Goal: Task Accomplishment & Management: Use online tool/utility

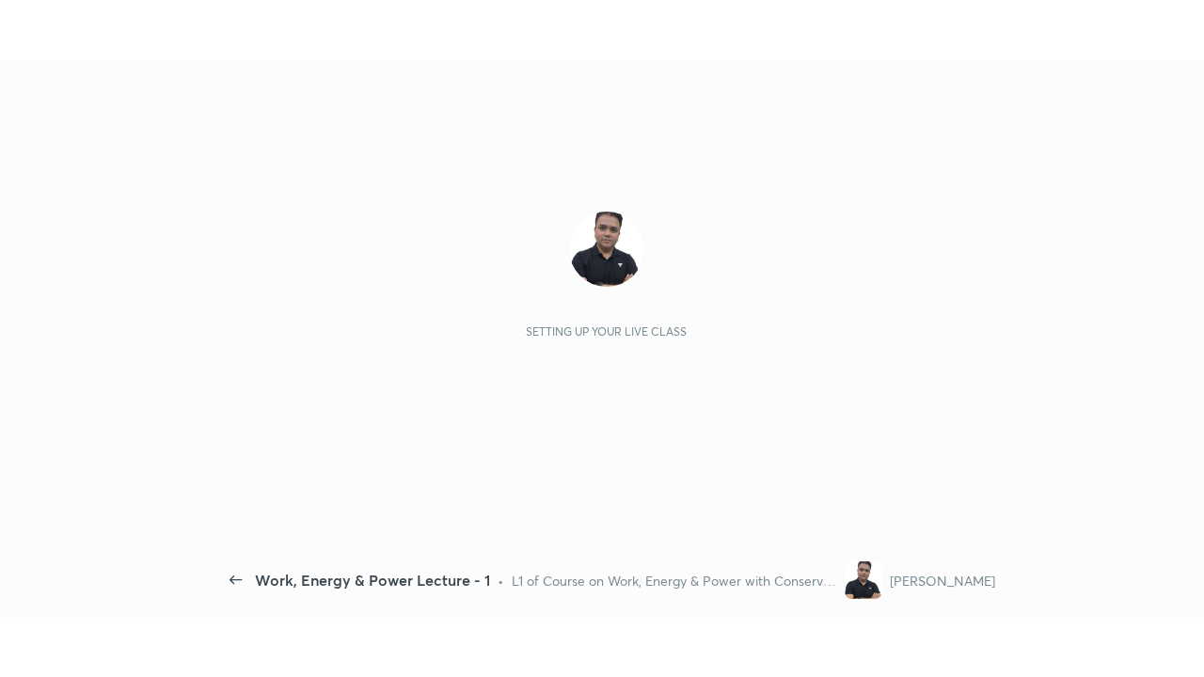
scroll to position [7, 1]
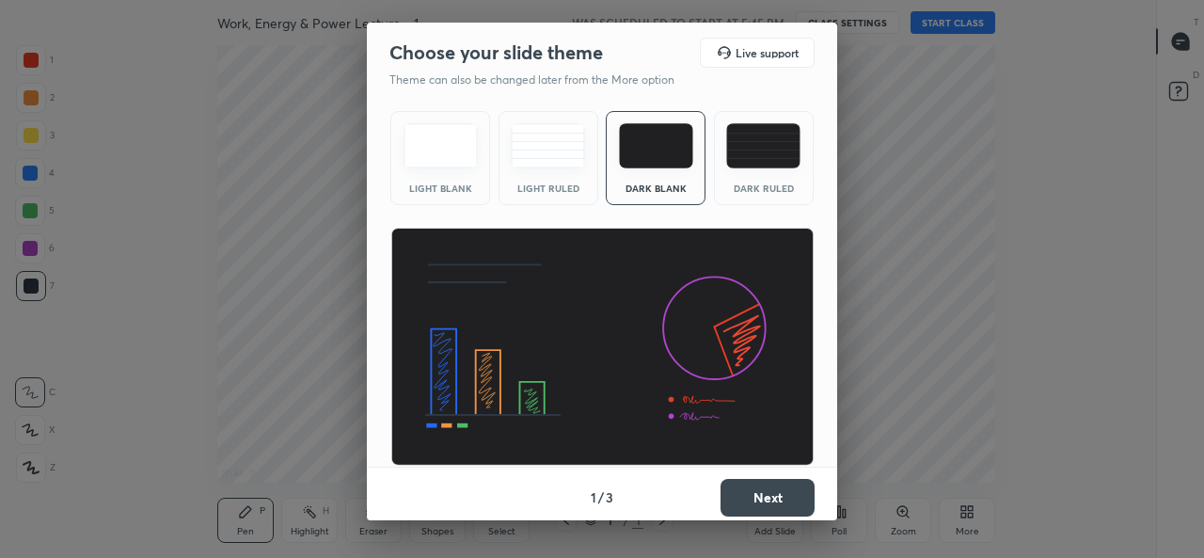
click at [756, 498] on button "Next" at bounding box center [768, 498] width 94 height 38
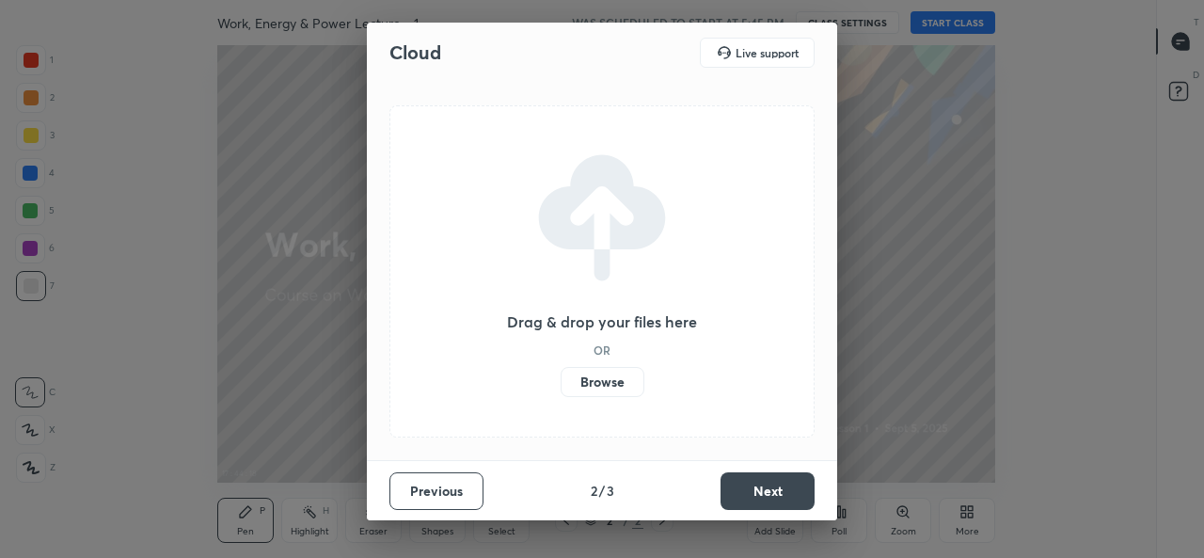
click at [627, 388] on label "Browse" at bounding box center [603, 382] width 84 height 30
click at [561, 388] on input "Browse" at bounding box center [561, 382] width 0 height 30
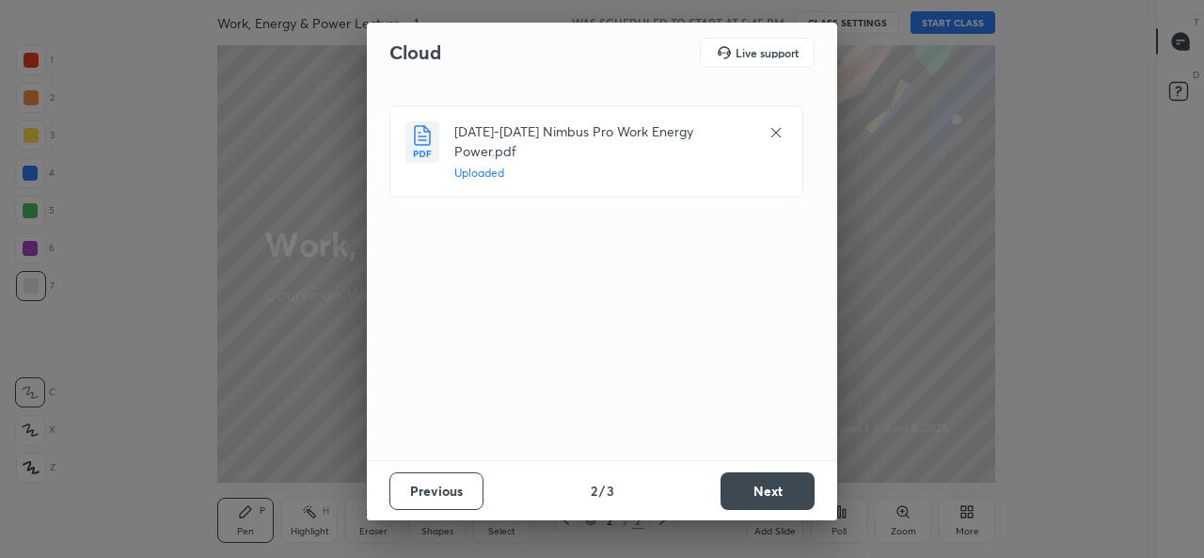
click at [783, 489] on button "Next" at bounding box center [768, 491] width 94 height 38
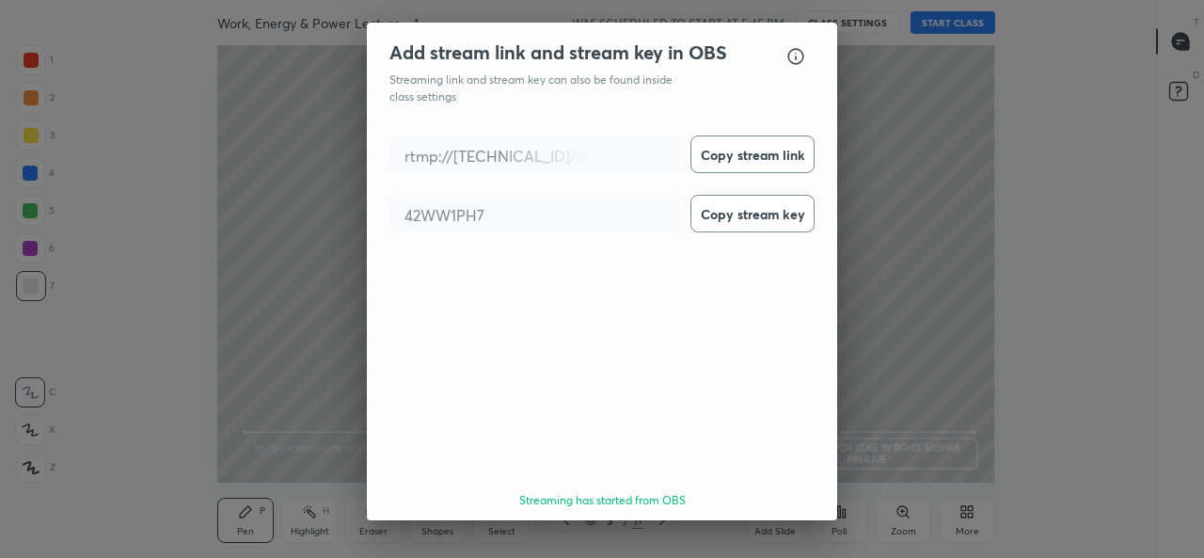
click at [781, 535] on button "Done" at bounding box center [768, 554] width 94 height 38
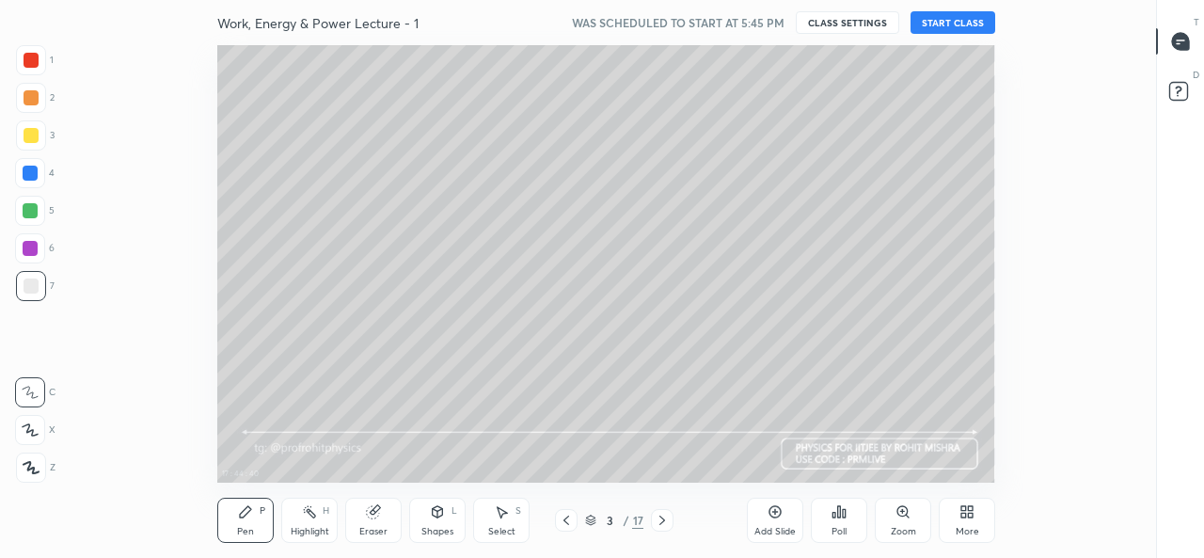
click at [974, 527] on div "More" at bounding box center [968, 531] width 24 height 9
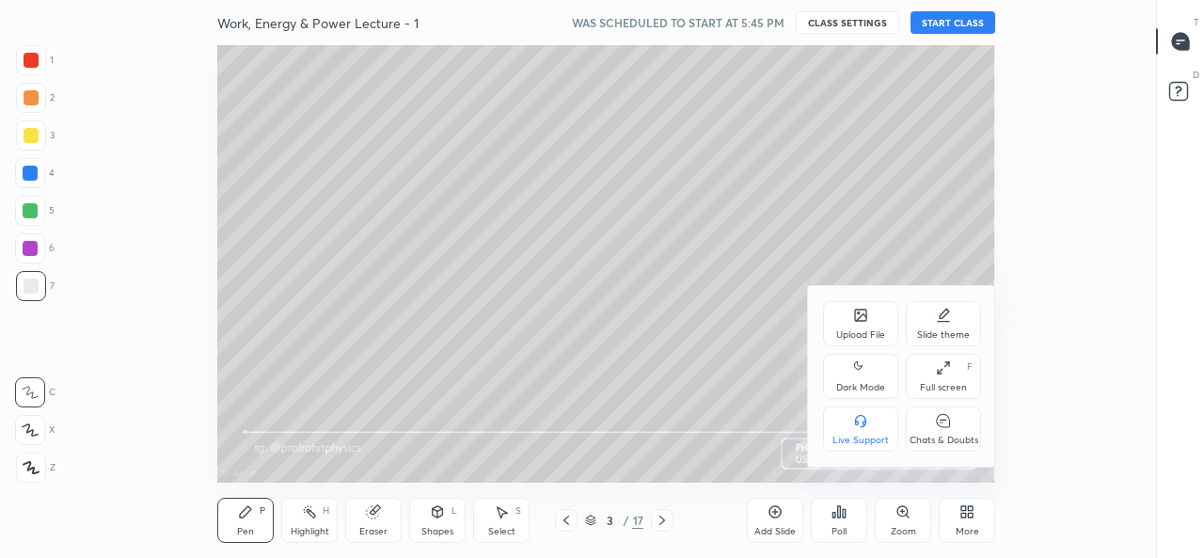
click at [882, 379] on div "Dark Mode" at bounding box center [860, 376] width 75 height 45
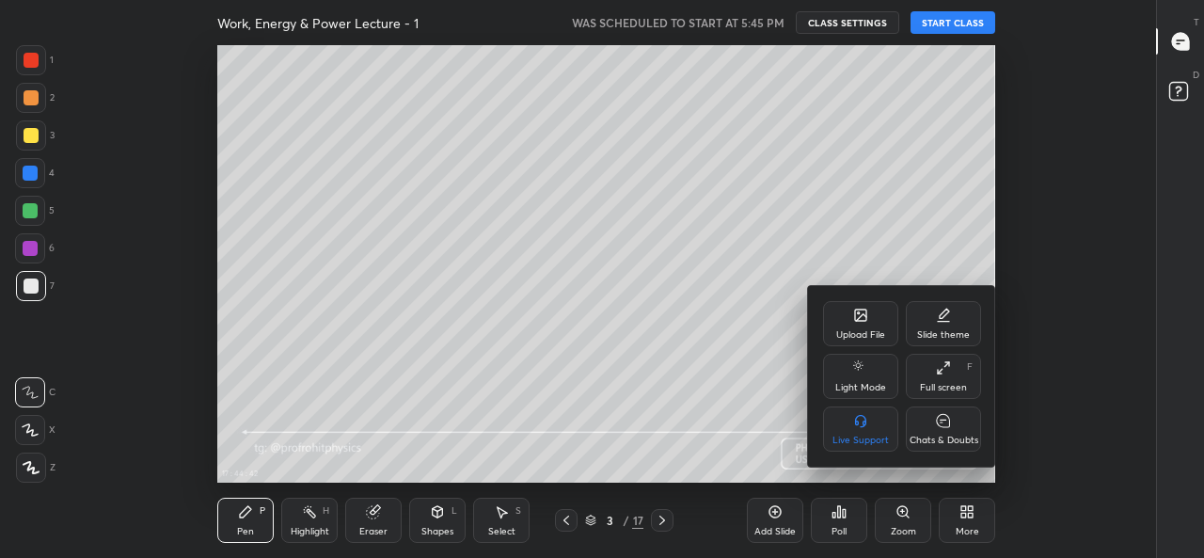
click at [951, 379] on div "Full screen F" at bounding box center [943, 376] width 75 height 45
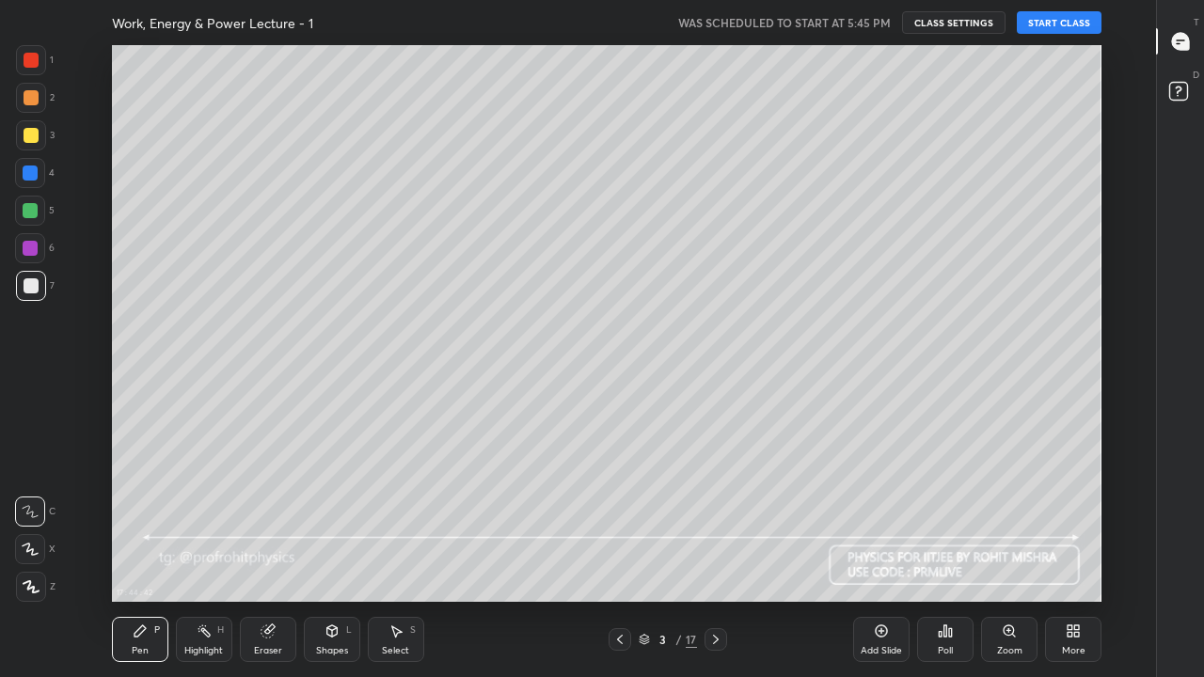
scroll to position [557, 1092]
click at [1067, 18] on button "START CLASS" at bounding box center [1059, 22] width 85 height 23
click at [144, 557] on icon at bounding box center [140, 631] width 15 height 15
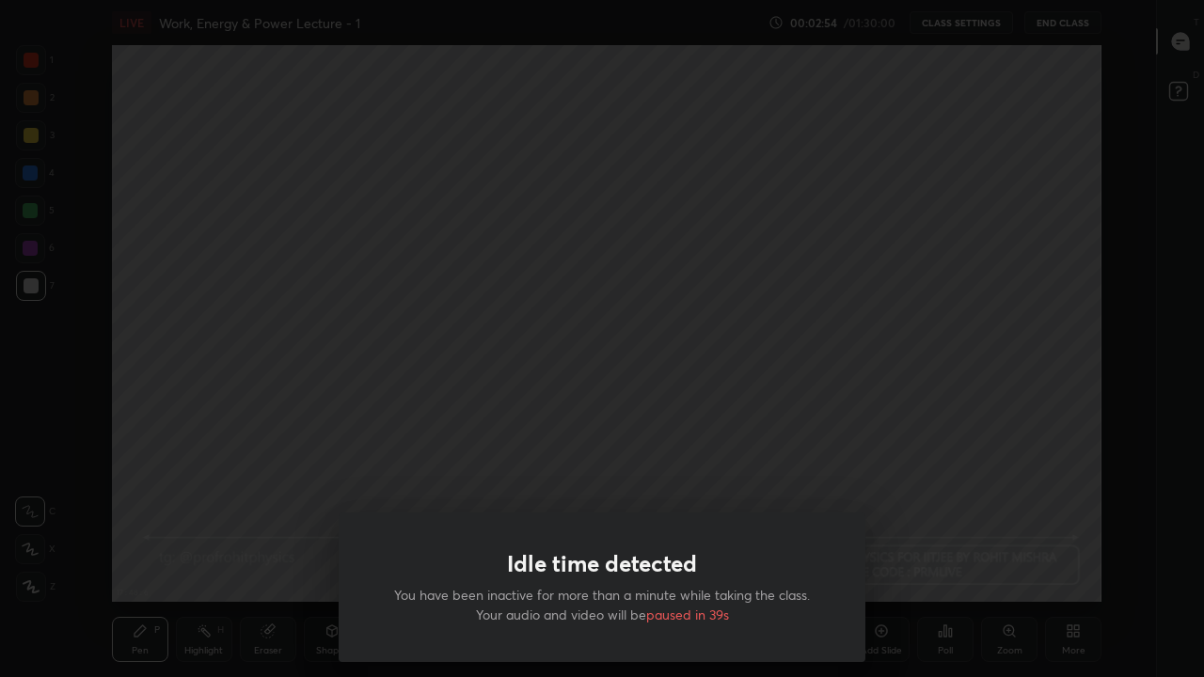
click at [266, 548] on div "Idle time detected You have been inactive for more than a minute while taking t…" at bounding box center [602, 338] width 1204 height 677
click at [233, 421] on div "Idle time detected You have been inactive for more than a minute while taking t…" at bounding box center [602, 338] width 1204 height 677
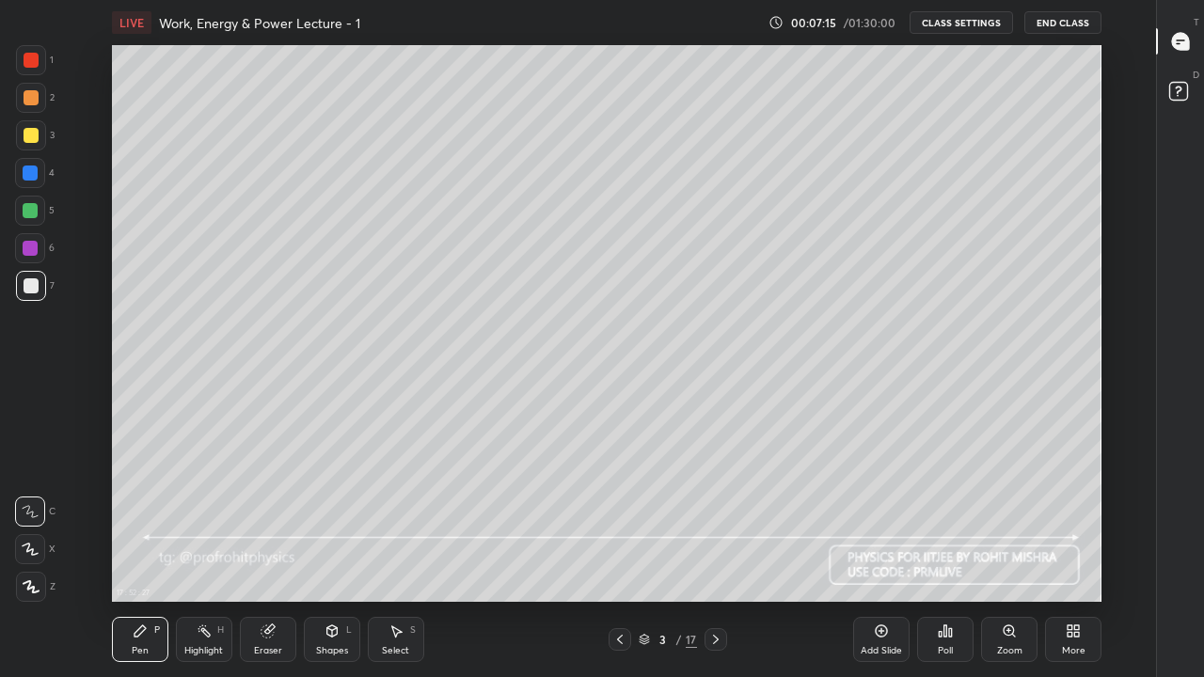
click at [37, 131] on div at bounding box center [31, 135] width 15 height 15
click at [336, 557] on div "Shapes" at bounding box center [332, 650] width 32 height 9
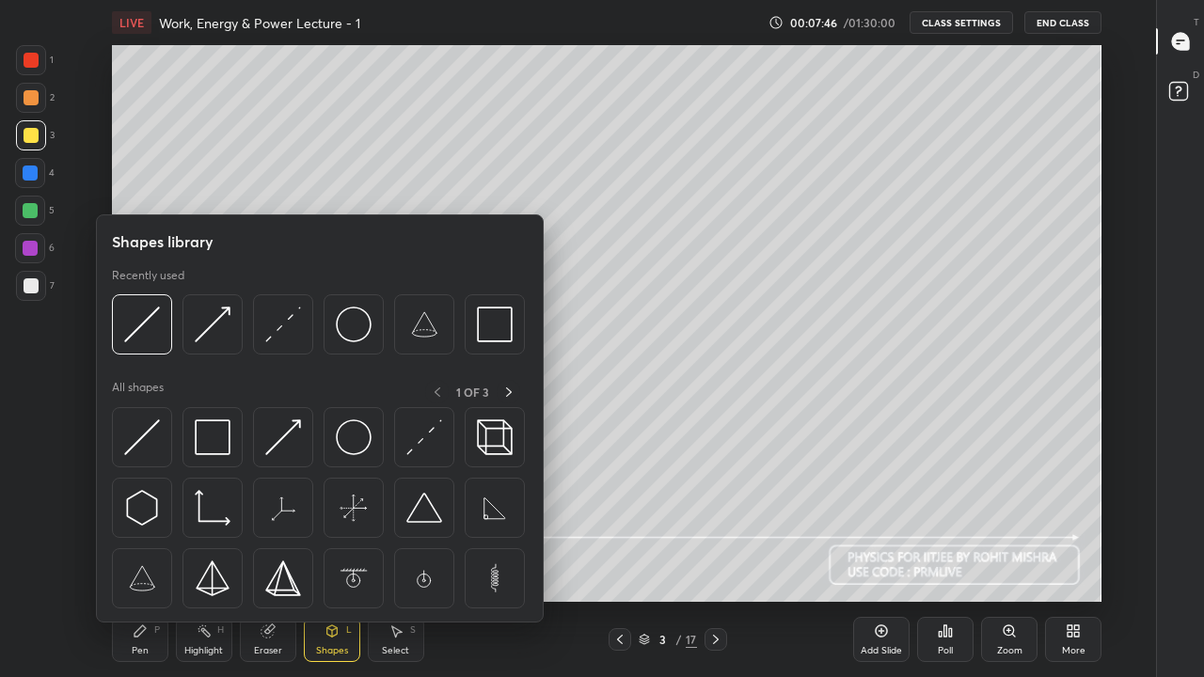
click at [154, 330] on img at bounding box center [142, 325] width 36 height 36
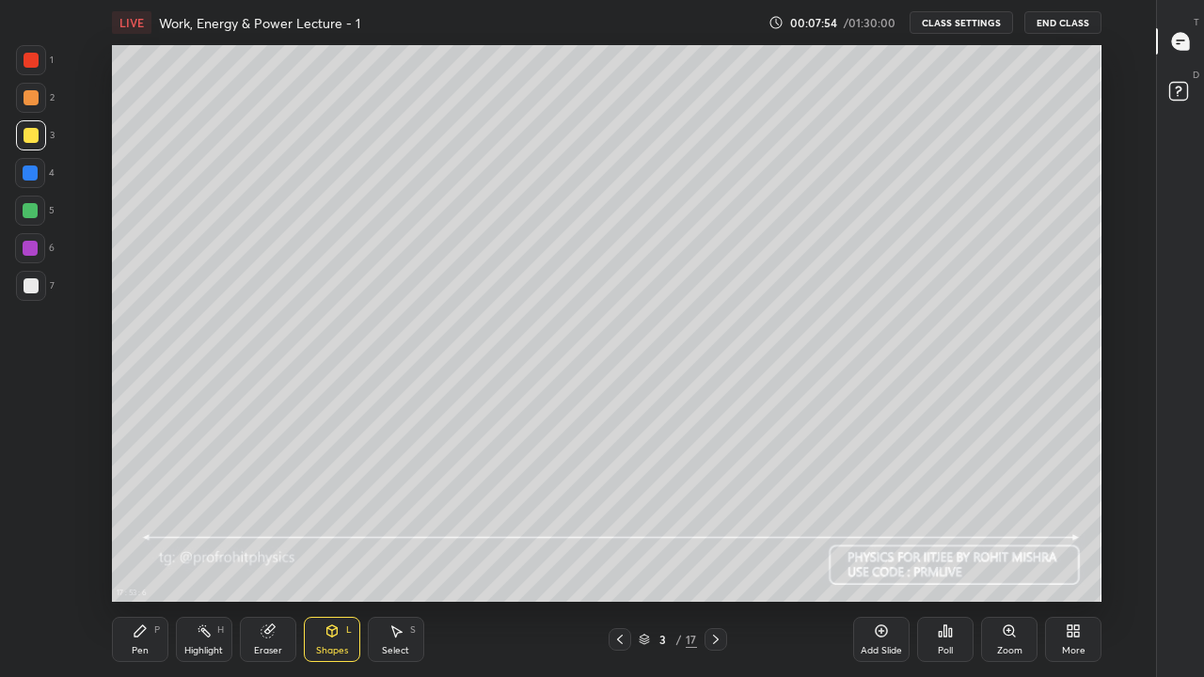
click at [325, 557] on div "Shapes L" at bounding box center [332, 639] width 56 height 45
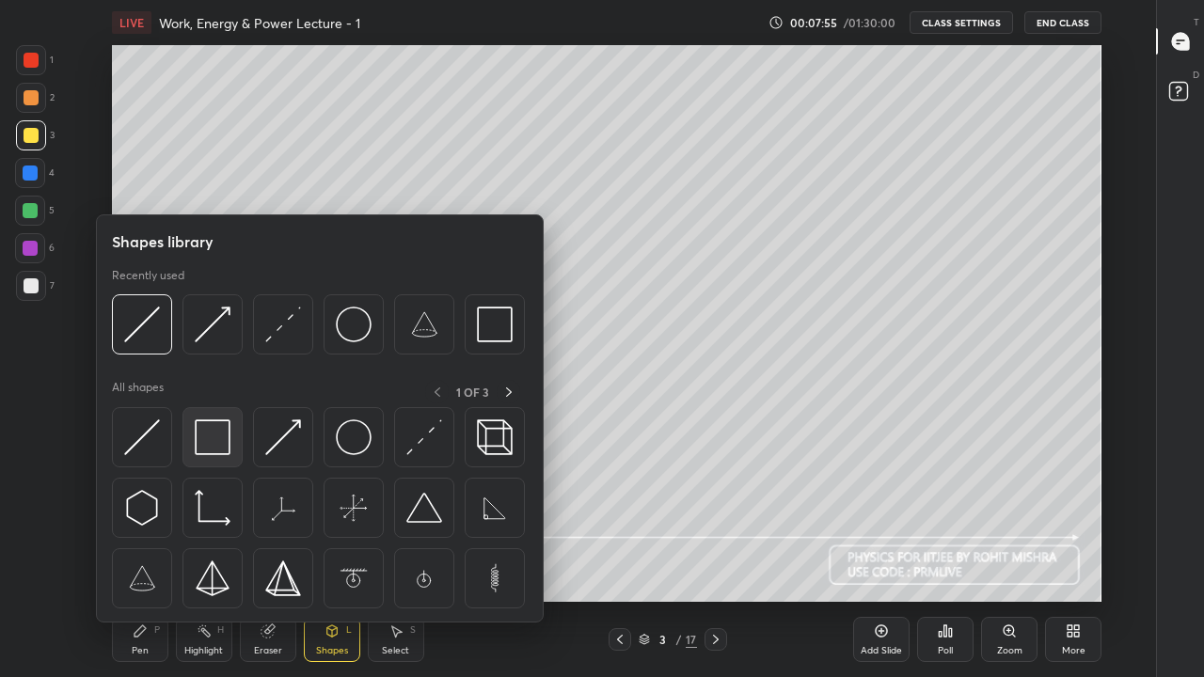
click at [218, 440] on img at bounding box center [213, 438] width 36 height 36
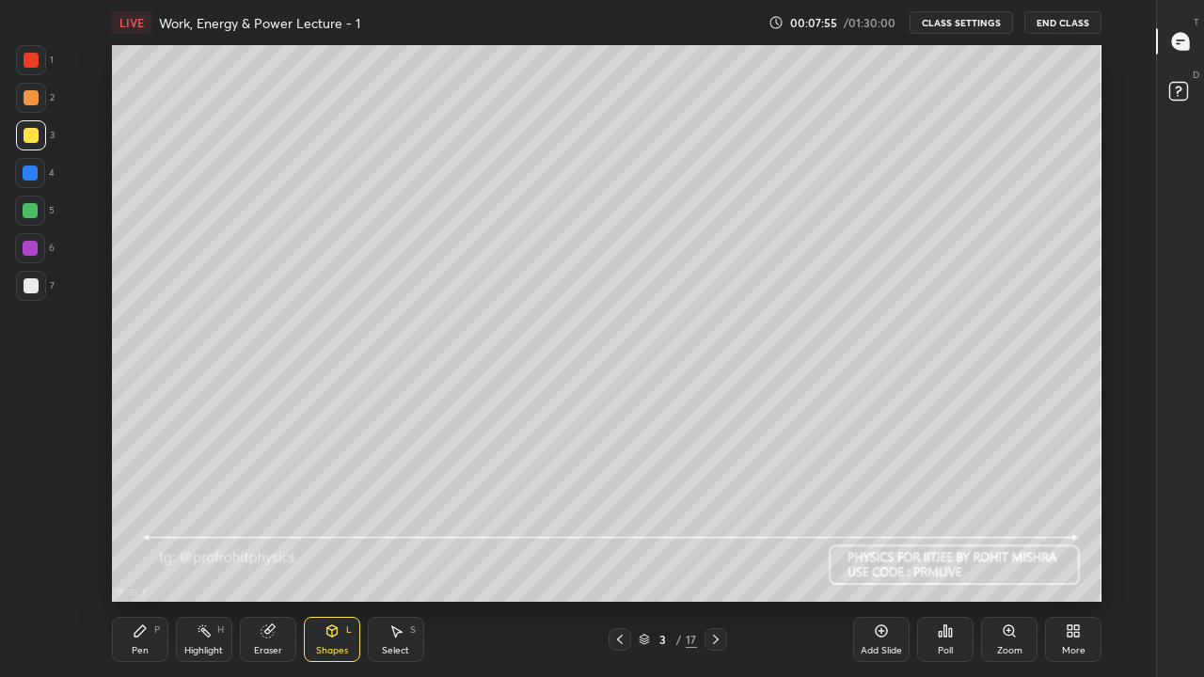
click at [31, 210] on div at bounding box center [30, 210] width 15 height 15
click at [34, 287] on div at bounding box center [31, 285] width 15 height 15
click at [142, 557] on icon at bounding box center [140, 631] width 11 height 11
click at [325, 557] on div "Shapes L" at bounding box center [332, 639] width 56 height 45
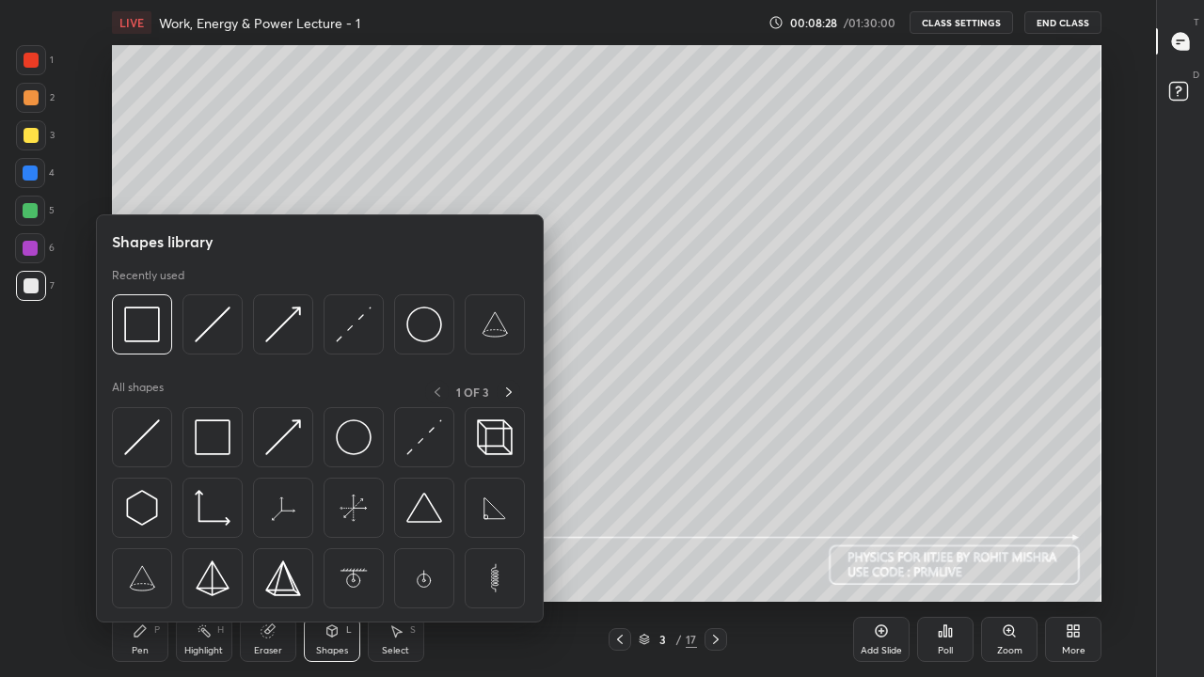
click at [154, 331] on img at bounding box center [142, 325] width 36 height 36
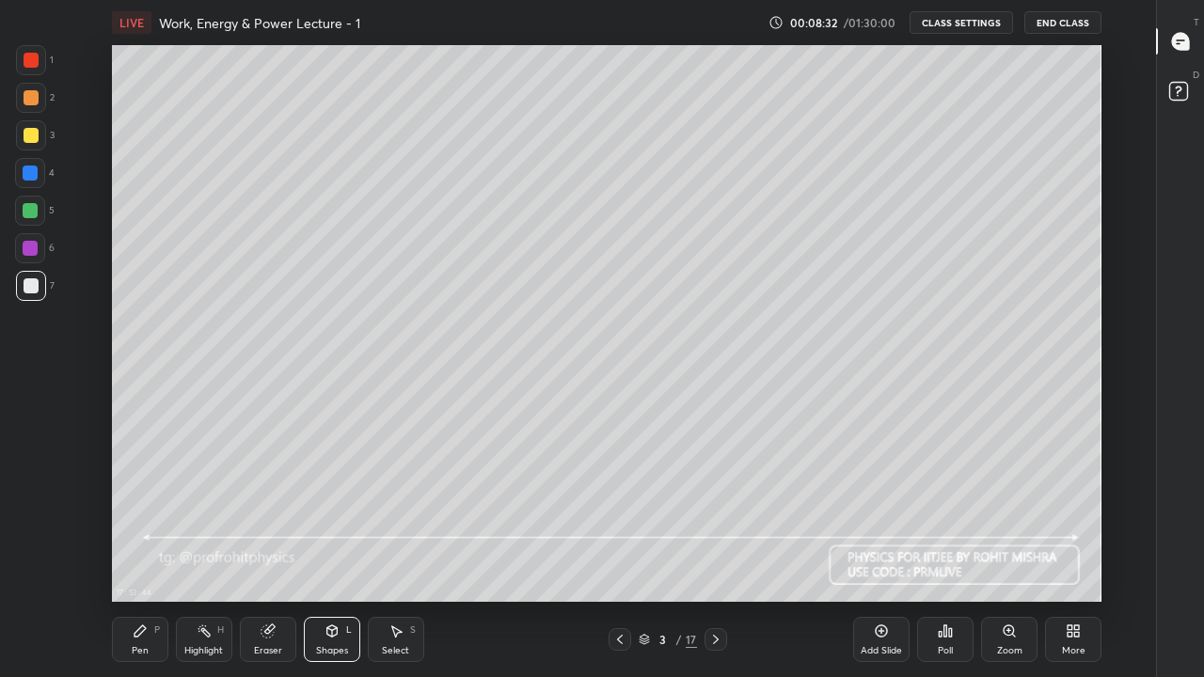
click at [151, 557] on div "Pen P" at bounding box center [140, 639] width 56 height 45
click at [39, 182] on div at bounding box center [30, 173] width 30 height 30
click at [337, 557] on div "Shapes L" at bounding box center [332, 639] width 56 height 45
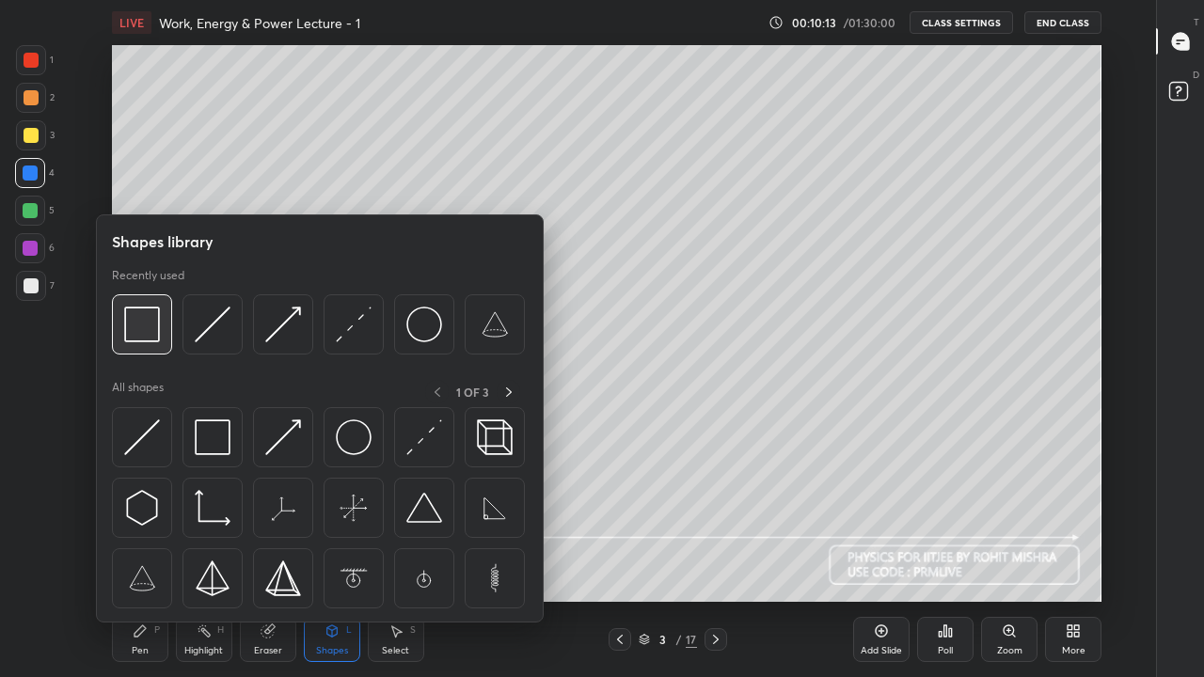
click at [155, 333] on img at bounding box center [142, 325] width 36 height 36
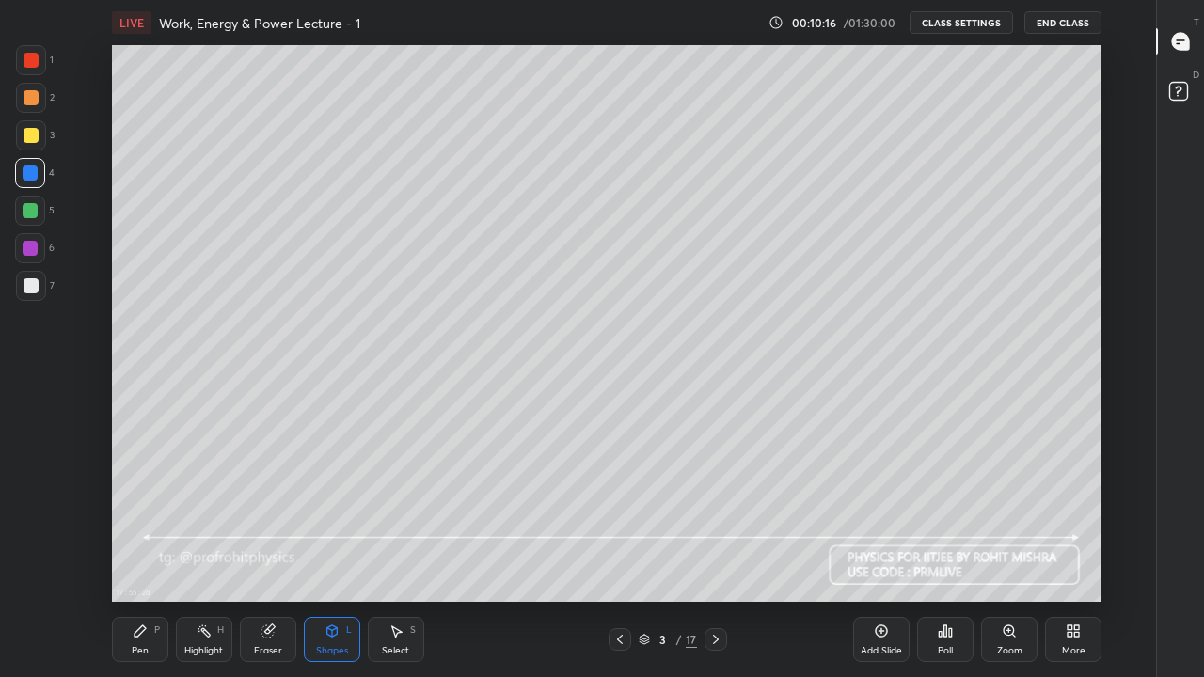
click at [151, 557] on div "Pen P" at bounding box center [140, 639] width 56 height 45
click at [33, 138] on div at bounding box center [31, 135] width 15 height 15
click at [210, 557] on icon at bounding box center [204, 631] width 15 height 15
click at [31, 283] on div at bounding box center [31, 285] width 15 height 15
click at [151, 557] on div "Pen P" at bounding box center [140, 639] width 56 height 45
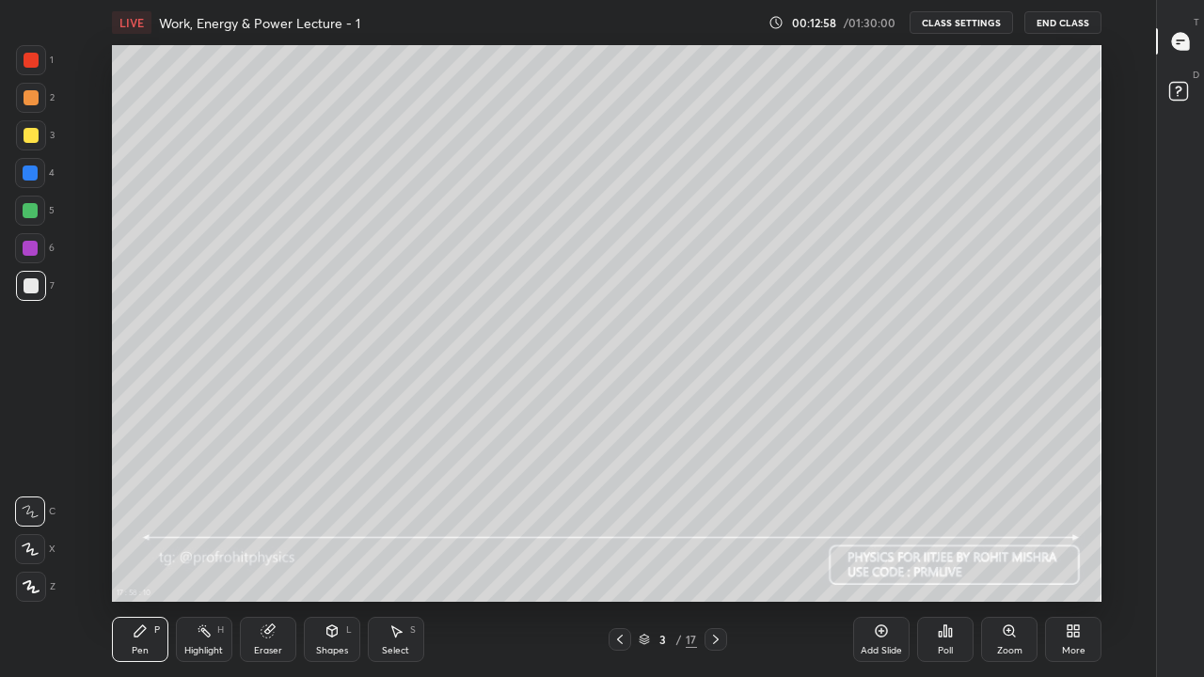
click at [271, 557] on icon at bounding box center [267, 632] width 12 height 12
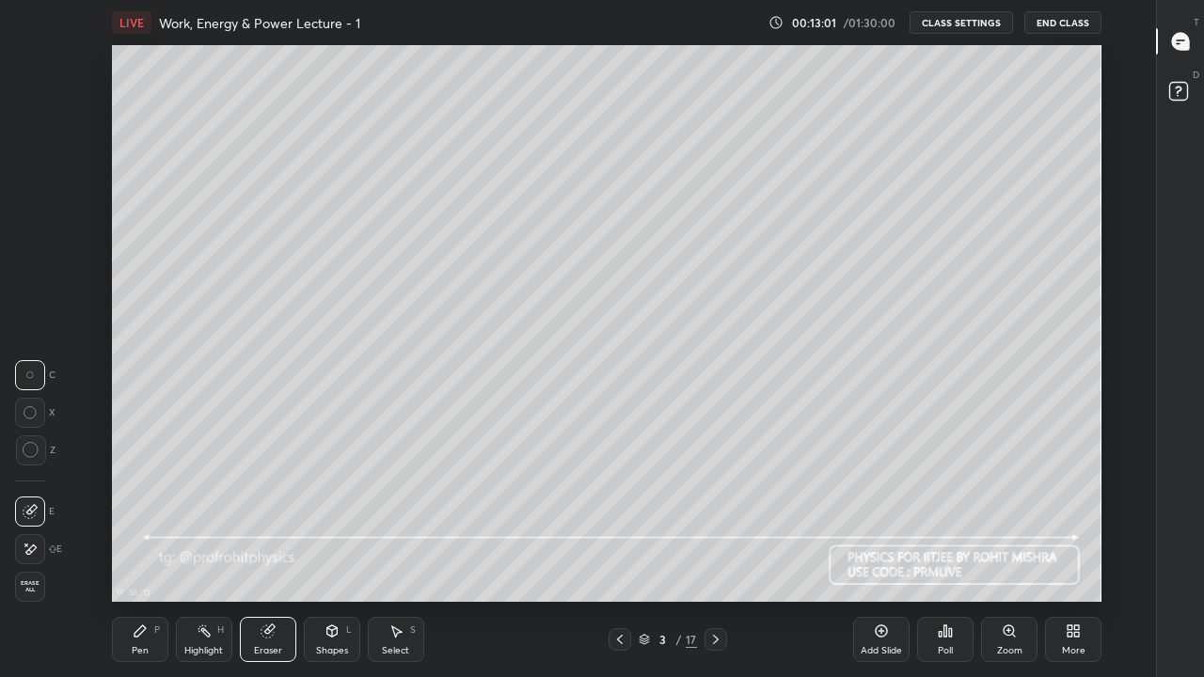
click at [142, 557] on div "Pen" at bounding box center [140, 650] width 17 height 9
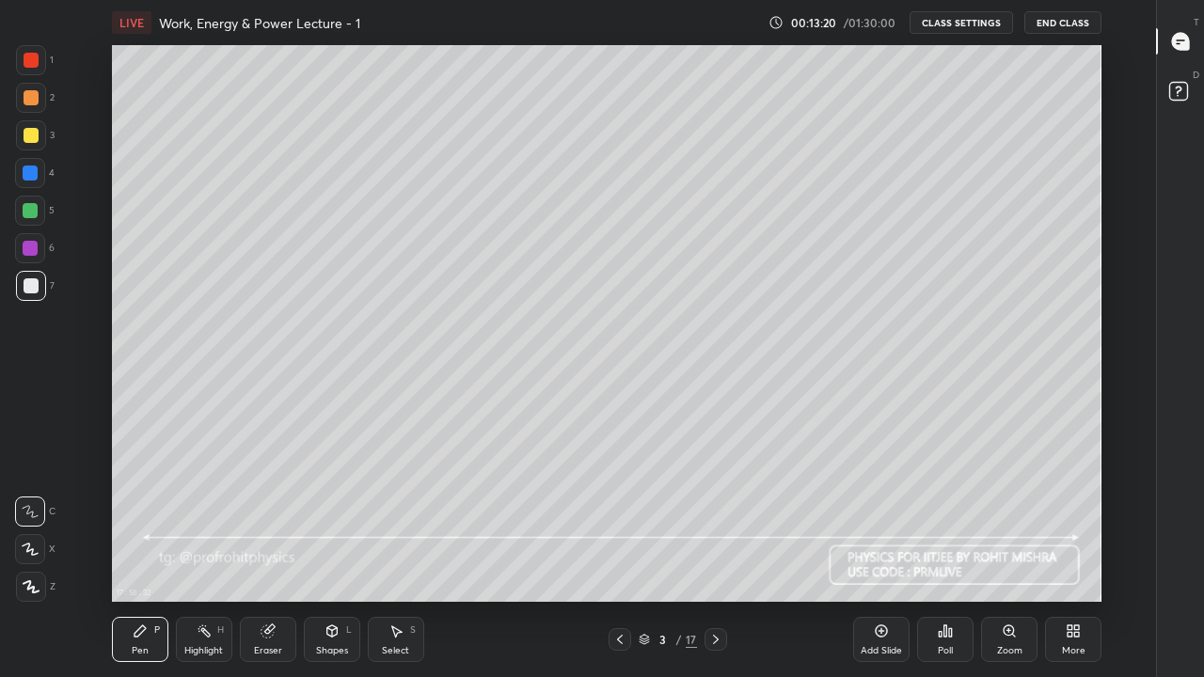
click at [264, 557] on div "Eraser" at bounding box center [268, 639] width 56 height 45
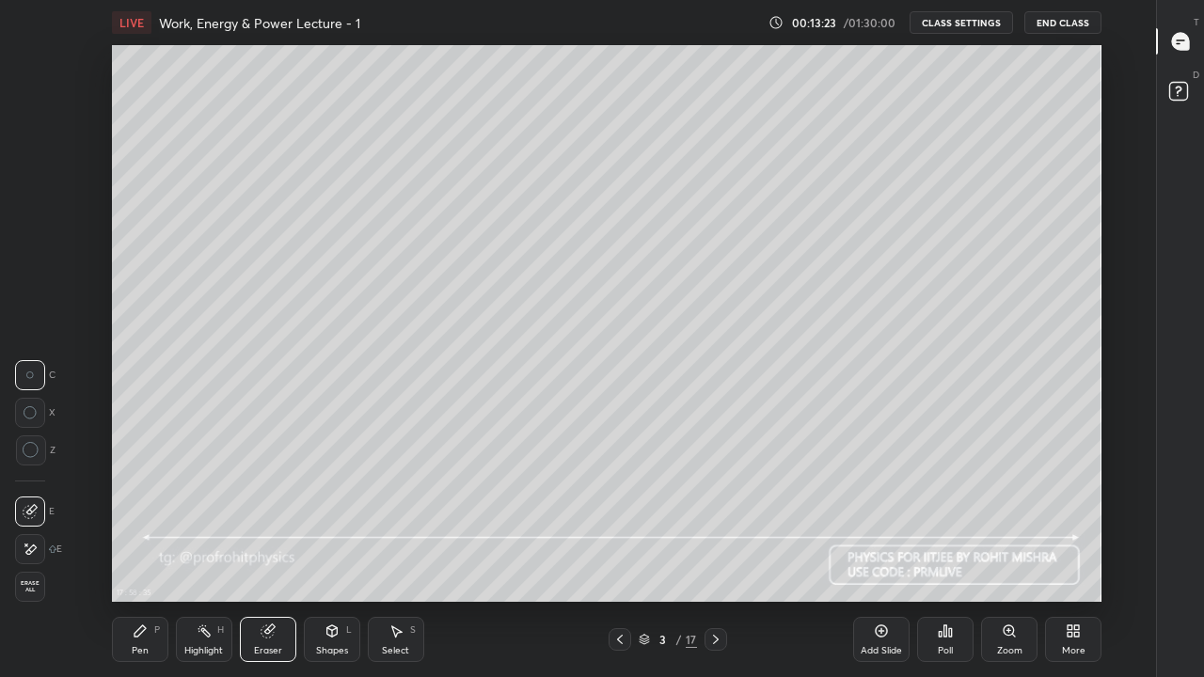
click at [151, 557] on div "Pen P" at bounding box center [140, 639] width 56 height 45
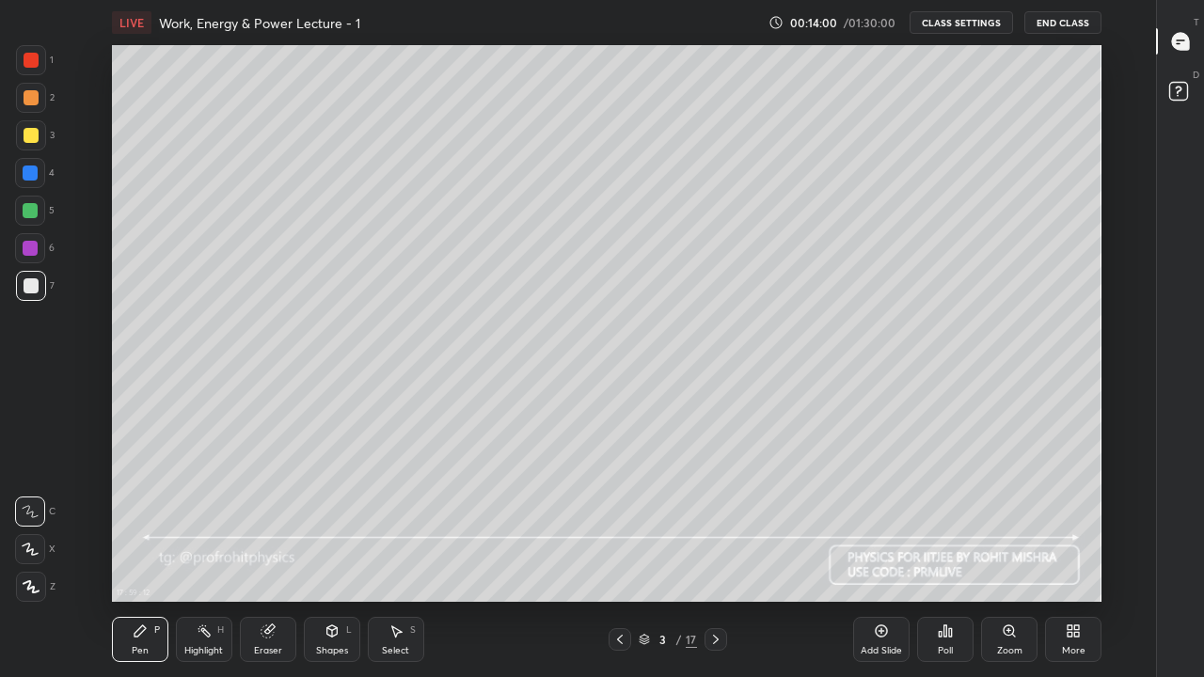
click at [327, 557] on div "Shapes" at bounding box center [332, 650] width 32 height 9
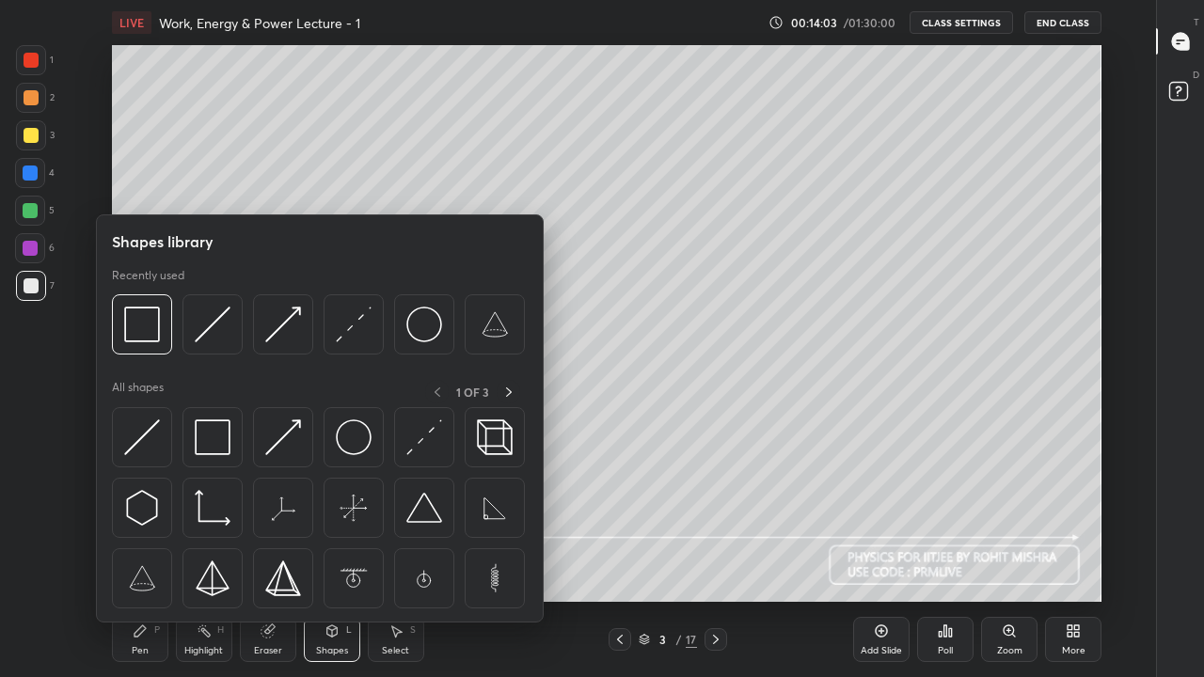
click at [32, 172] on div at bounding box center [30, 173] width 15 height 15
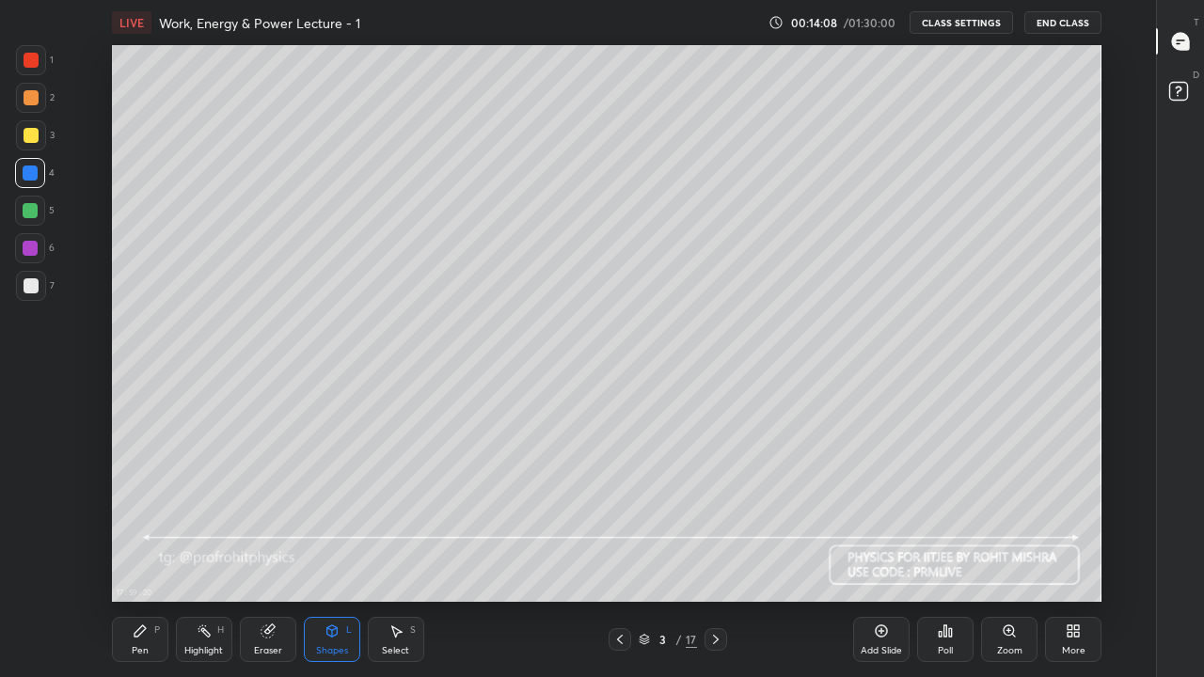
click at [151, 557] on div "Pen P" at bounding box center [140, 639] width 56 height 45
click at [473, 557] on div "Pen P Highlight H Eraser Shapes L Select S" at bounding box center [297, 639] width 371 height 45
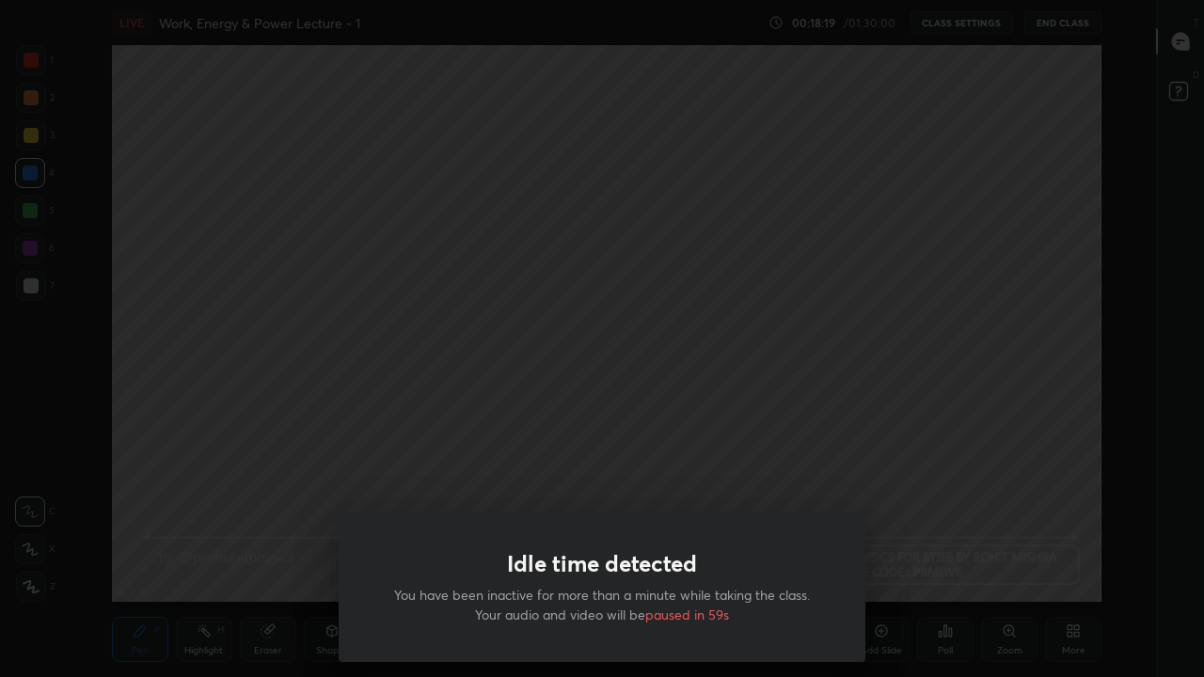
click at [234, 500] on div "Idle time detected You have been inactive for more than a minute while taking t…" at bounding box center [602, 338] width 1204 height 677
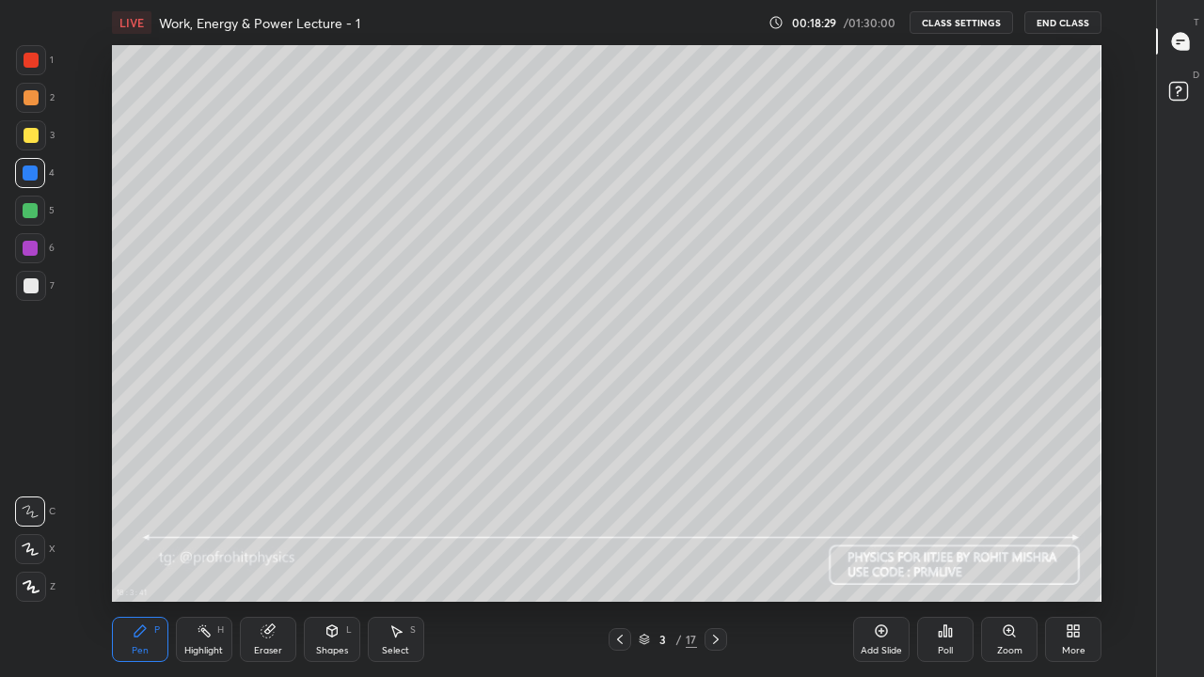
click at [642, 557] on icon at bounding box center [644, 643] width 9 height 3
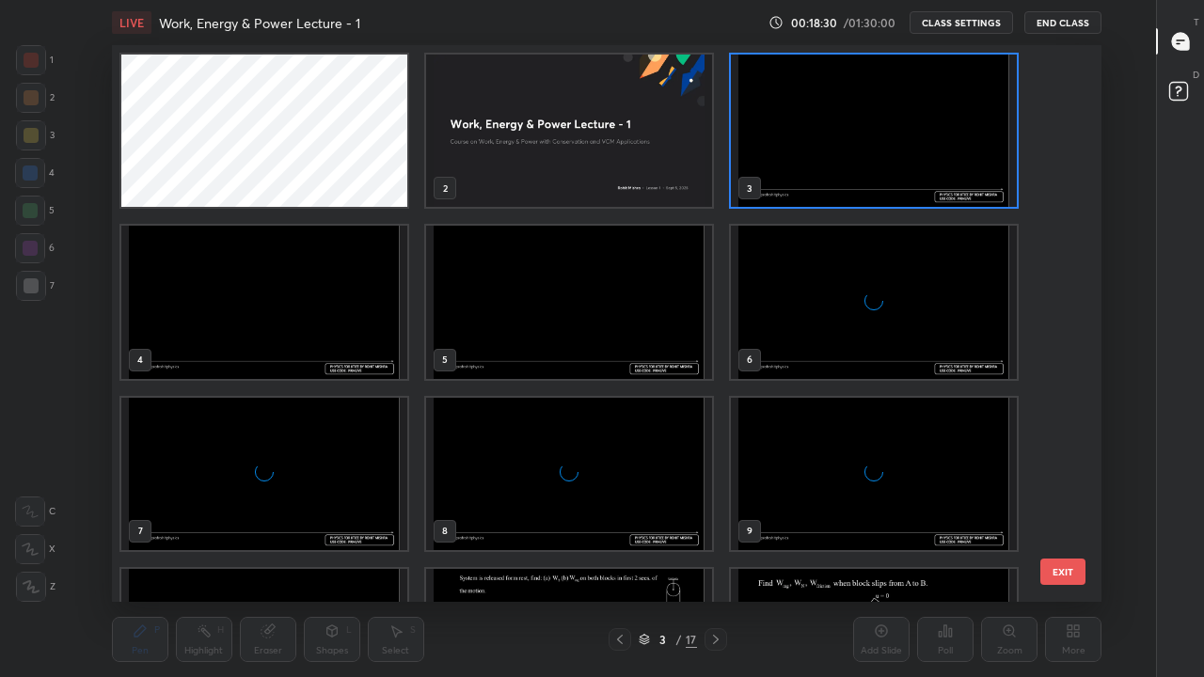
scroll to position [551, 980]
click at [765, 184] on img "grid" at bounding box center [874, 131] width 286 height 152
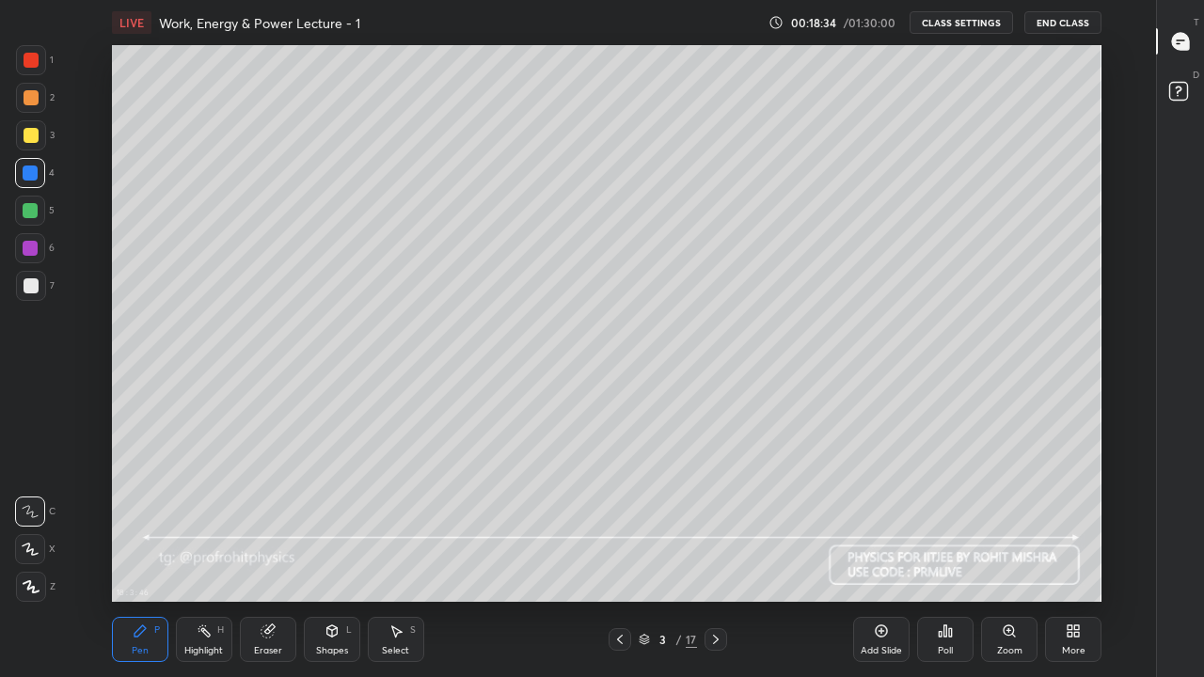
click at [715, 557] on icon at bounding box center [715, 639] width 15 height 15
click at [34, 286] on div at bounding box center [31, 285] width 15 height 15
click at [35, 137] on div at bounding box center [31, 135] width 15 height 15
click at [24, 284] on div at bounding box center [31, 285] width 15 height 15
click at [332, 557] on icon at bounding box center [332, 633] width 0 height 7
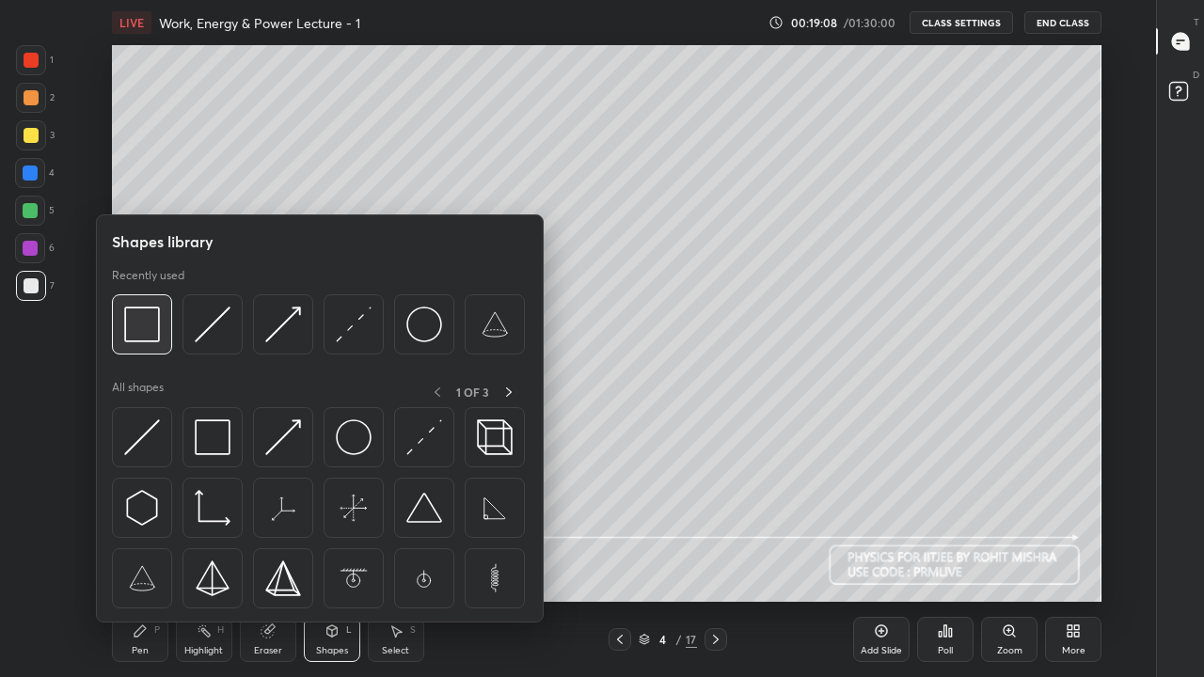
click at [150, 338] on img at bounding box center [142, 325] width 36 height 36
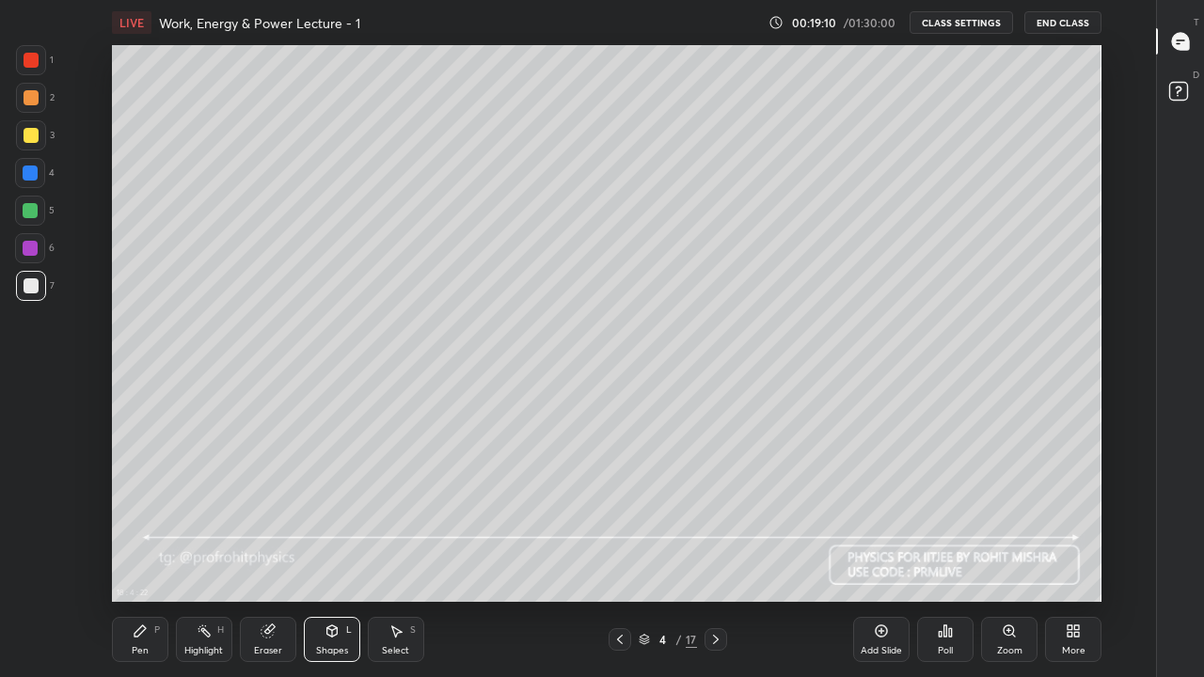
click at [150, 557] on div "Pen P" at bounding box center [140, 639] width 56 height 45
click at [331, 557] on div "Shapes L" at bounding box center [332, 639] width 56 height 45
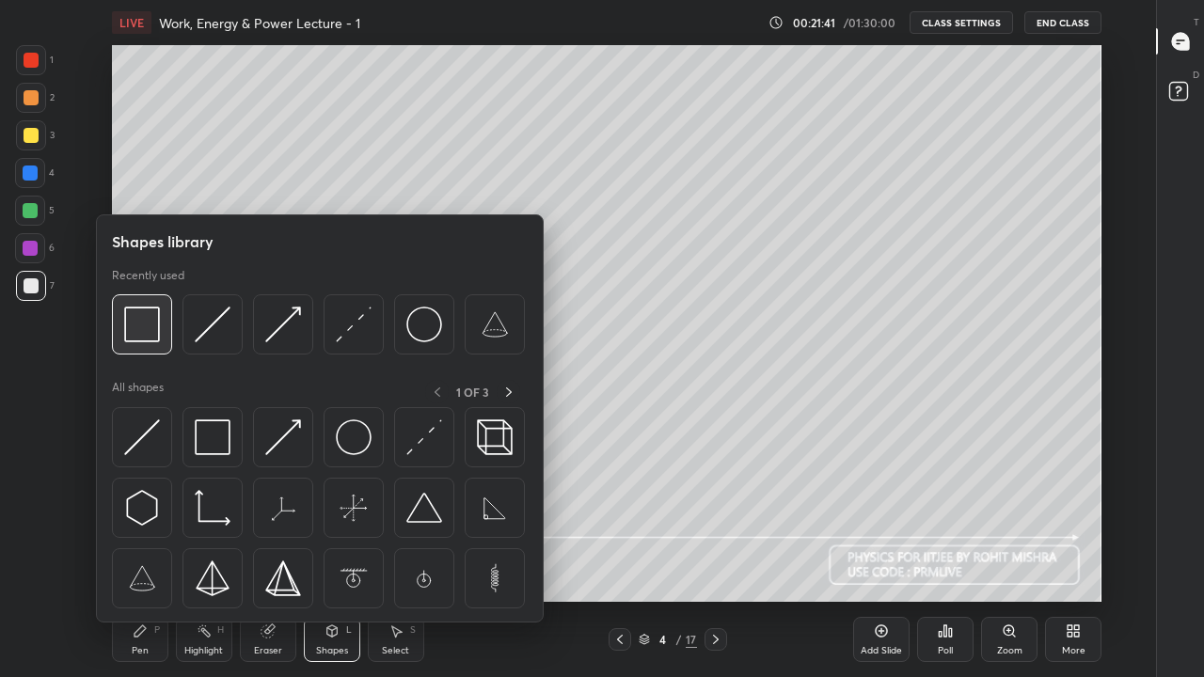
click at [149, 324] on img at bounding box center [142, 325] width 36 height 36
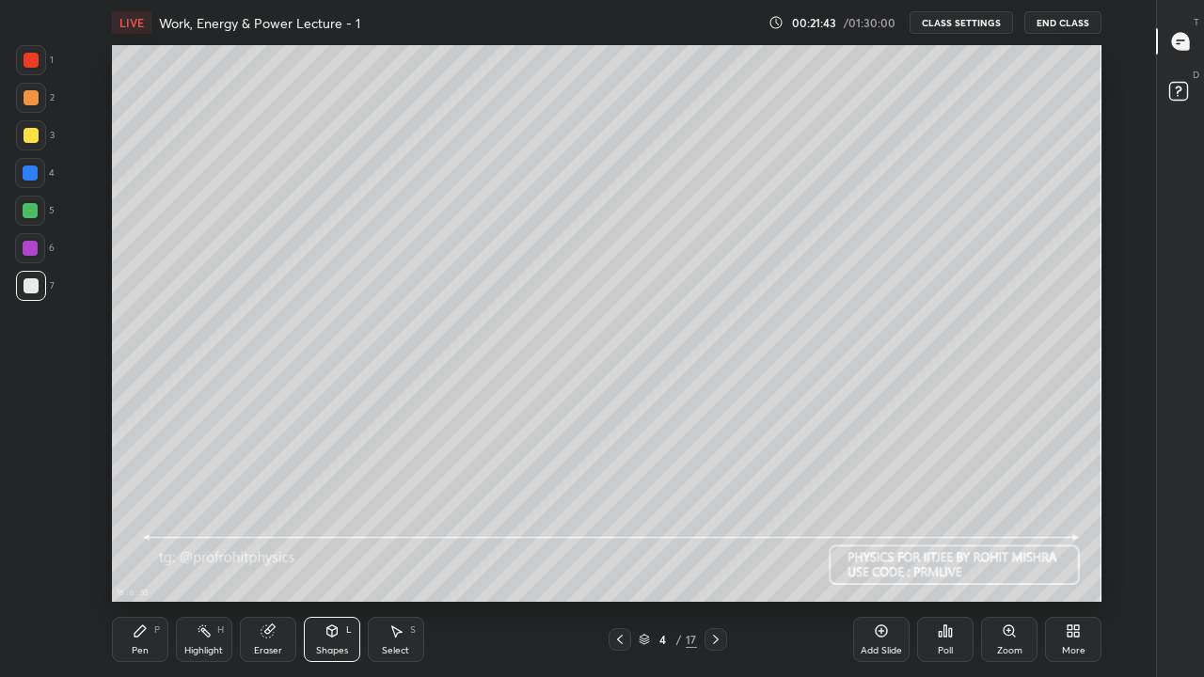
click at [151, 557] on div "Pen P" at bounding box center [140, 639] width 56 height 45
click at [325, 557] on div "Shapes L" at bounding box center [332, 639] width 56 height 45
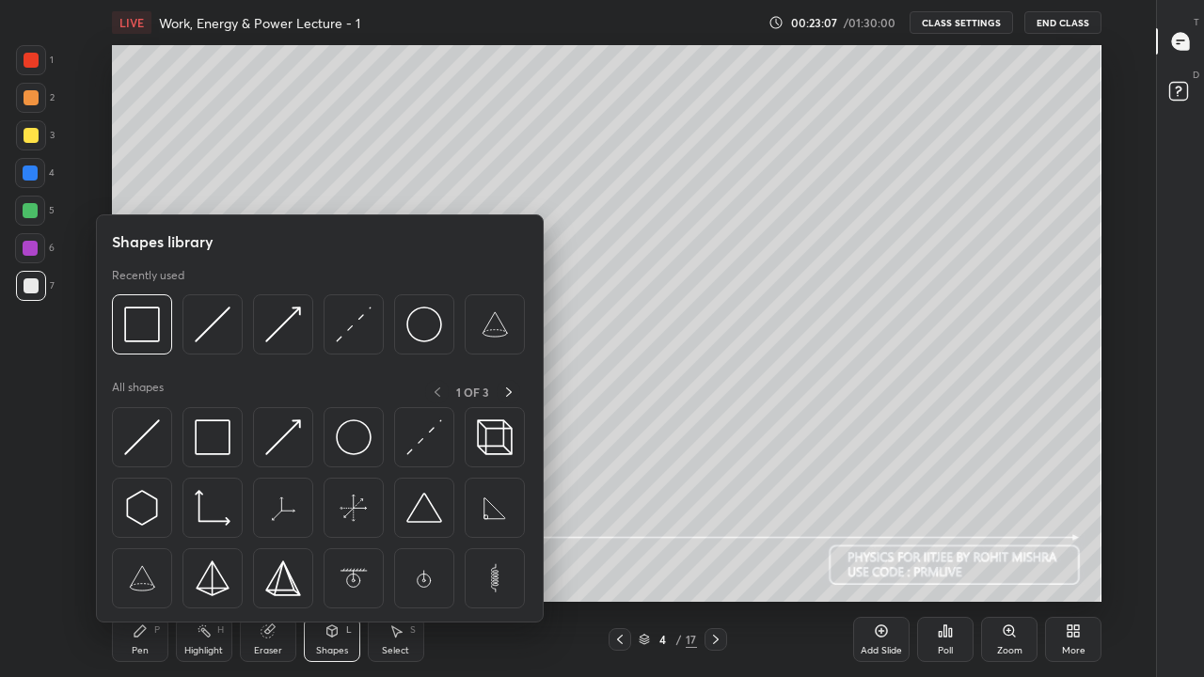
click at [160, 329] on div at bounding box center [142, 324] width 60 height 60
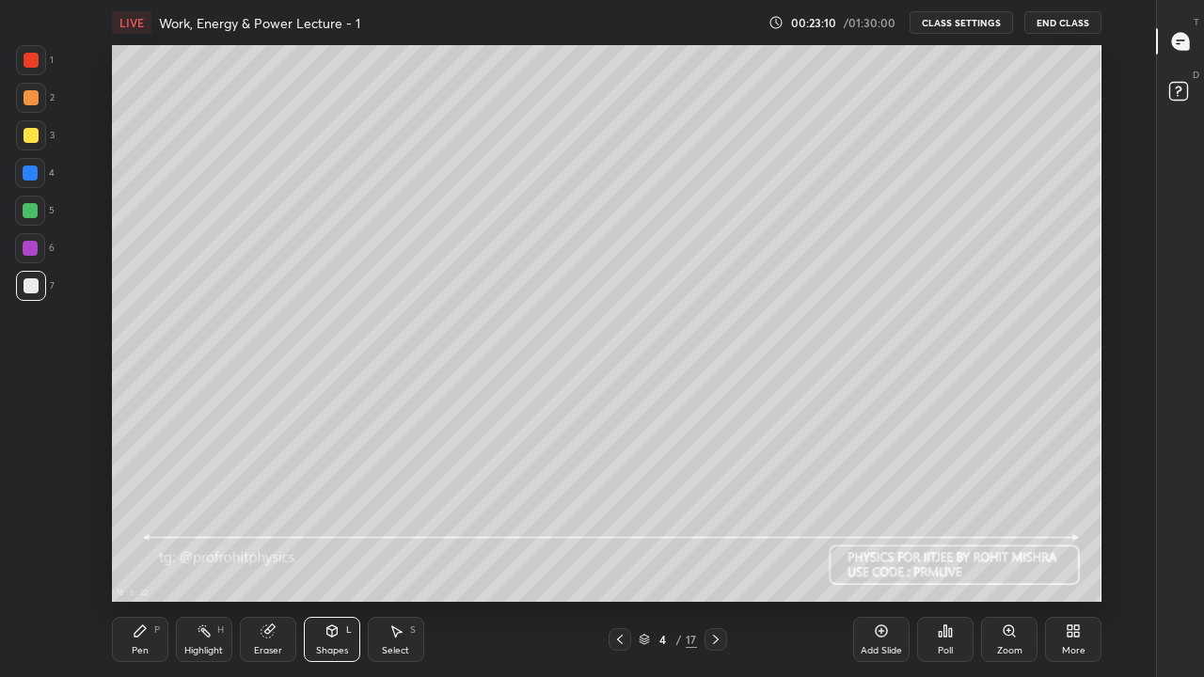
click at [151, 557] on div "Pen P" at bounding box center [140, 639] width 56 height 45
click at [33, 135] on div at bounding box center [31, 135] width 15 height 15
click at [32, 206] on div at bounding box center [30, 210] width 15 height 15
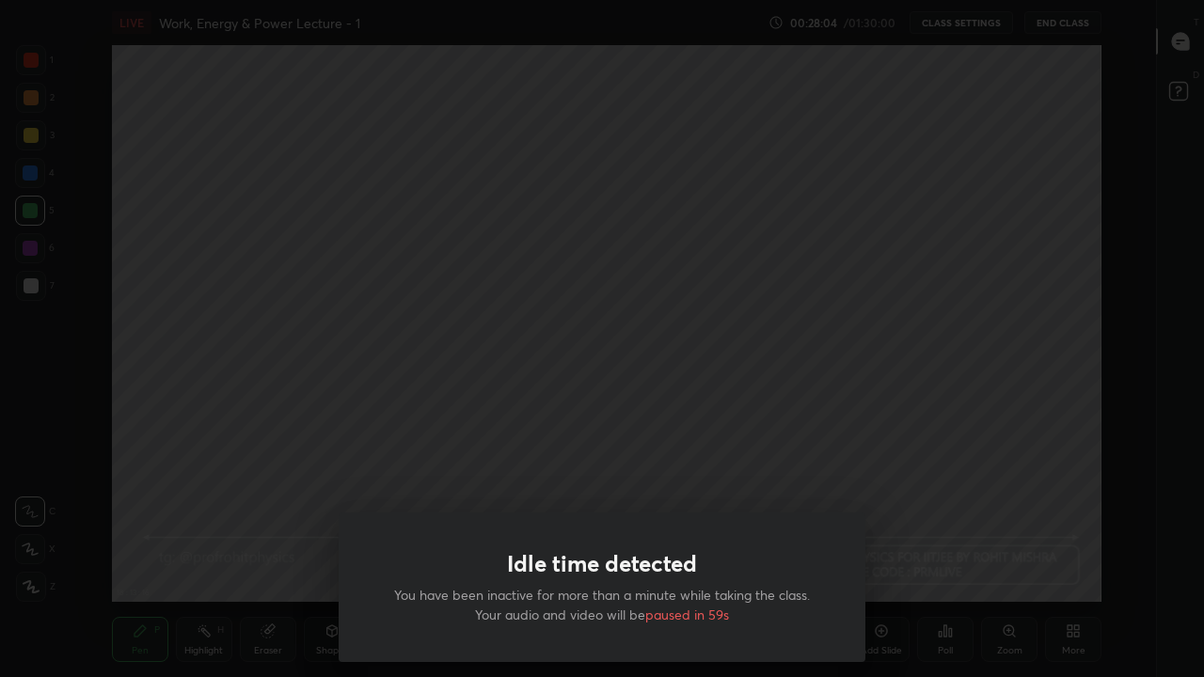
click at [205, 491] on div "Idle time detected You have been inactive for more than a minute while taking t…" at bounding box center [602, 338] width 1204 height 677
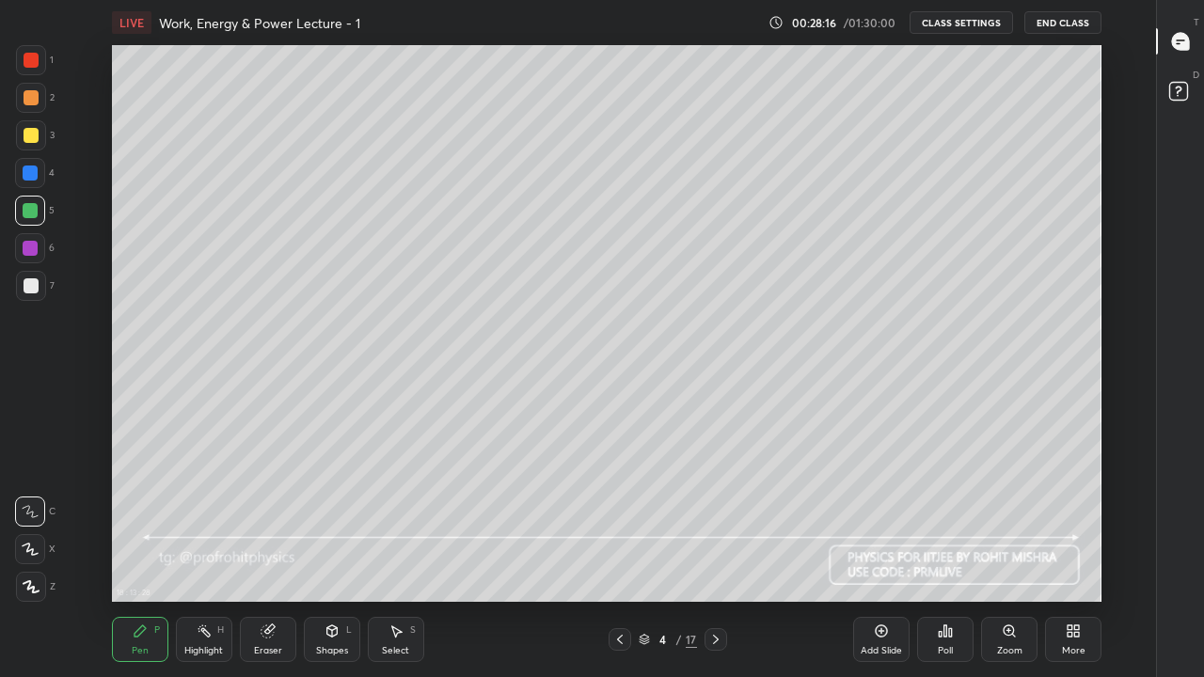
click at [715, 557] on icon at bounding box center [715, 639] width 15 height 15
click at [30, 283] on div at bounding box center [31, 285] width 15 height 15
click at [33, 170] on div at bounding box center [30, 173] width 15 height 15
click at [31, 288] on div at bounding box center [31, 285] width 15 height 15
click at [220, 557] on div "H" at bounding box center [220, 630] width 7 height 9
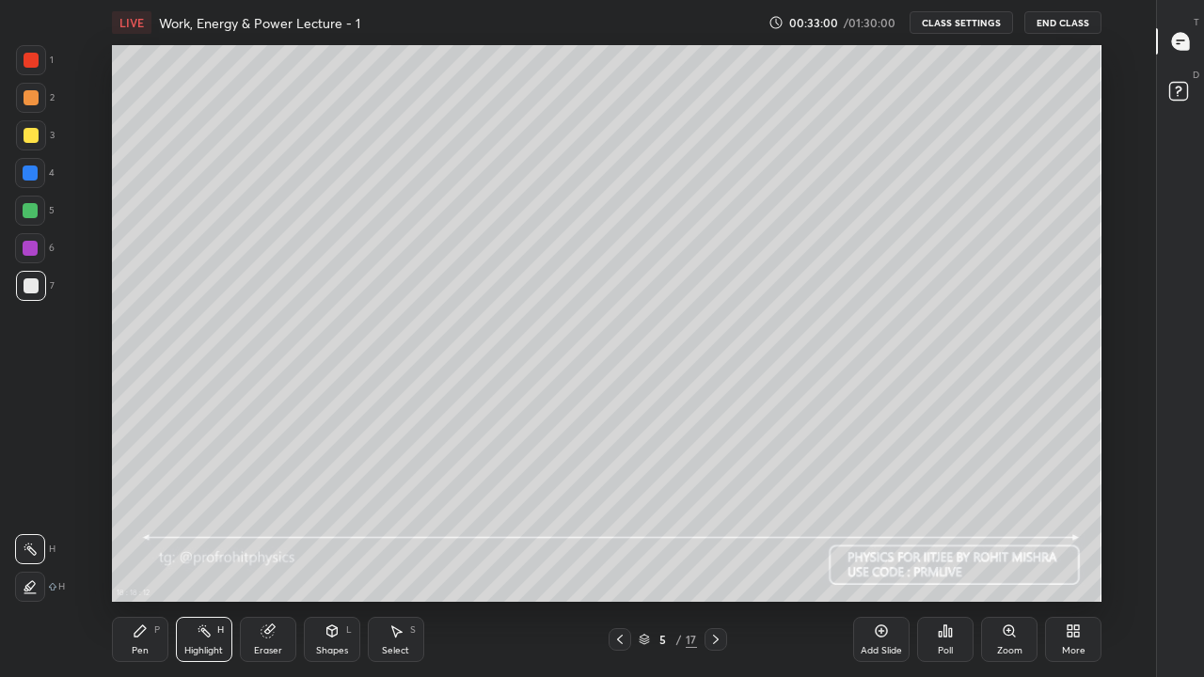
click at [151, 557] on div "Pen P" at bounding box center [140, 639] width 56 height 45
click at [33, 136] on div at bounding box center [31, 135] width 15 height 15
click at [327, 557] on div "Shapes L" at bounding box center [332, 639] width 56 height 45
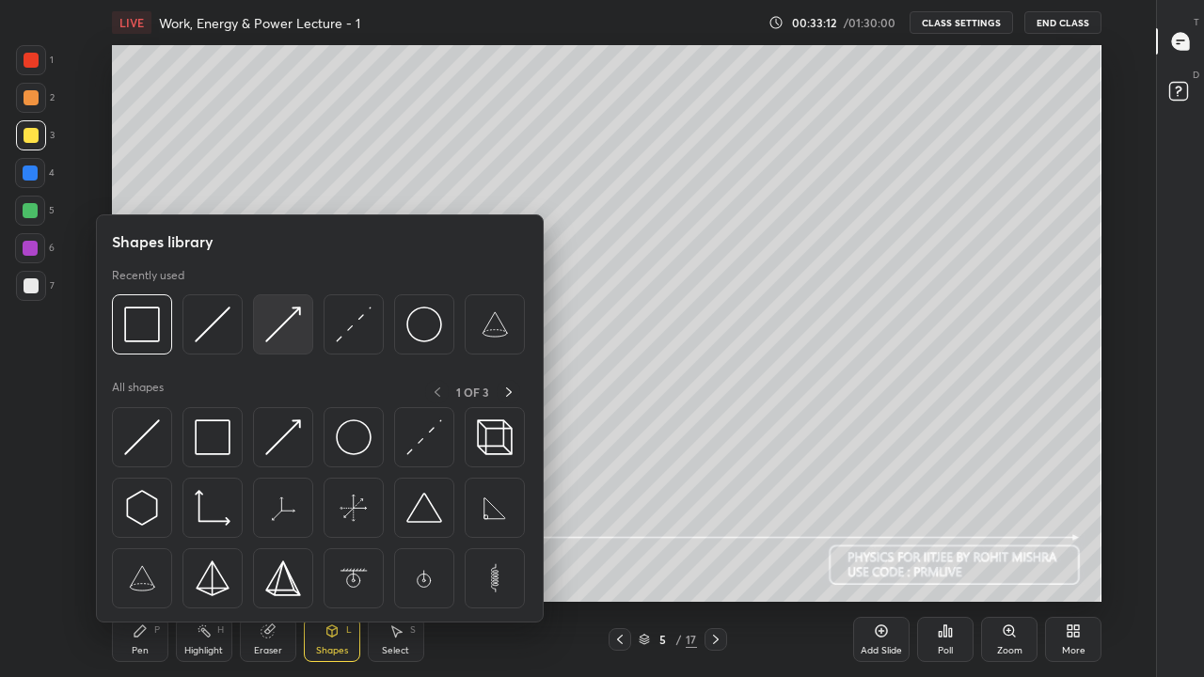
click at [288, 322] on img at bounding box center [283, 325] width 36 height 36
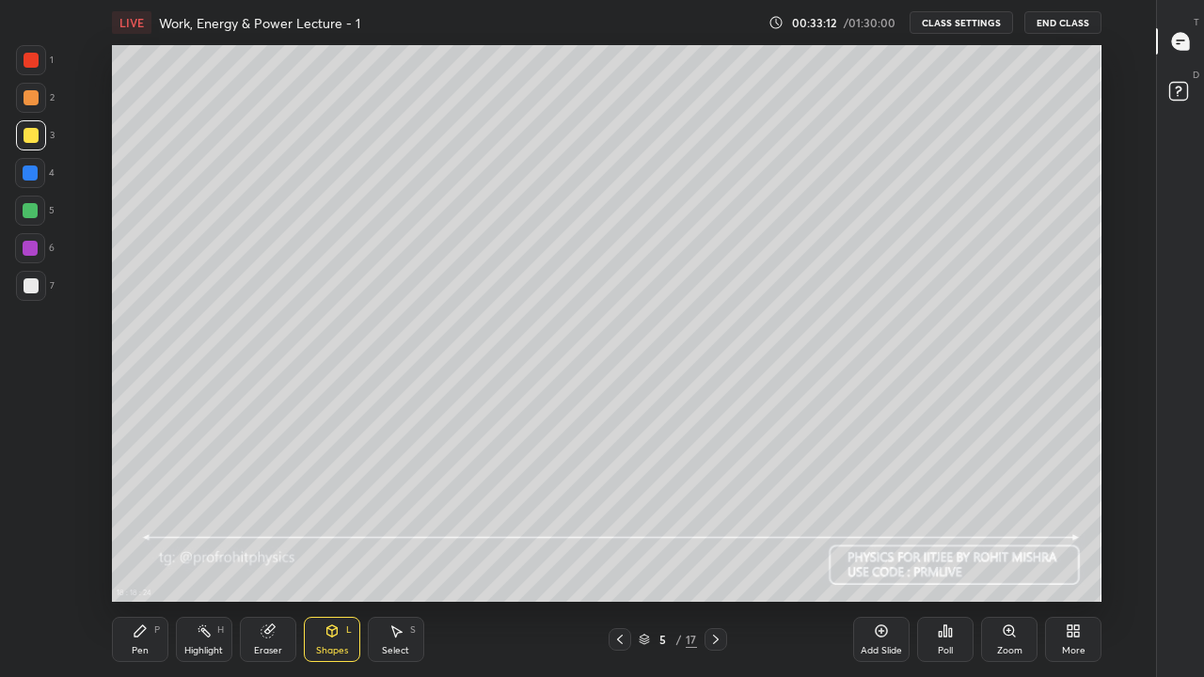
click at [29, 203] on div at bounding box center [30, 210] width 15 height 15
click at [148, 557] on div "Pen P" at bounding box center [140, 639] width 56 height 45
click at [142, 557] on div "Pen P" at bounding box center [140, 639] width 56 height 45
click at [200, 557] on div "Highlight" at bounding box center [203, 650] width 39 height 9
click at [147, 557] on div "Pen P" at bounding box center [140, 639] width 56 height 45
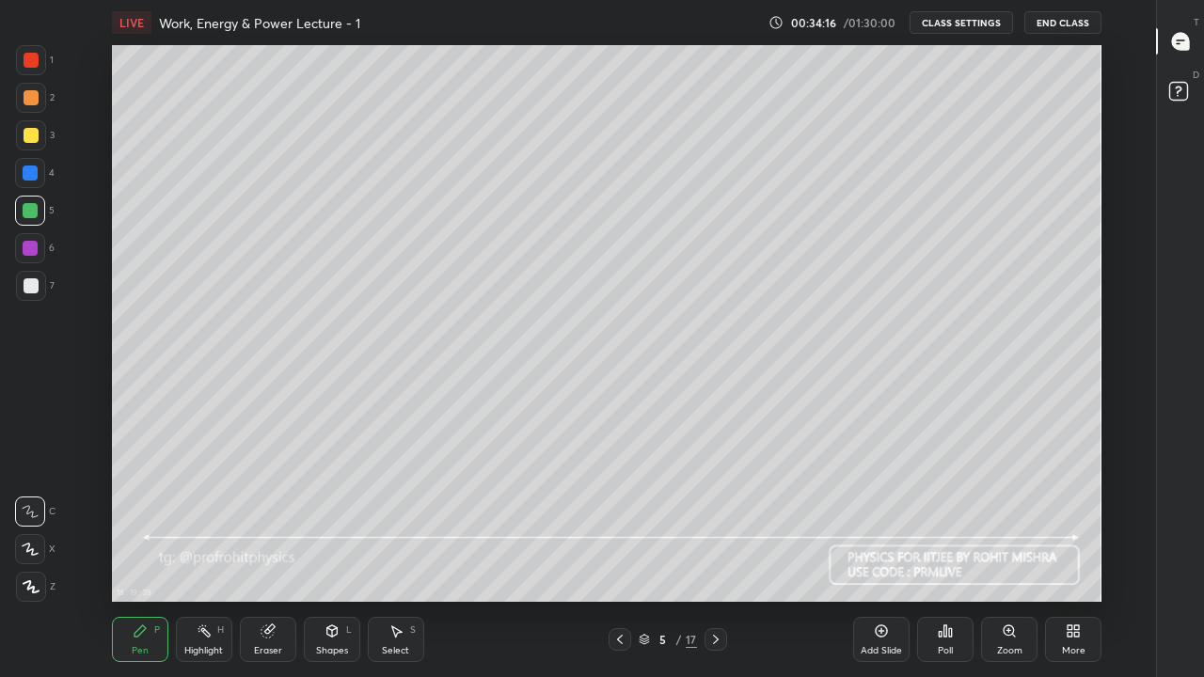
click at [37, 133] on div at bounding box center [31, 135] width 15 height 15
click at [31, 204] on div at bounding box center [30, 210] width 15 height 15
click at [196, 557] on div "Highlight" at bounding box center [203, 650] width 39 height 9
click at [31, 139] on div at bounding box center [31, 135] width 15 height 15
click at [146, 557] on div "Pen P" at bounding box center [140, 639] width 56 height 45
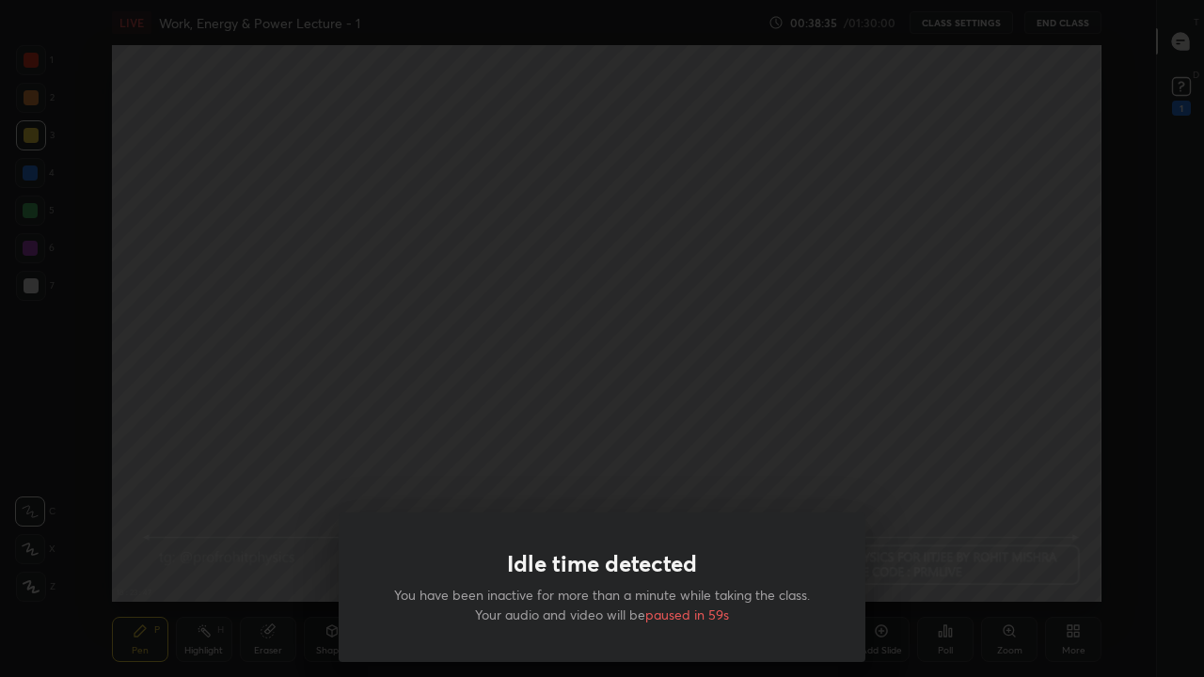
click at [324, 497] on div "Idle time detected You have been inactive for more than a minute while taking t…" at bounding box center [602, 338] width 1204 height 677
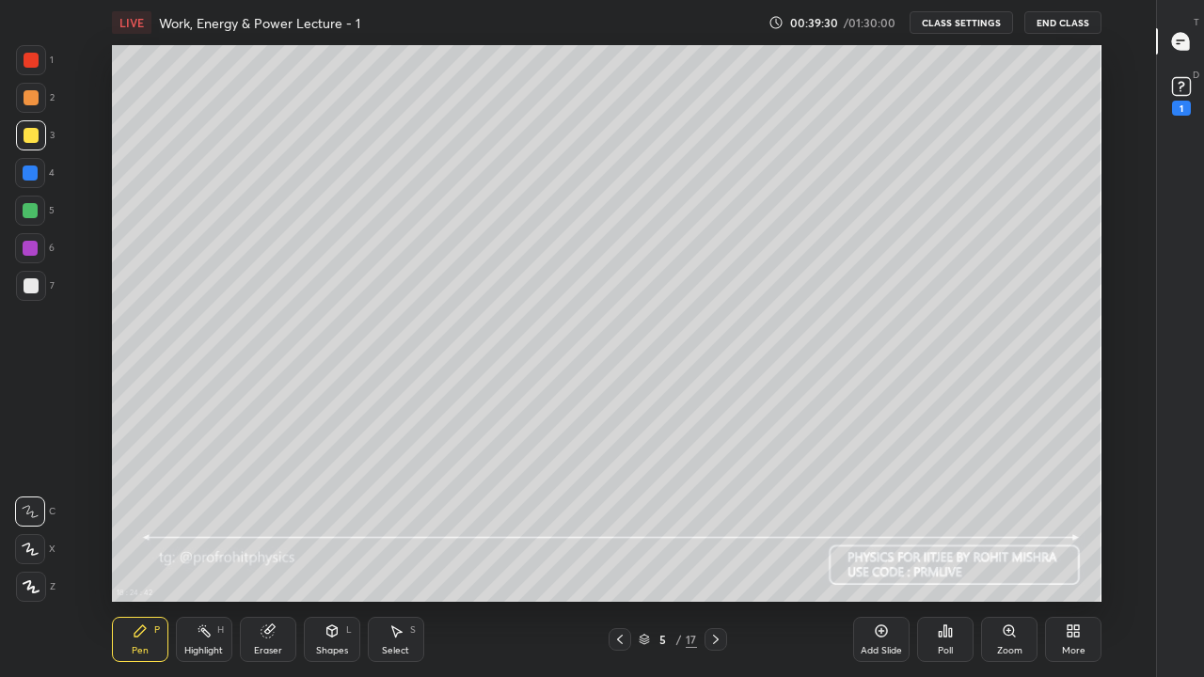
click at [713, 557] on icon at bounding box center [715, 639] width 15 height 15
click at [35, 289] on div at bounding box center [31, 285] width 15 height 15
click at [620, 557] on icon at bounding box center [620, 639] width 6 height 9
click at [716, 557] on icon at bounding box center [716, 639] width 6 height 9
click at [33, 136] on div at bounding box center [31, 135] width 15 height 15
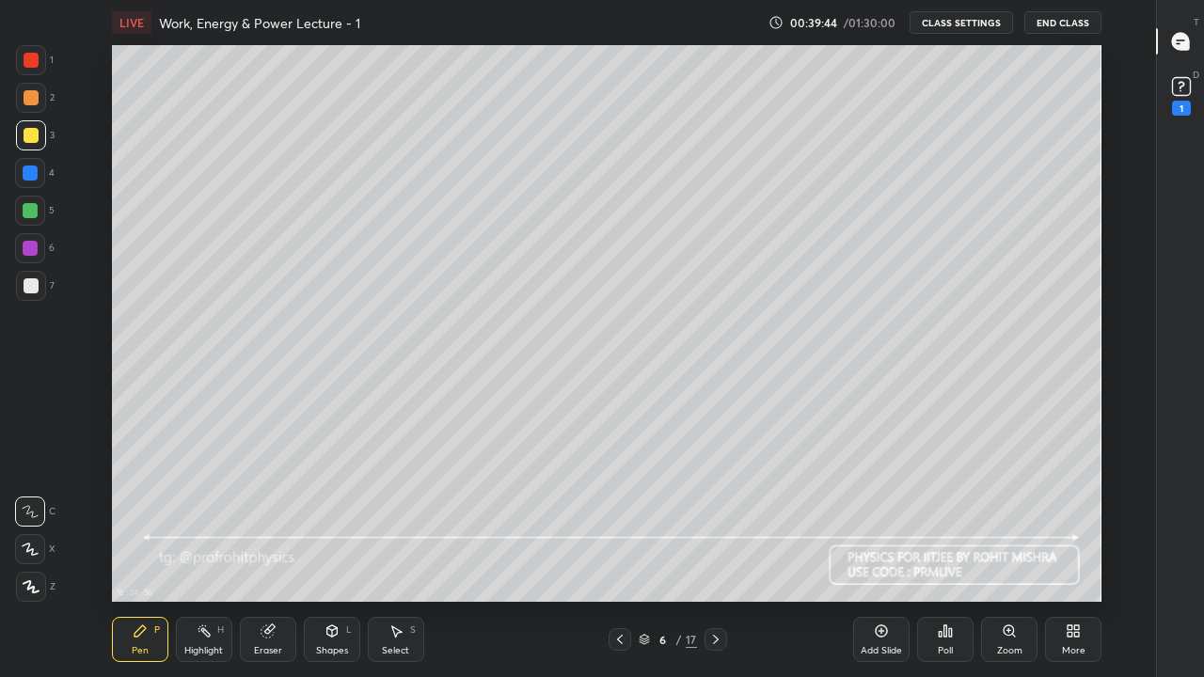
click at [33, 174] on div at bounding box center [30, 173] width 15 height 15
click at [34, 136] on div at bounding box center [31, 135] width 15 height 15
click at [35, 207] on div at bounding box center [30, 210] width 15 height 15
click at [39, 173] on div at bounding box center [30, 173] width 30 height 30
click at [29, 206] on div at bounding box center [30, 210] width 15 height 15
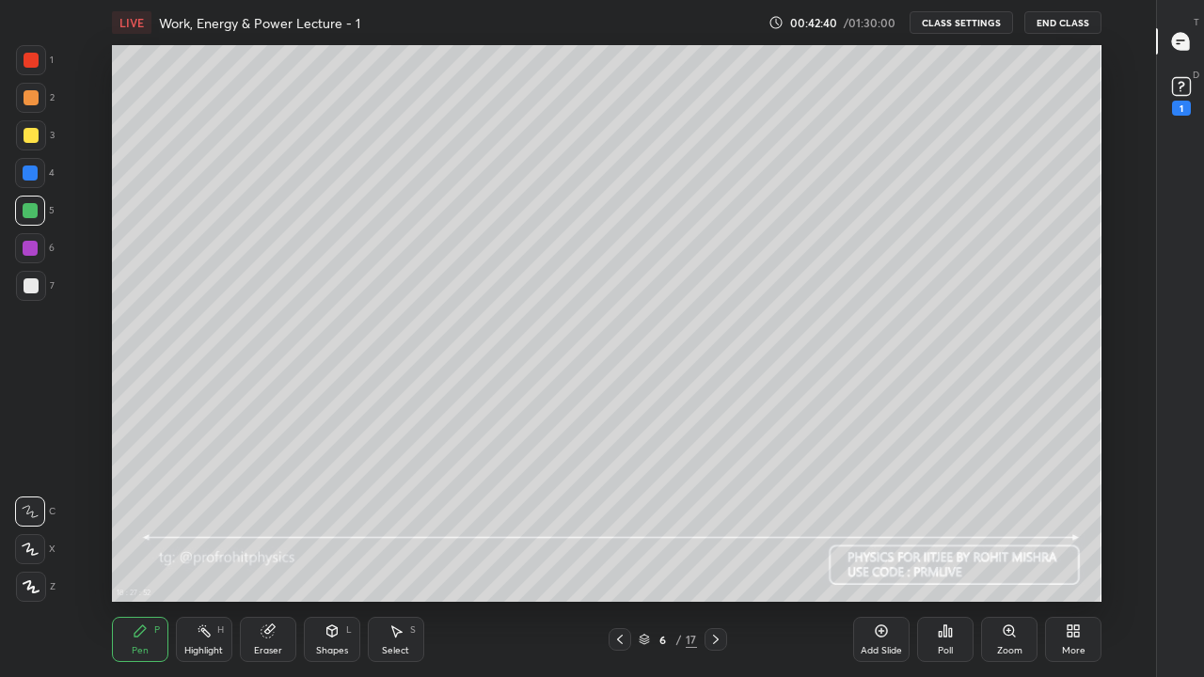
click at [328, 557] on div "Shapes L" at bounding box center [332, 639] width 56 height 45
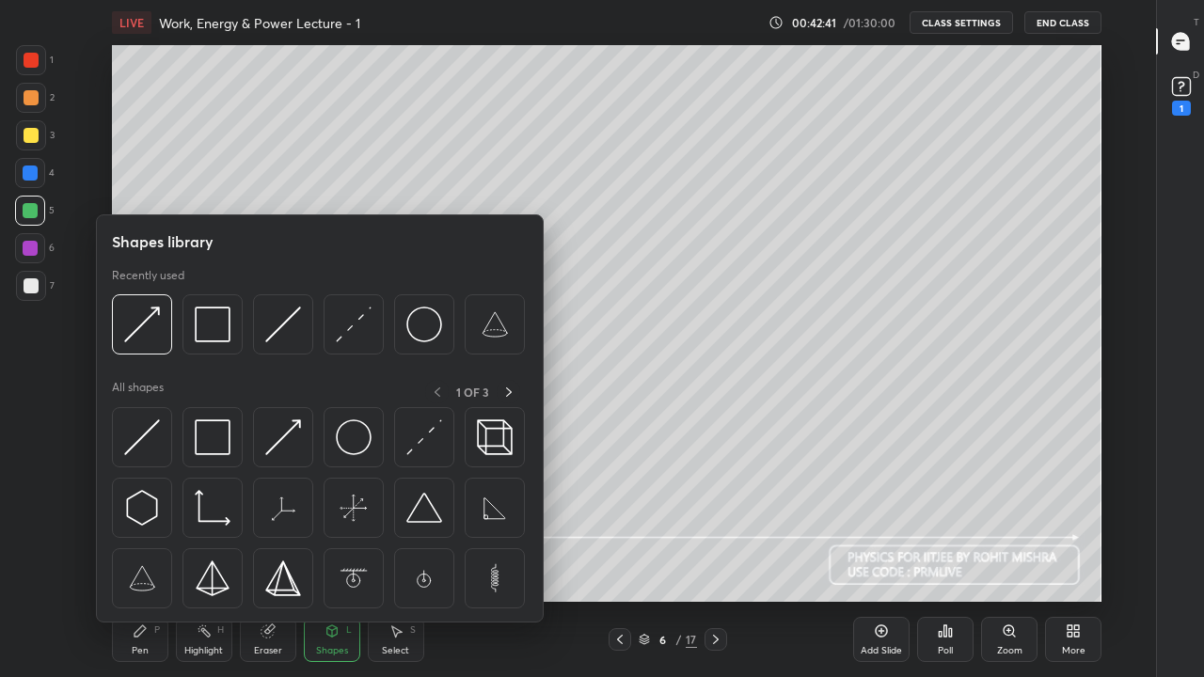
click at [204, 314] on img at bounding box center [213, 325] width 36 height 36
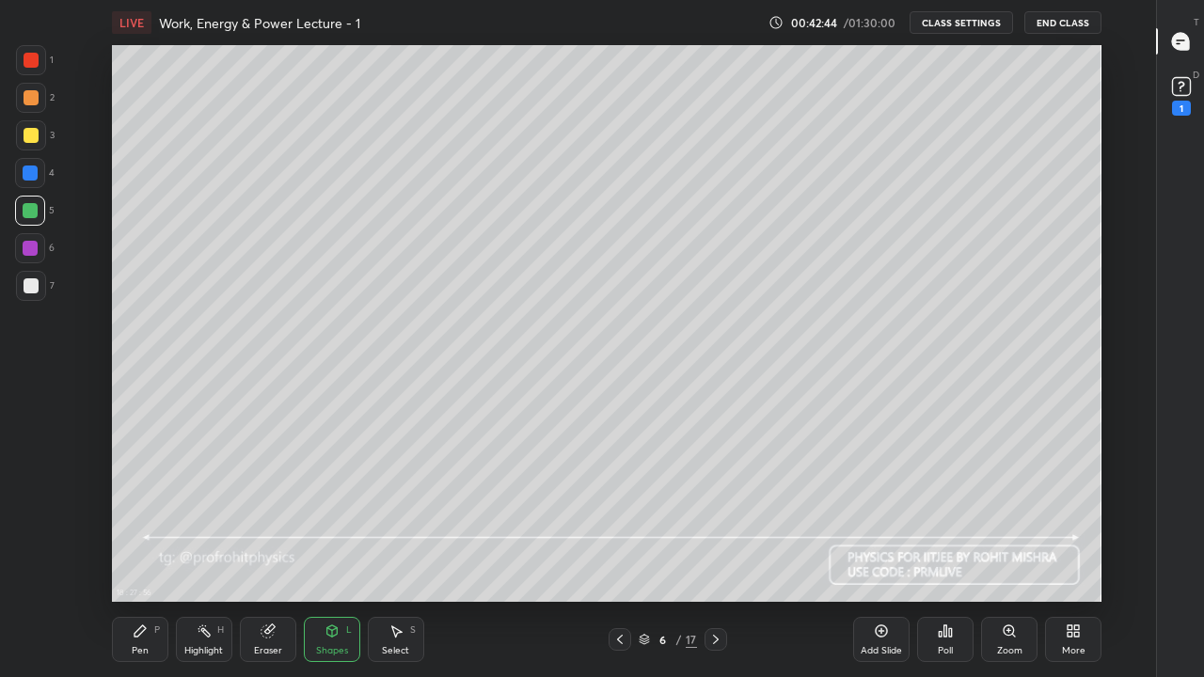
click at [149, 557] on div "Pen P" at bounding box center [140, 639] width 56 height 45
click at [36, 133] on div at bounding box center [31, 135] width 15 height 15
click at [33, 213] on div at bounding box center [30, 210] width 15 height 15
click at [31, 140] on div at bounding box center [31, 135] width 15 height 15
click at [40, 180] on div at bounding box center [30, 173] width 30 height 30
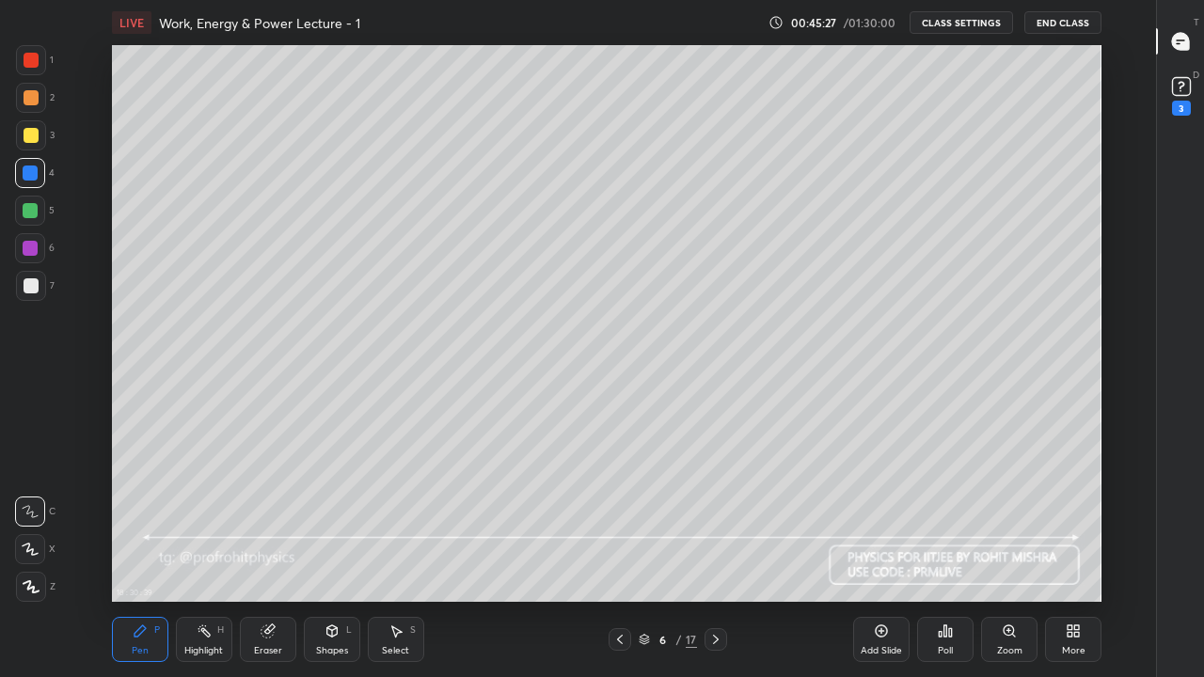
click at [208, 557] on div "Highlight H" at bounding box center [204, 639] width 56 height 45
click at [334, 557] on div "Shapes L" at bounding box center [332, 639] width 56 height 45
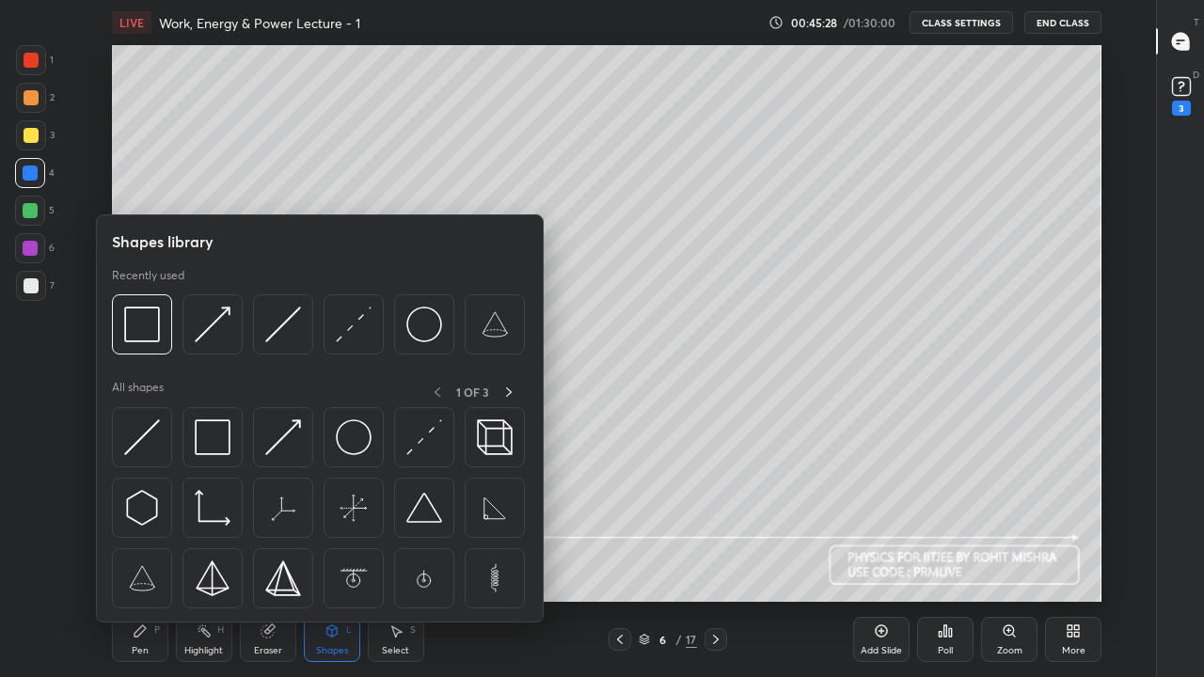
click at [160, 327] on img at bounding box center [142, 325] width 36 height 36
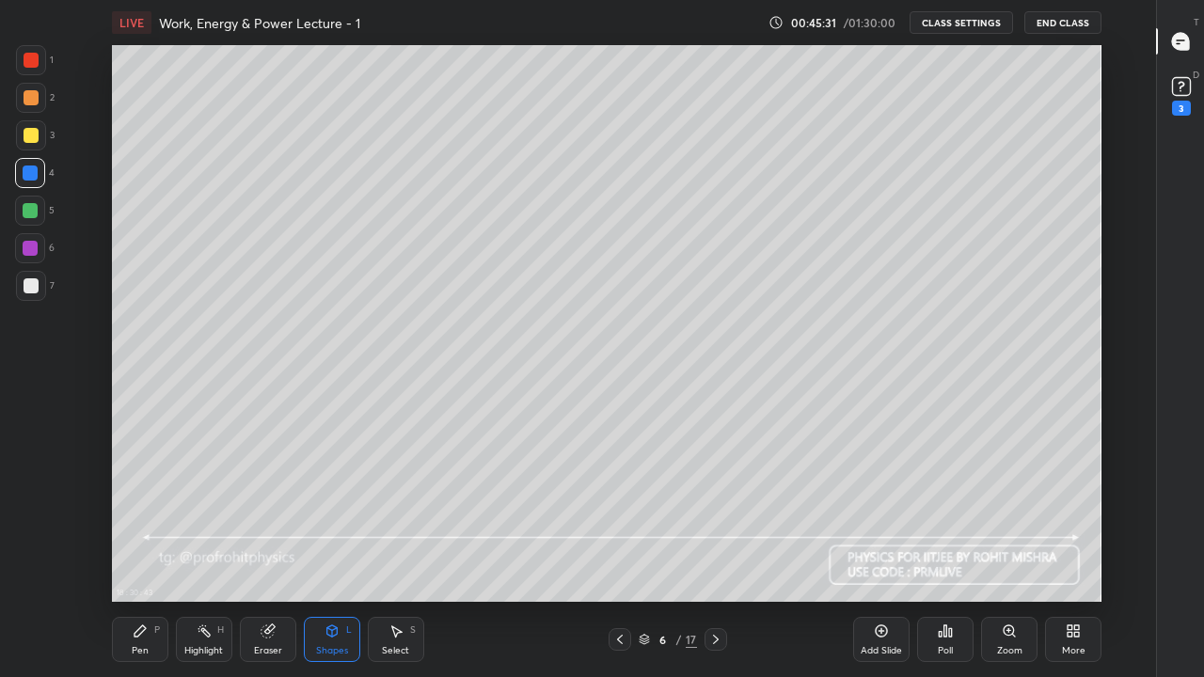
click at [143, 557] on div "Pen P" at bounding box center [140, 639] width 56 height 45
click at [203, 557] on div "Highlight H" at bounding box center [204, 639] width 56 height 45
click at [28, 211] on div at bounding box center [30, 210] width 15 height 15
click at [341, 557] on div "Shapes L" at bounding box center [332, 639] width 56 height 45
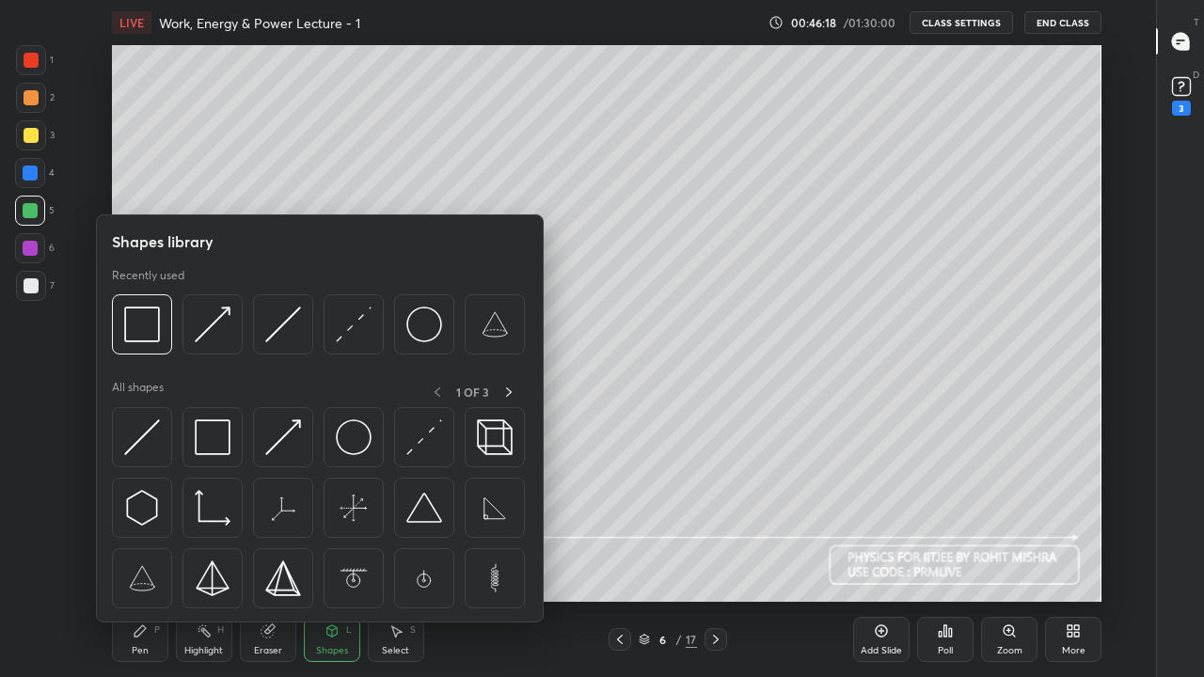
click at [155, 323] on img at bounding box center [142, 325] width 36 height 36
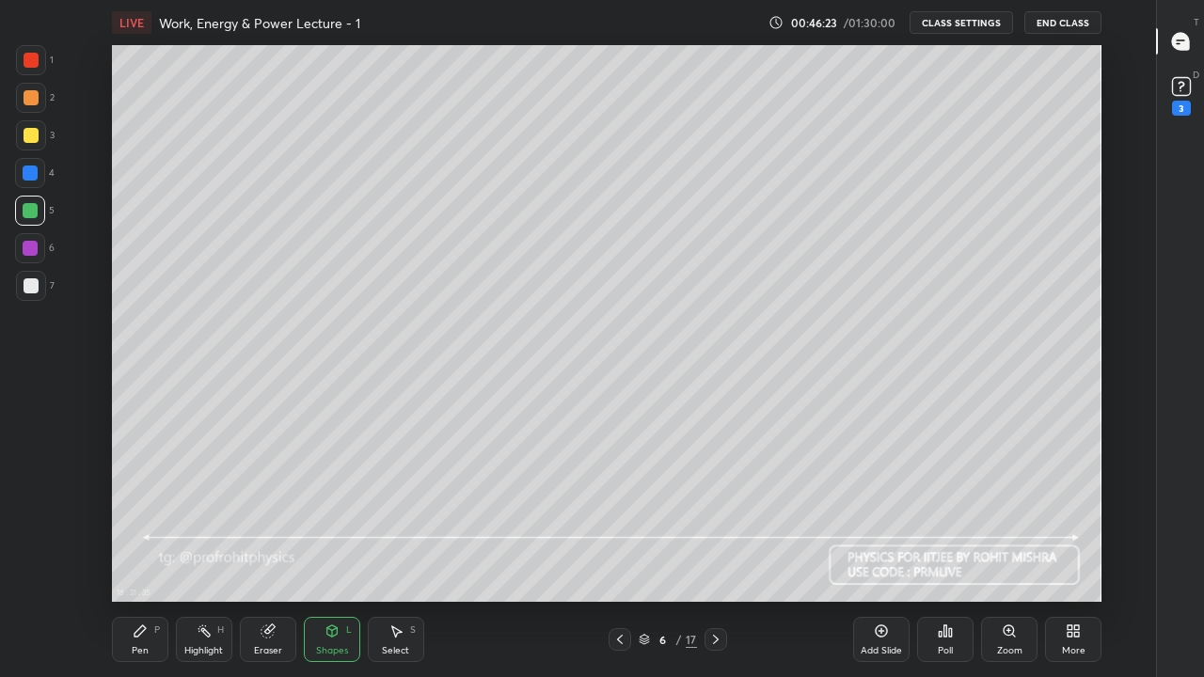
click at [145, 557] on icon at bounding box center [140, 631] width 15 height 15
click at [32, 174] on div at bounding box center [30, 173] width 15 height 15
click at [342, 557] on div "Shapes L" at bounding box center [332, 639] width 56 height 45
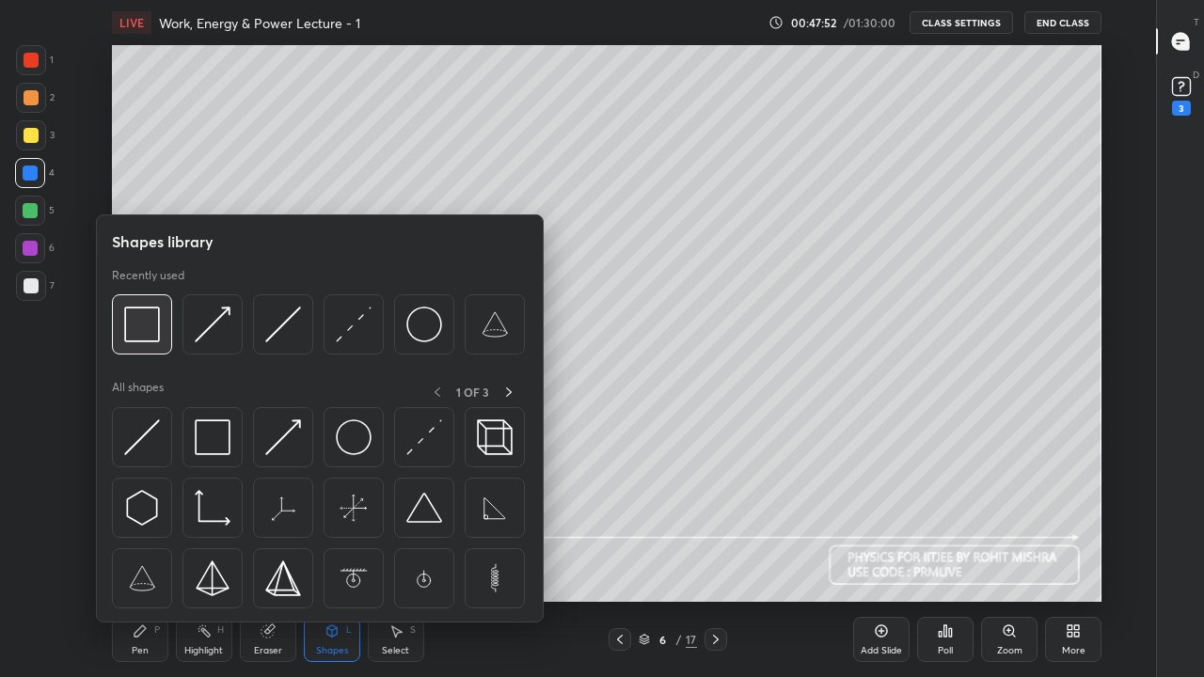
click at [152, 335] on img at bounding box center [142, 325] width 36 height 36
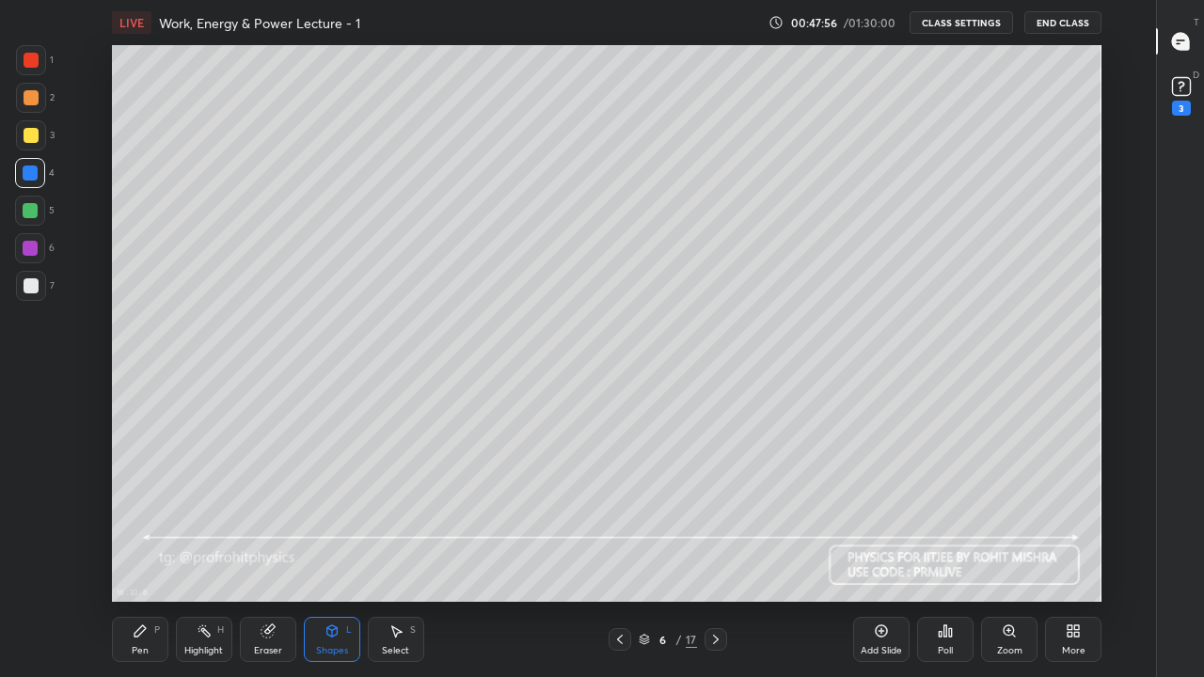
click at [148, 557] on div "Pen P" at bounding box center [140, 639] width 56 height 45
click at [217, 557] on div "H" at bounding box center [220, 630] width 7 height 9
click at [479, 557] on div "Pen P Highlight H Eraser Shapes L Select S 6 / 17 Add Slide Poll Zoom More" at bounding box center [607, 639] width 990 height 75
click at [31, 284] on div at bounding box center [31, 285] width 15 height 15
click at [143, 557] on div "Pen" at bounding box center [140, 650] width 17 height 9
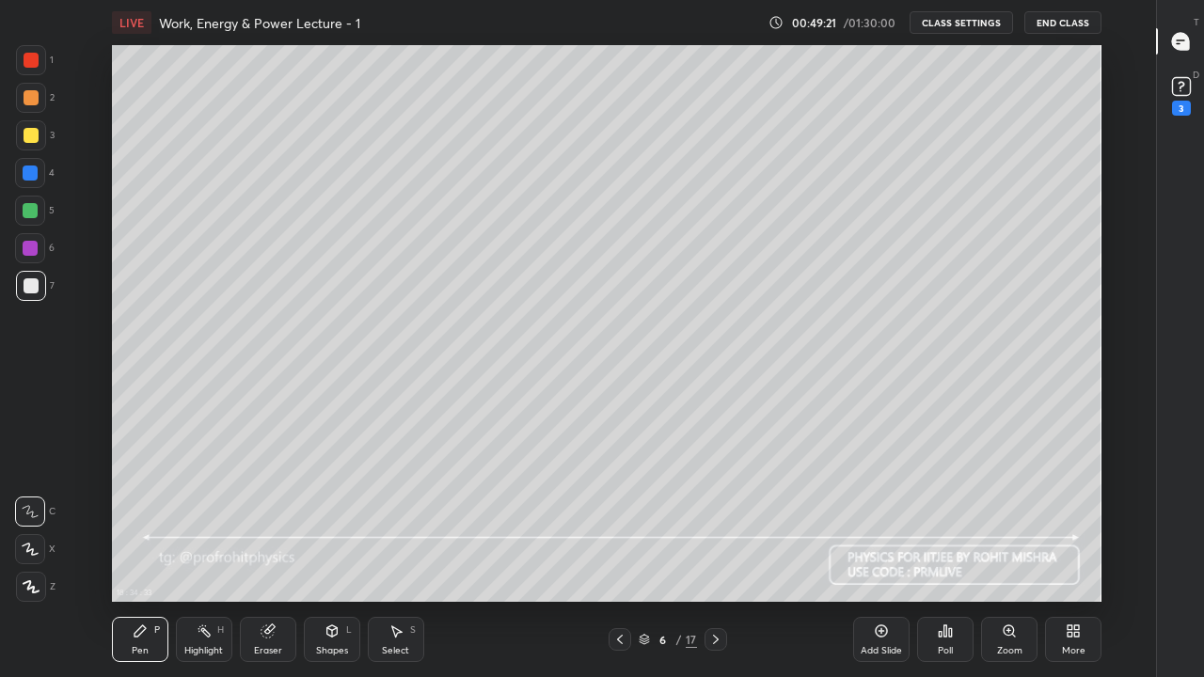
click at [211, 557] on div "Highlight H" at bounding box center [204, 639] width 56 height 45
click at [143, 557] on icon at bounding box center [140, 631] width 15 height 15
click at [28, 173] on div at bounding box center [30, 173] width 15 height 15
click at [30, 285] on div at bounding box center [31, 285] width 15 height 15
click at [330, 557] on icon at bounding box center [332, 631] width 15 height 15
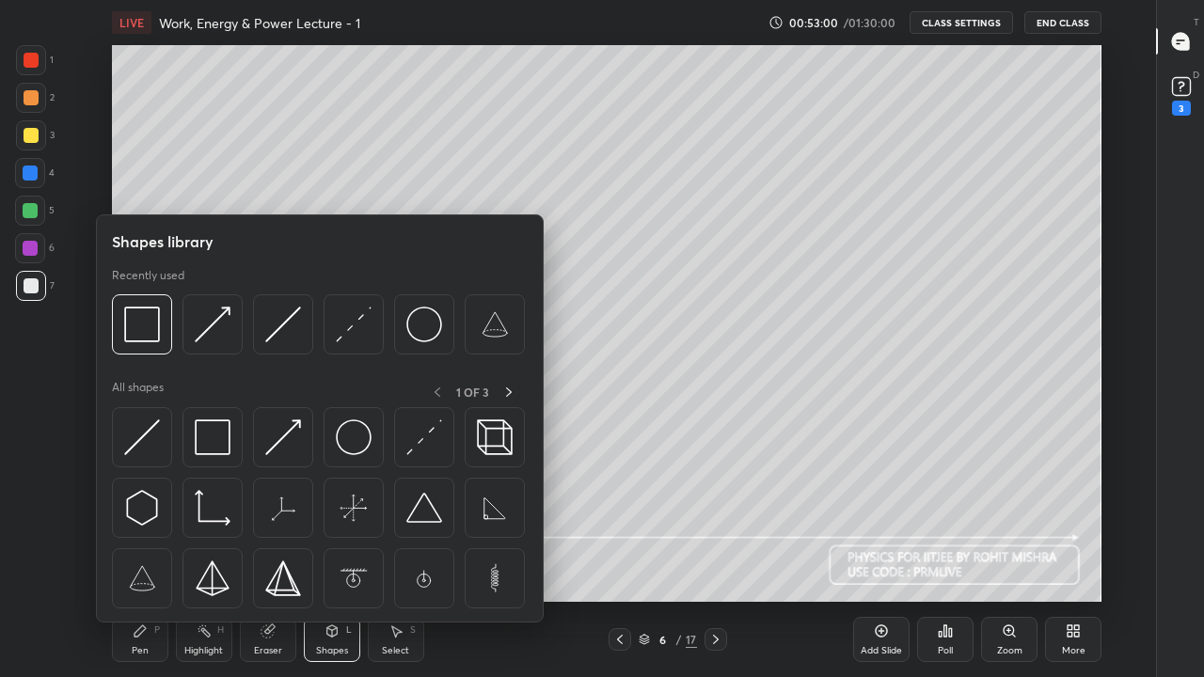
click at [146, 330] on img at bounding box center [142, 325] width 36 height 36
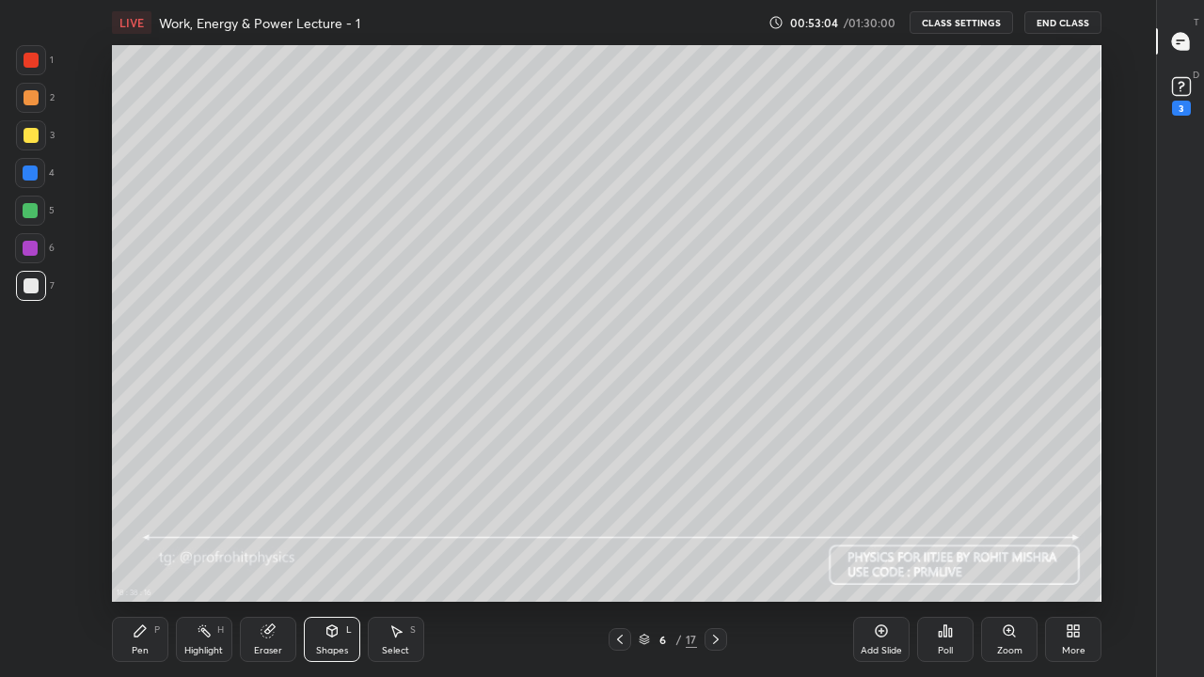
click at [146, 557] on div "Pen P" at bounding box center [140, 639] width 56 height 45
click at [39, 176] on div at bounding box center [30, 173] width 30 height 30
click at [211, 557] on icon at bounding box center [204, 631] width 15 height 15
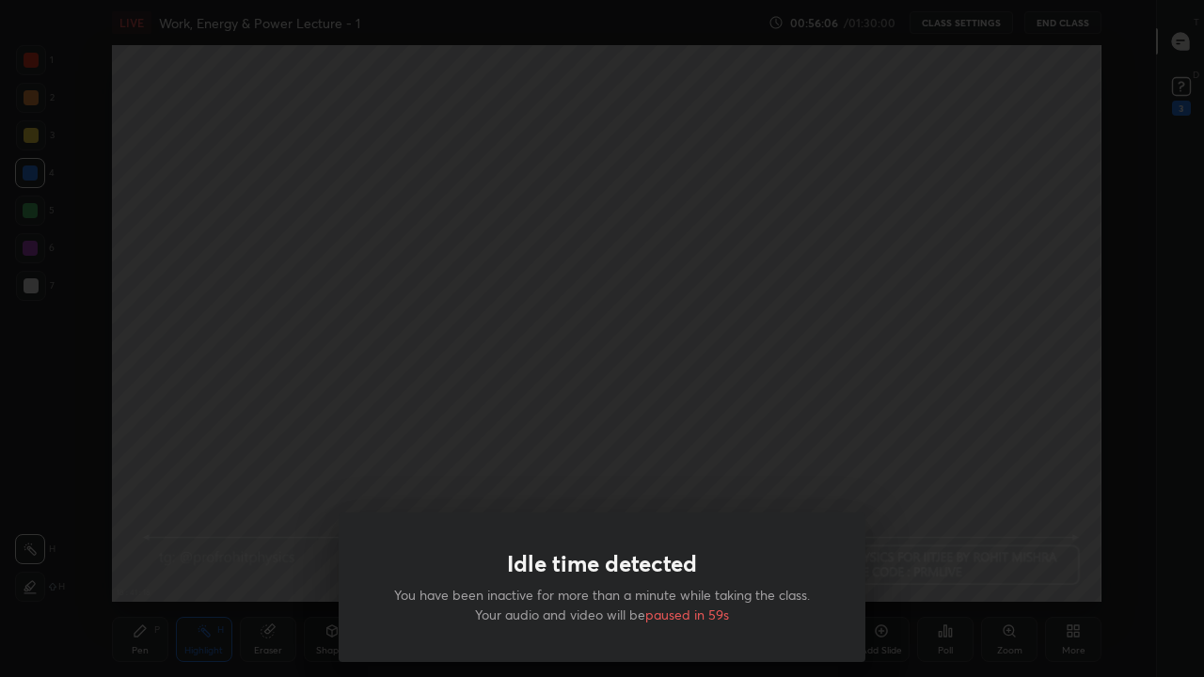
click at [383, 456] on div "Idle time detected You have been inactive for more than a minute while taking t…" at bounding box center [602, 338] width 1204 height 677
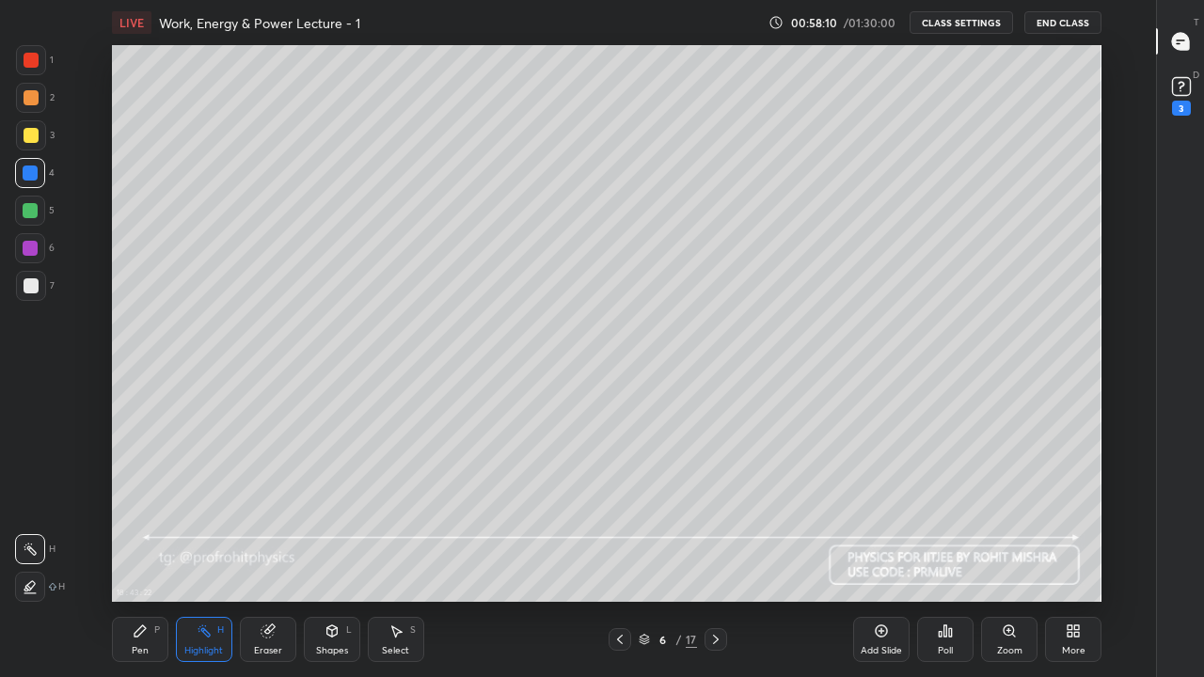
click at [645, 557] on icon at bounding box center [644, 639] width 11 height 11
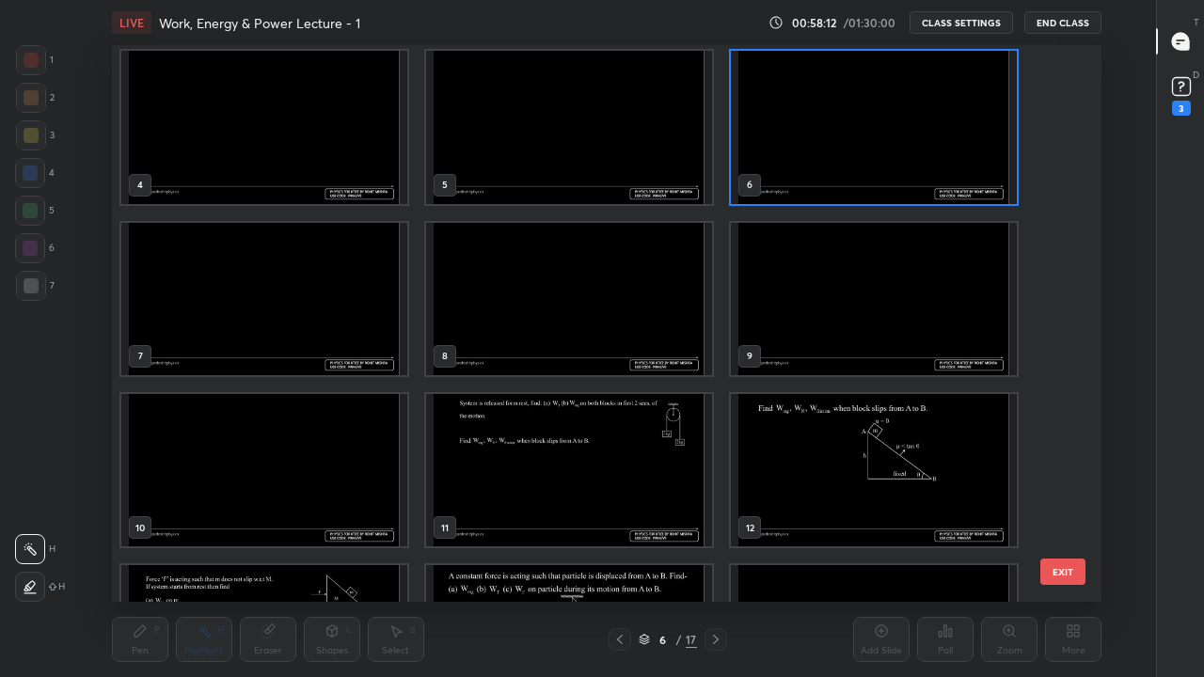
scroll to position [175, 0]
click at [568, 478] on img "grid" at bounding box center [569, 470] width 286 height 152
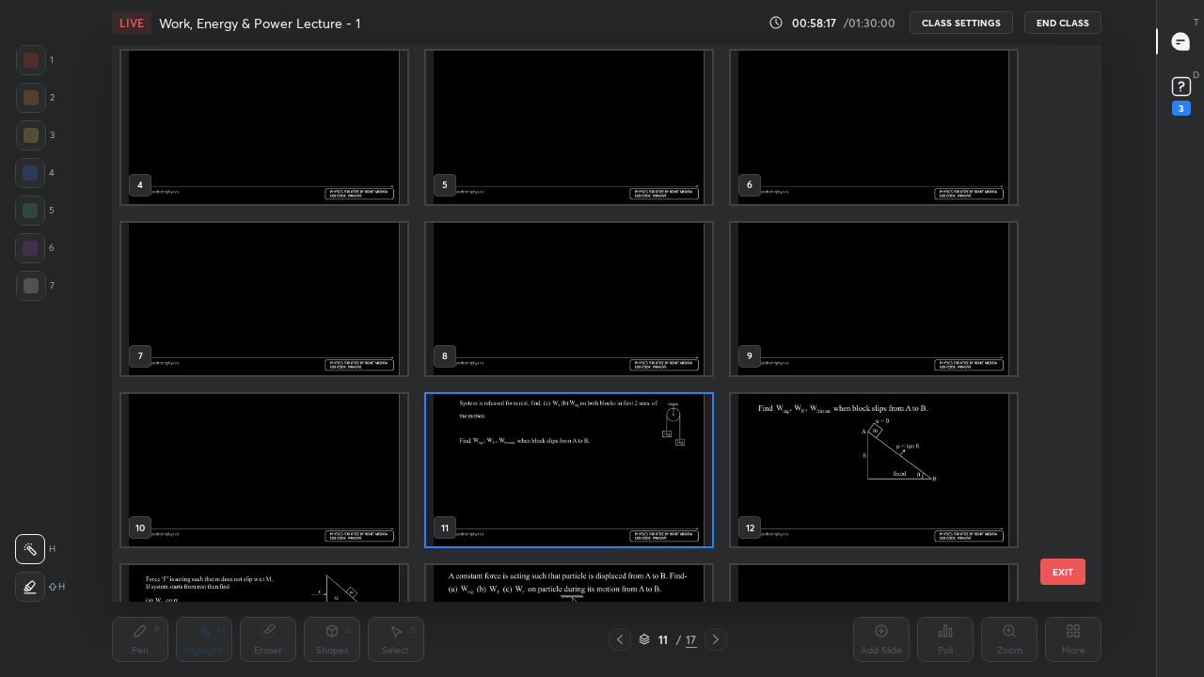
click at [564, 480] on img "grid" at bounding box center [569, 470] width 286 height 152
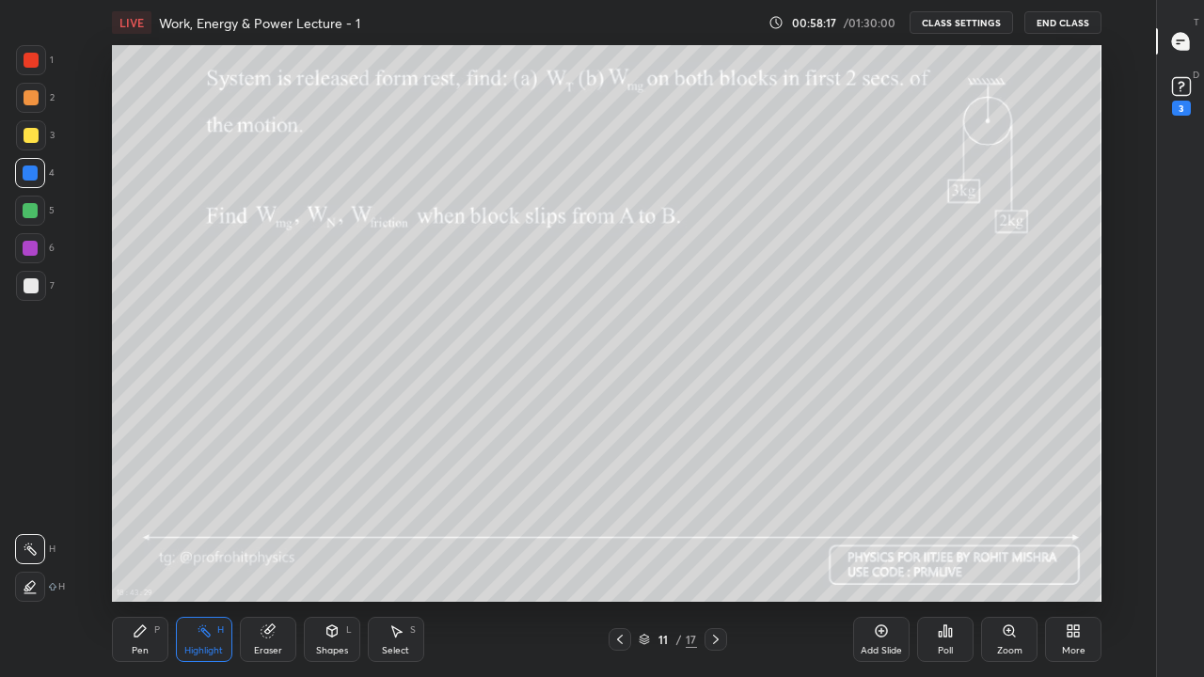
click at [563, 479] on img "grid" at bounding box center [569, 470] width 286 height 152
click at [32, 284] on div at bounding box center [31, 285] width 15 height 15
click at [151, 557] on div "Pen P" at bounding box center [140, 639] width 56 height 45
click at [334, 557] on icon at bounding box center [332, 631] width 15 height 15
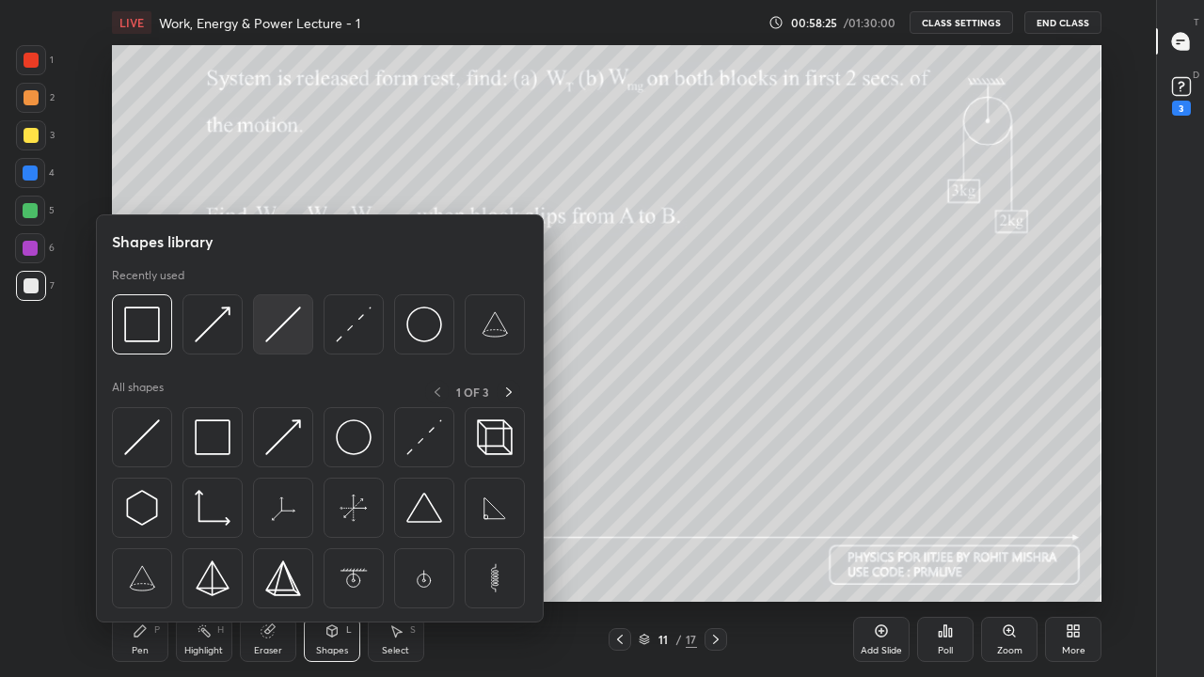
click at [282, 330] on img at bounding box center [283, 325] width 36 height 36
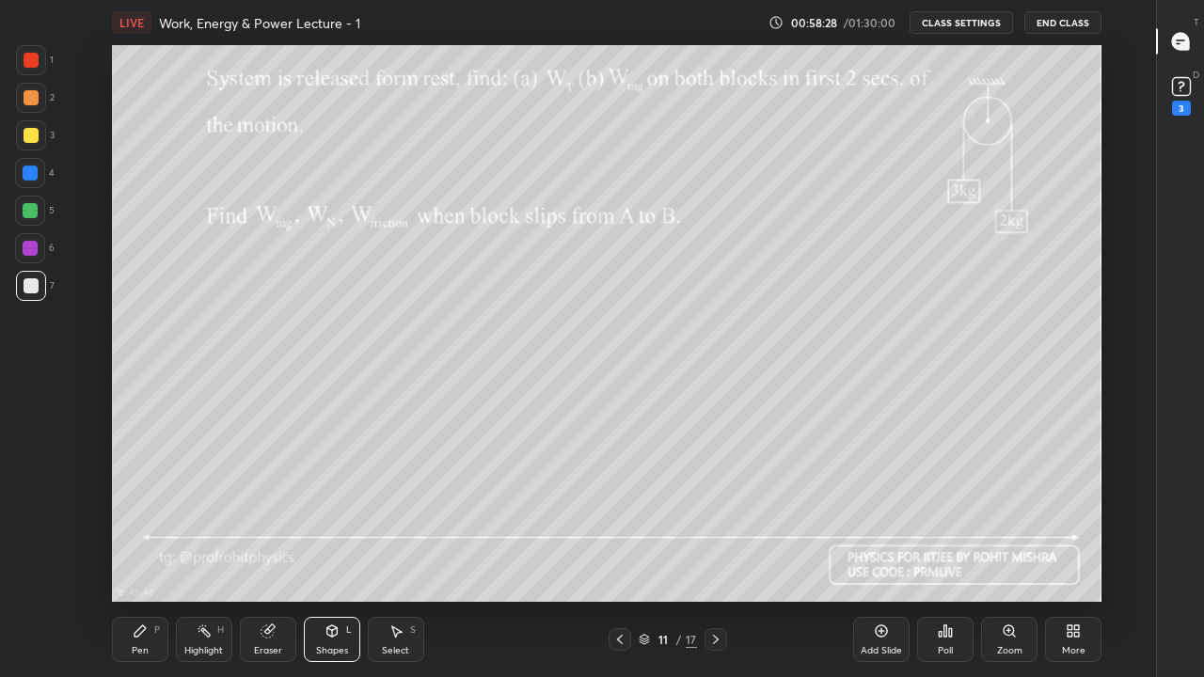
click at [144, 557] on icon at bounding box center [140, 631] width 15 height 15
click at [33, 557] on icon at bounding box center [31, 586] width 15 height 11
click at [321, 557] on div "Shapes L" at bounding box center [332, 639] width 56 height 45
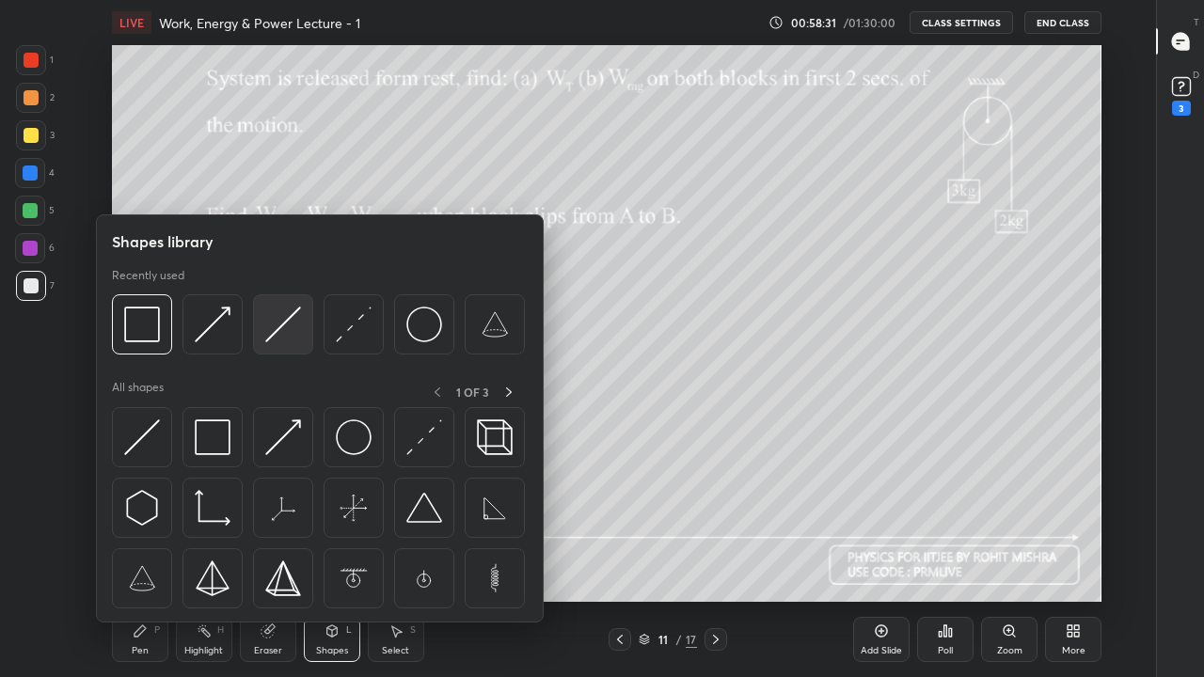
click at [277, 323] on img at bounding box center [283, 325] width 36 height 36
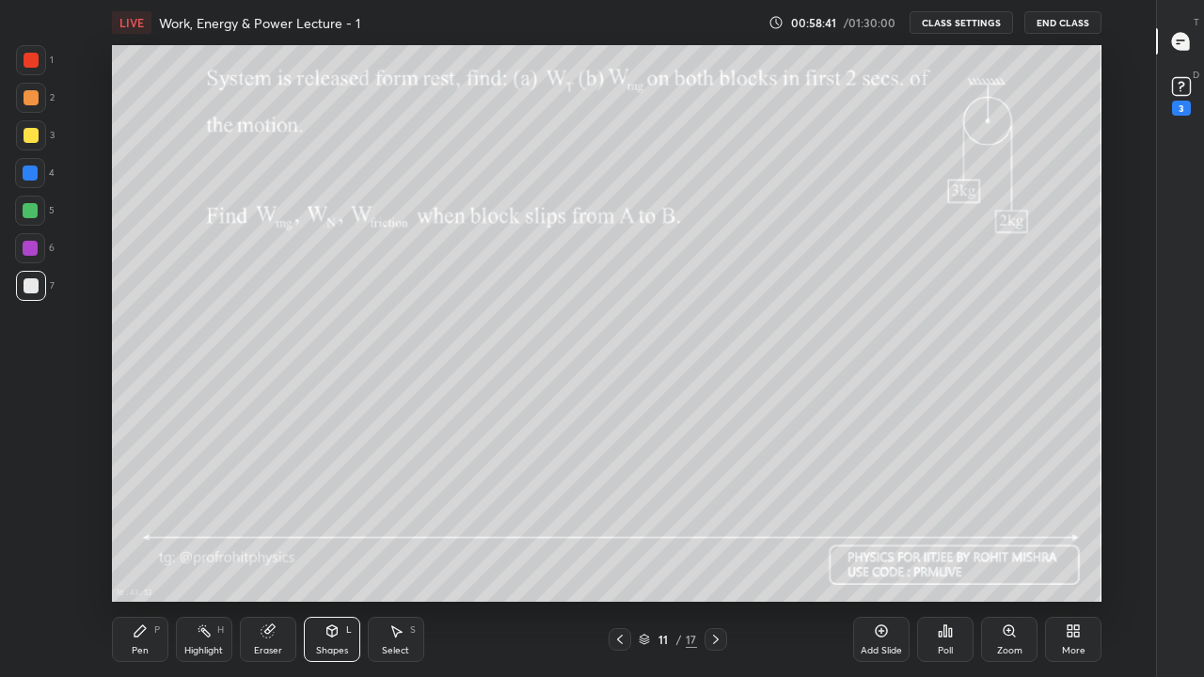
click at [142, 557] on div "Pen P" at bounding box center [140, 639] width 56 height 45
click at [40, 514] on div at bounding box center [30, 512] width 30 height 30
click at [141, 557] on div "Pen" at bounding box center [140, 650] width 17 height 9
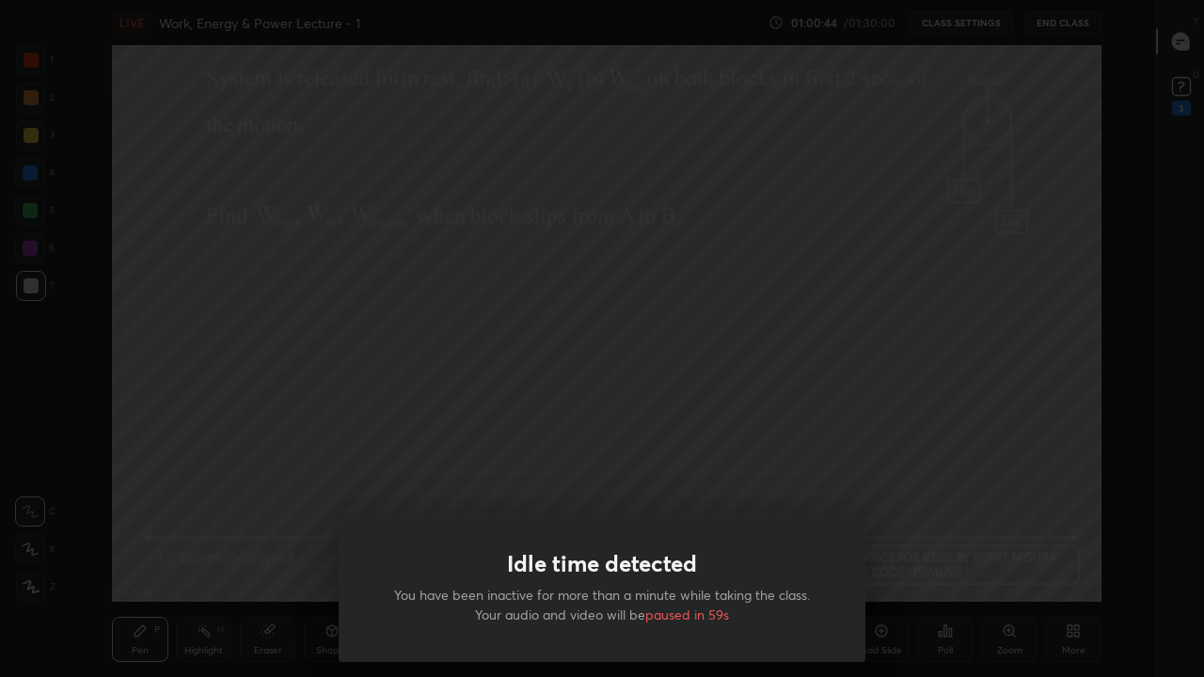
click at [606, 451] on div "Idle time detected You have been inactive for more than a minute while taking t…" at bounding box center [602, 338] width 1204 height 677
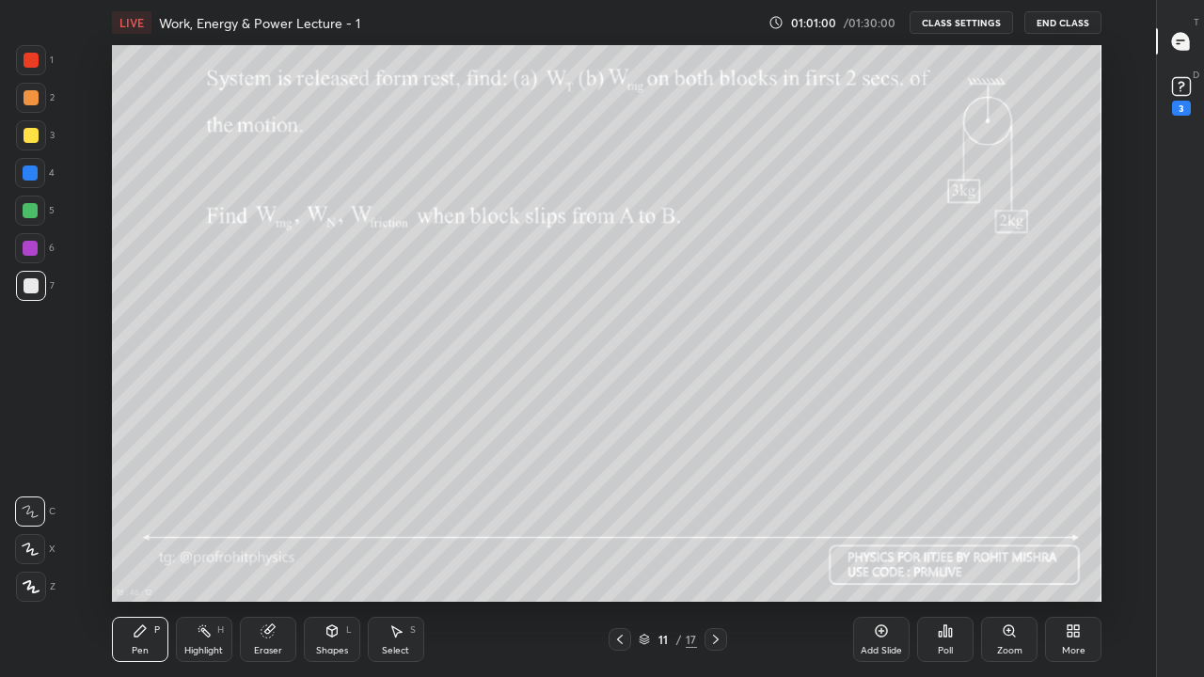
click at [31, 132] on div at bounding box center [31, 135] width 15 height 15
click at [1181, 87] on icon at bounding box center [1181, 86] width 7 height 8
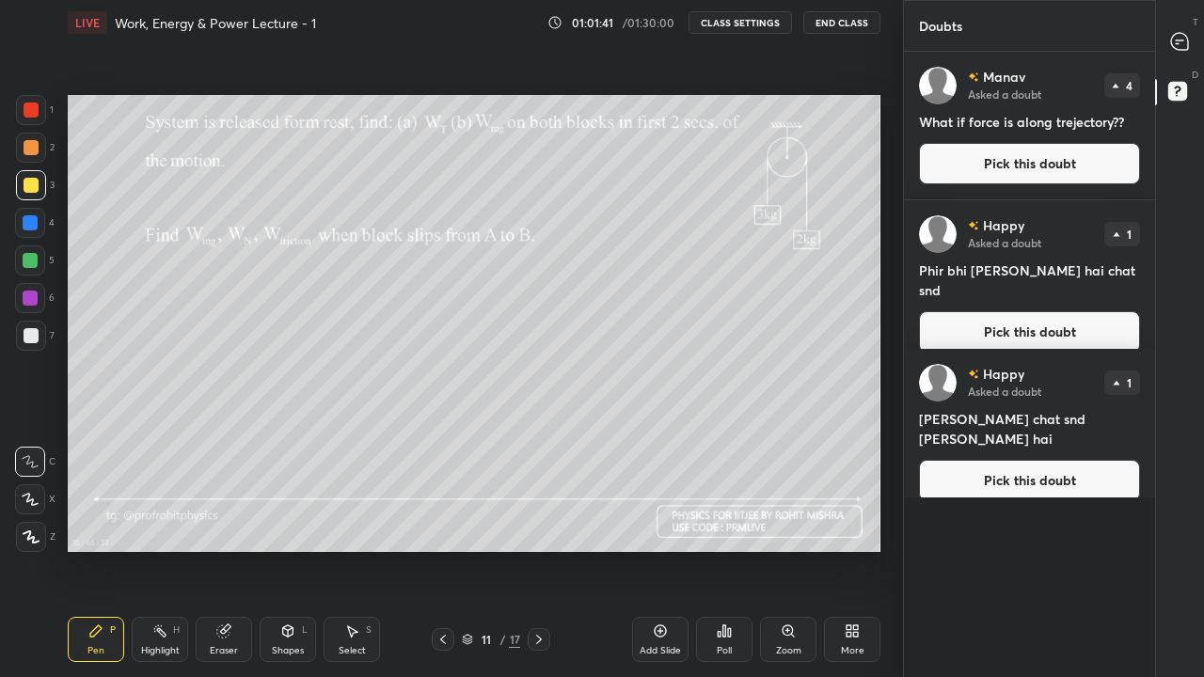
scroll to position [0, 0]
click at [1177, 43] on icon at bounding box center [1177, 43] width 3 height 0
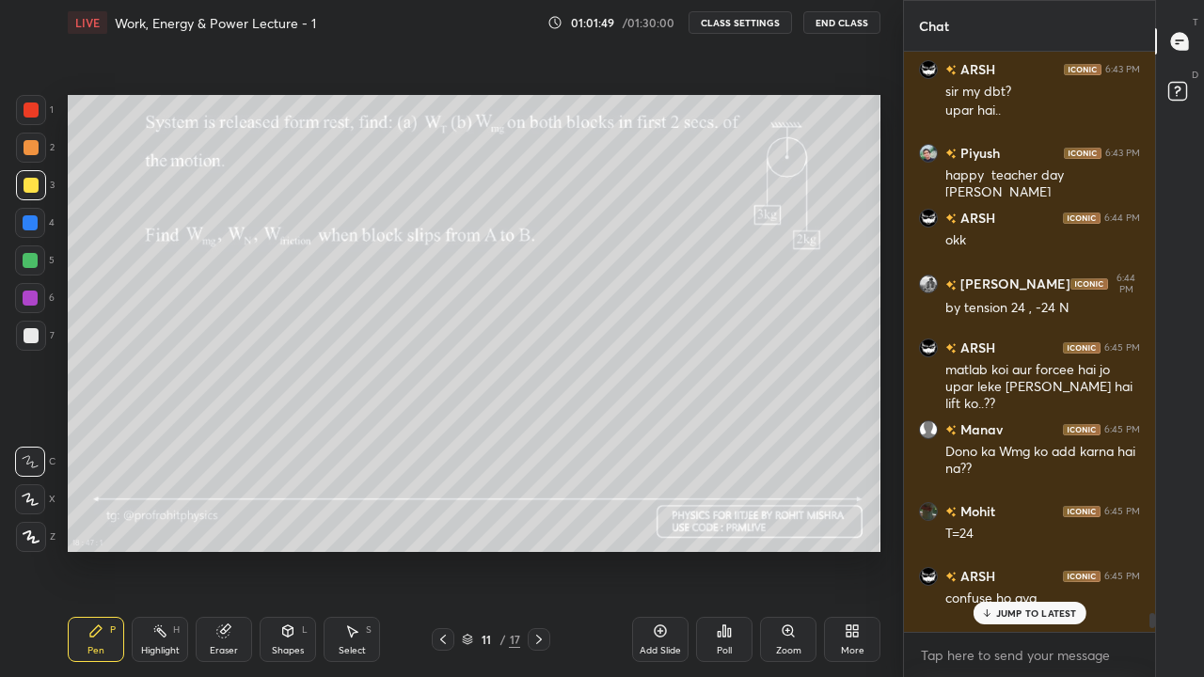
scroll to position [22046, 0]
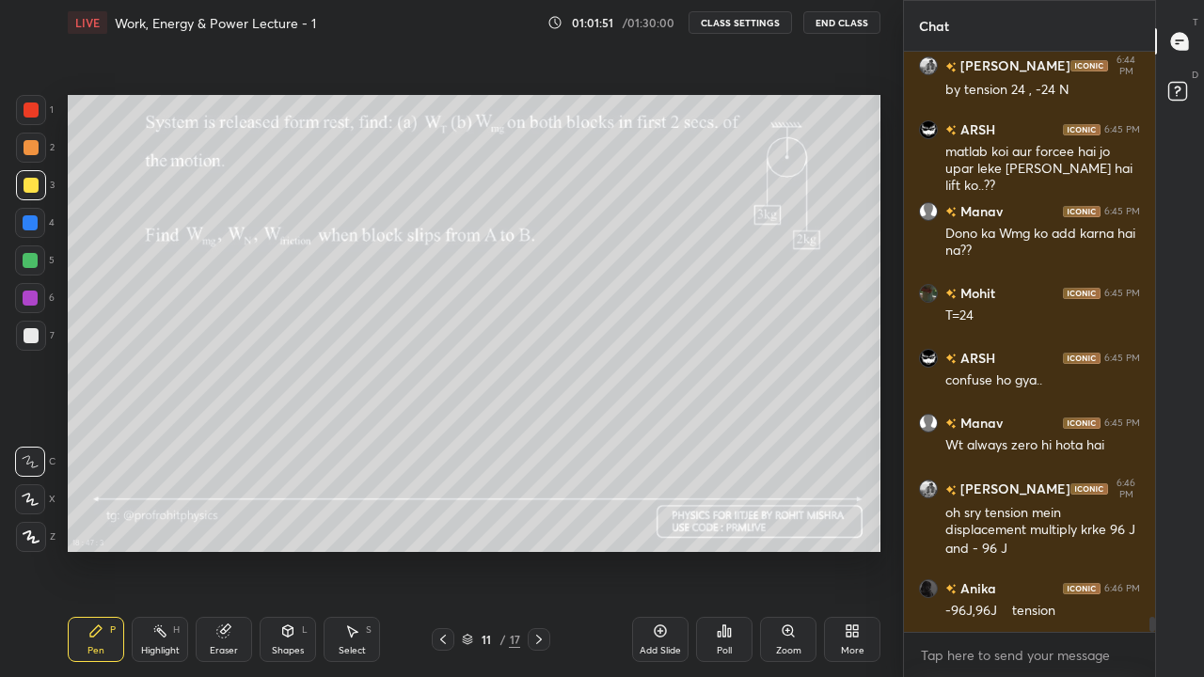
click at [848, 557] on icon at bounding box center [852, 631] width 15 height 15
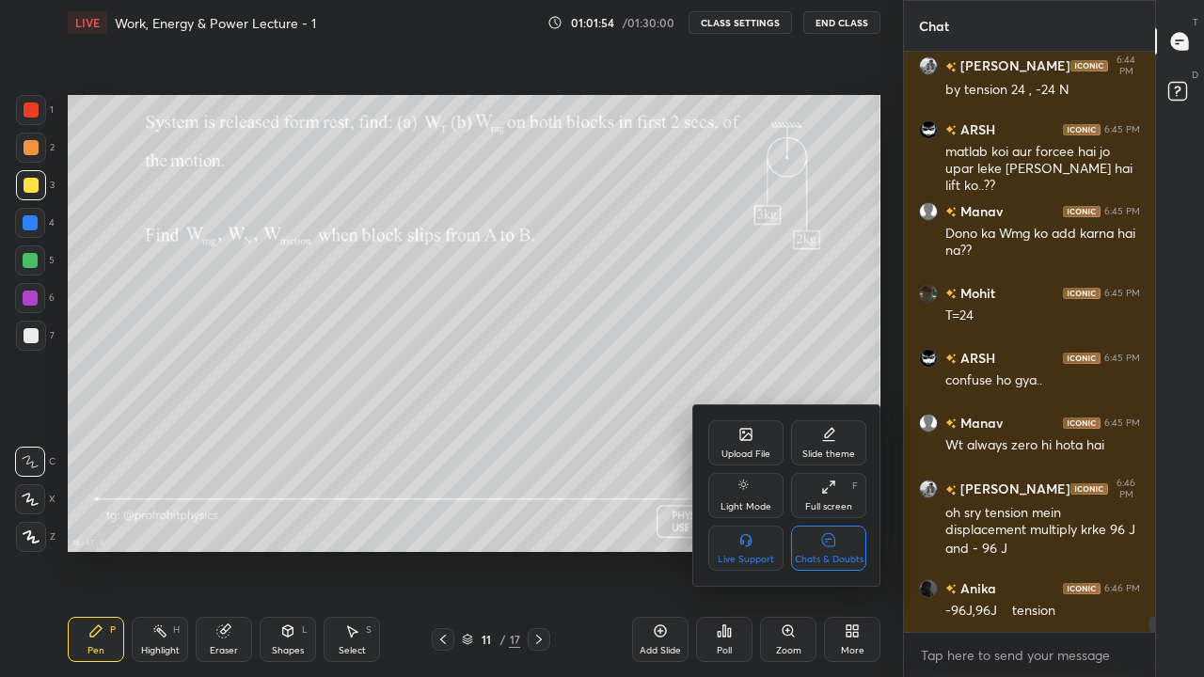
click at [837, 550] on div "Chats & Doubts" at bounding box center [828, 548] width 75 height 45
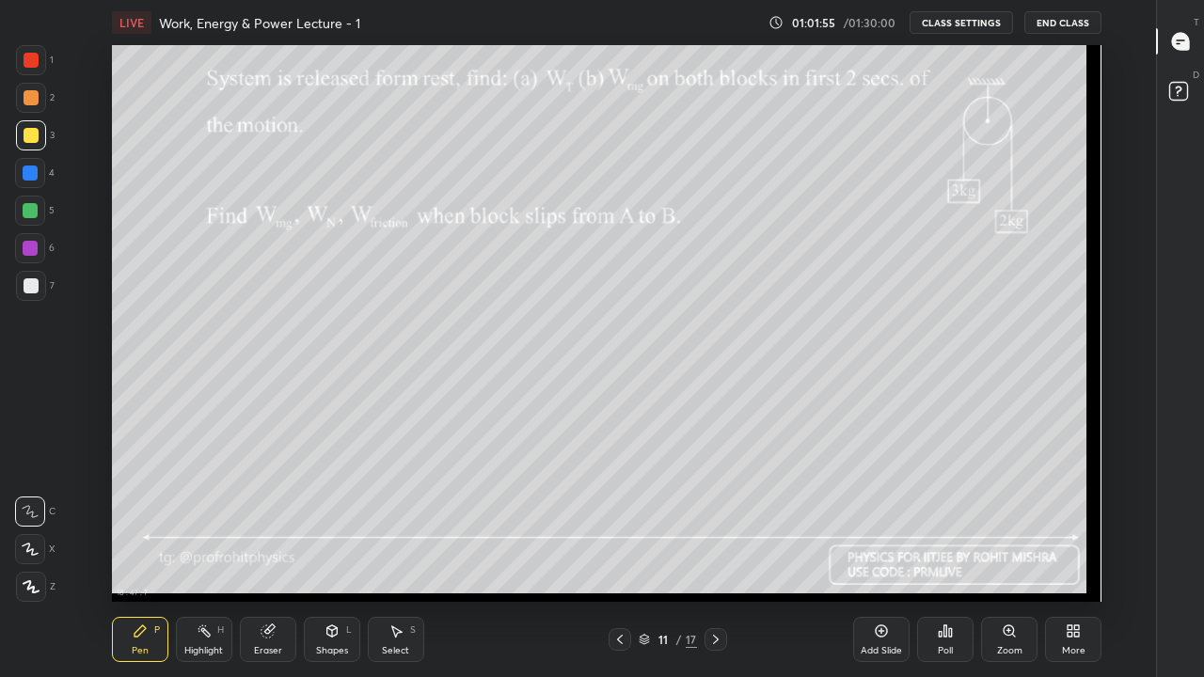
scroll to position [557, 1092]
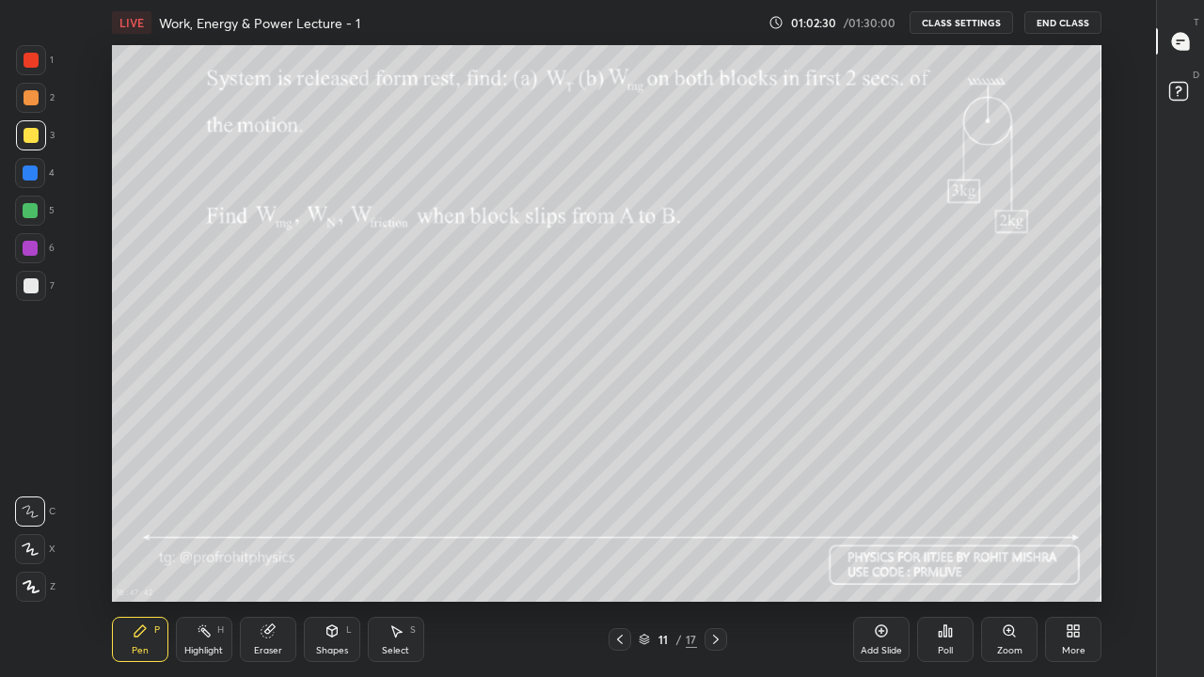
click at [31, 168] on div at bounding box center [30, 173] width 15 height 15
click at [35, 288] on div at bounding box center [31, 285] width 15 height 15
click at [34, 134] on div at bounding box center [31, 135] width 15 height 15
click at [36, 282] on div at bounding box center [31, 285] width 15 height 15
click at [35, 135] on div at bounding box center [31, 135] width 15 height 15
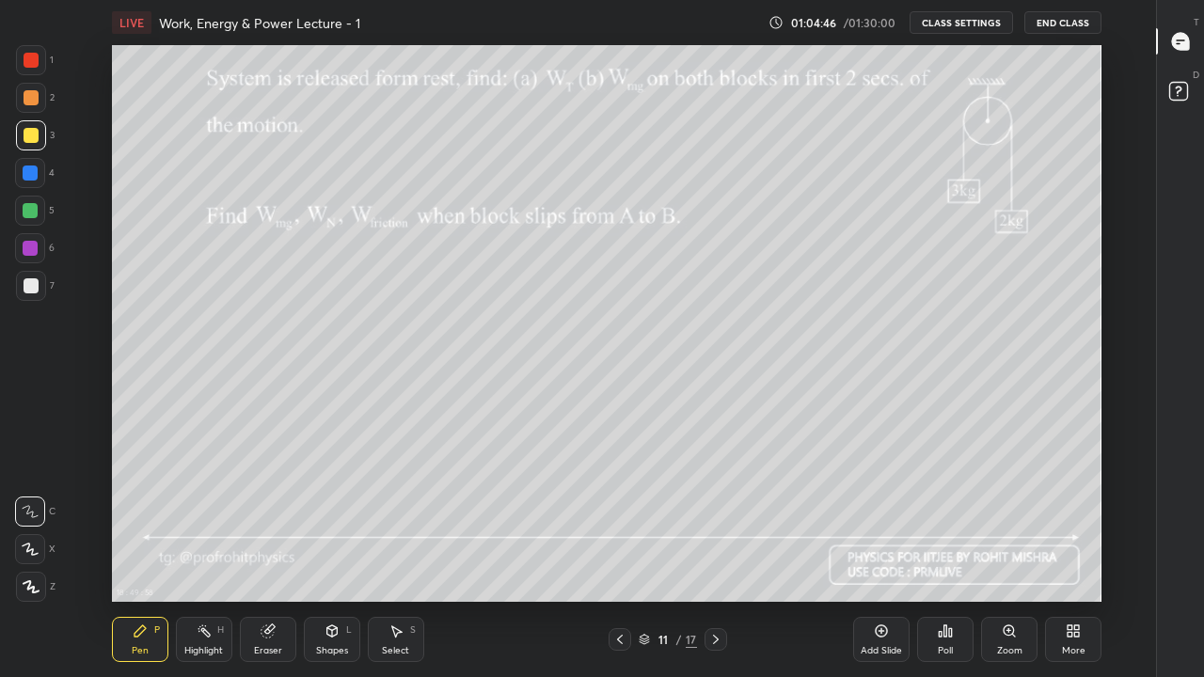
click at [264, 557] on div "Eraser" at bounding box center [268, 639] width 56 height 45
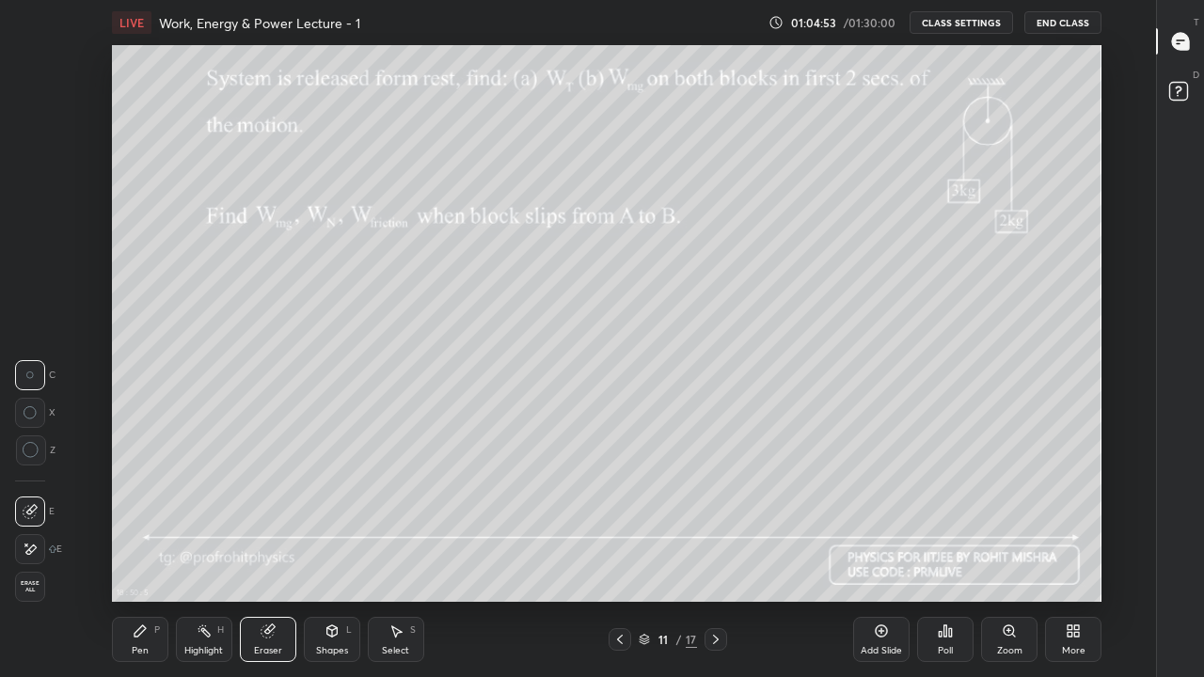
click at [144, 557] on div "Pen" at bounding box center [140, 650] width 17 height 9
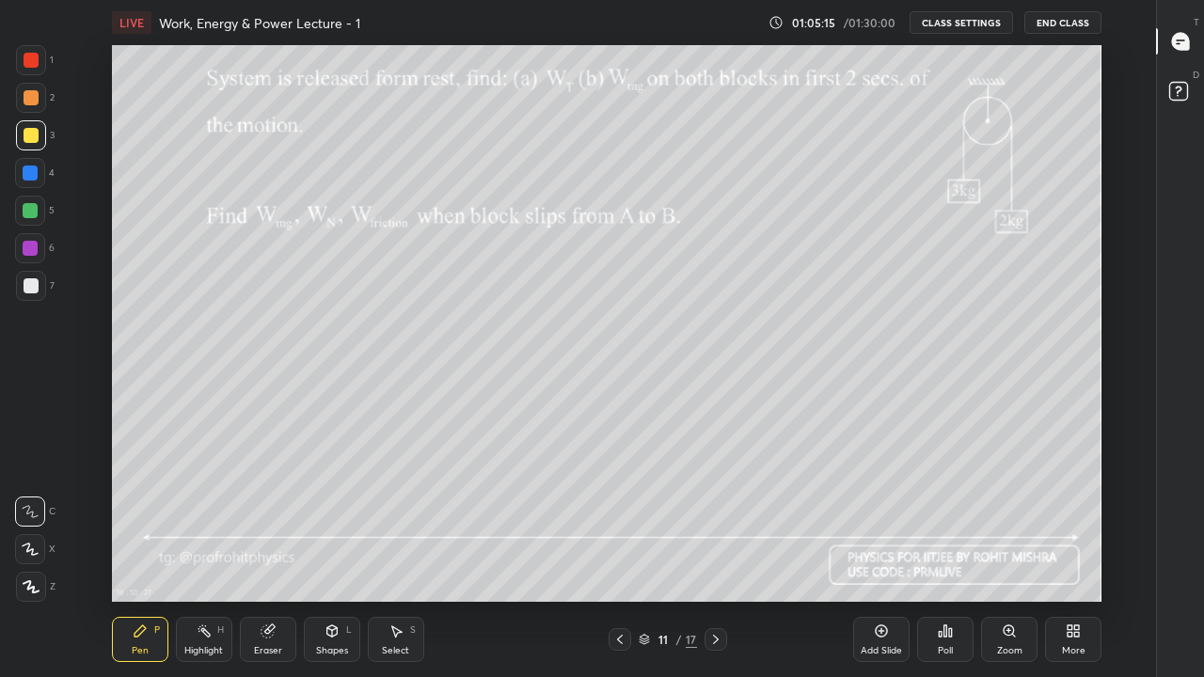
click at [329, 557] on div "Shapes L" at bounding box center [332, 639] width 56 height 45
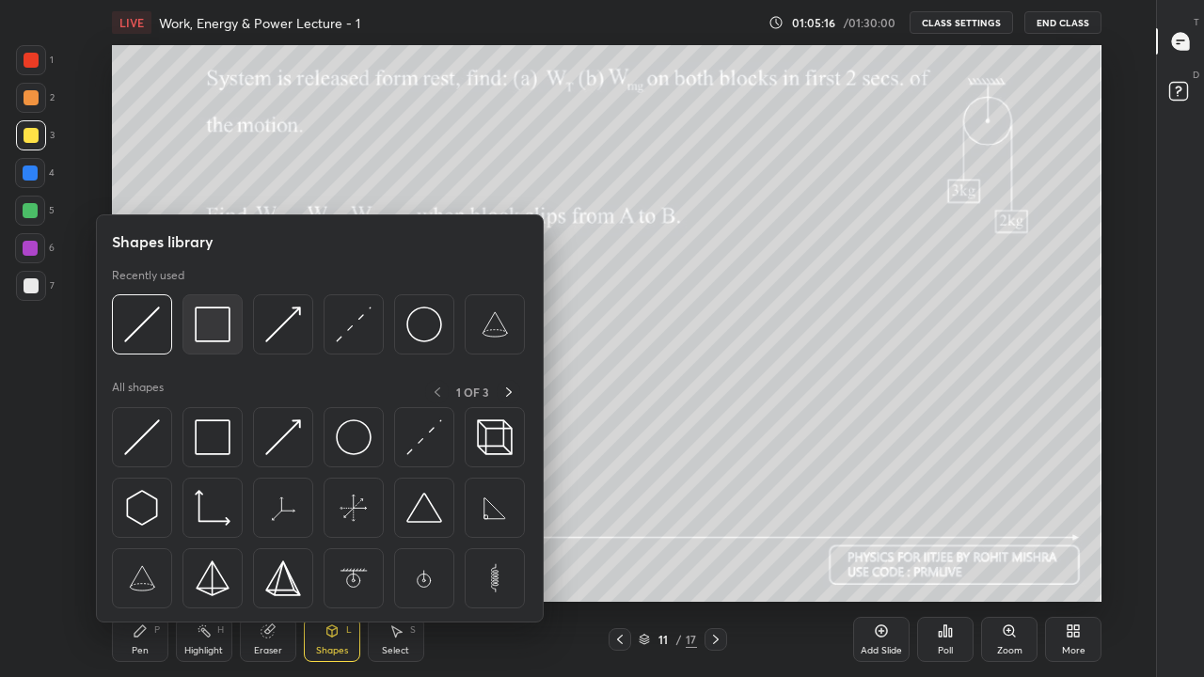
click at [212, 332] on img at bounding box center [213, 325] width 36 height 36
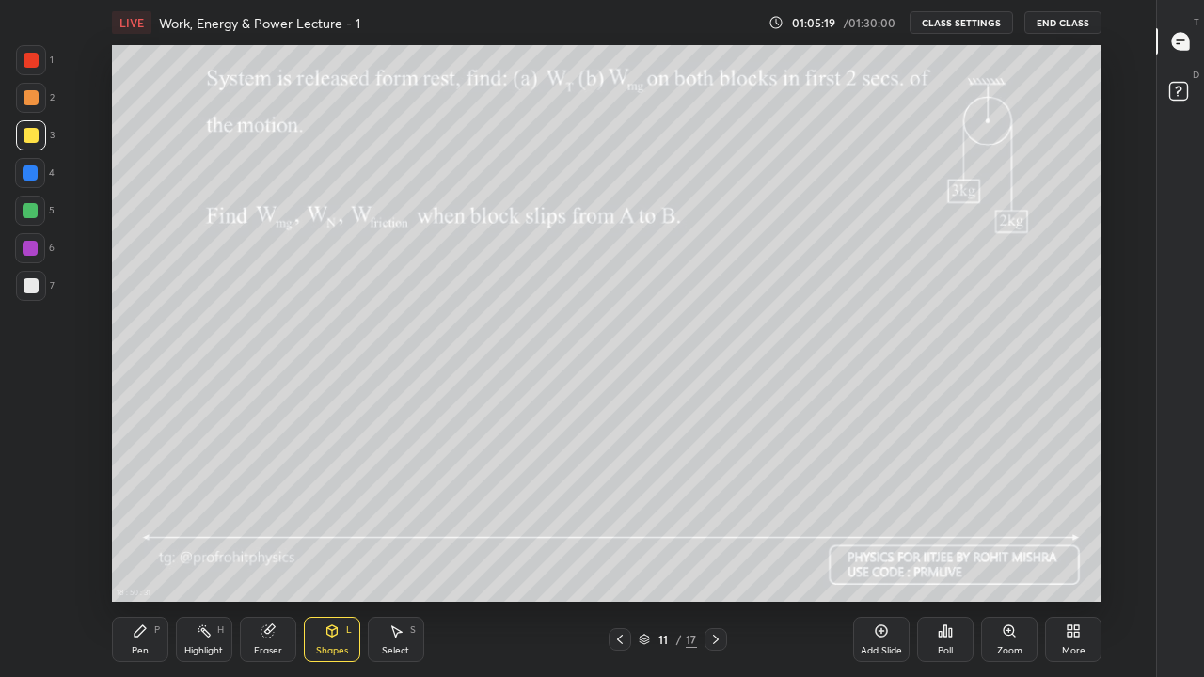
click at [145, 557] on div "Pen P" at bounding box center [140, 639] width 56 height 45
click at [641, 557] on icon at bounding box center [644, 641] width 9 height 3
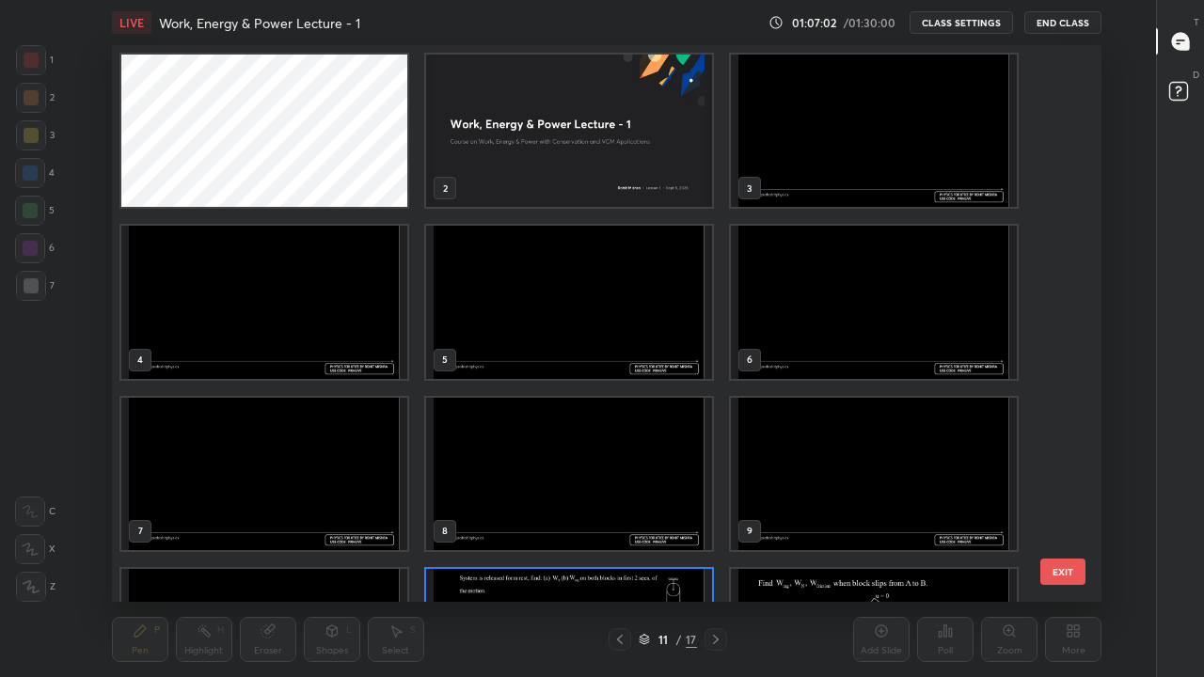
scroll to position [551, 980]
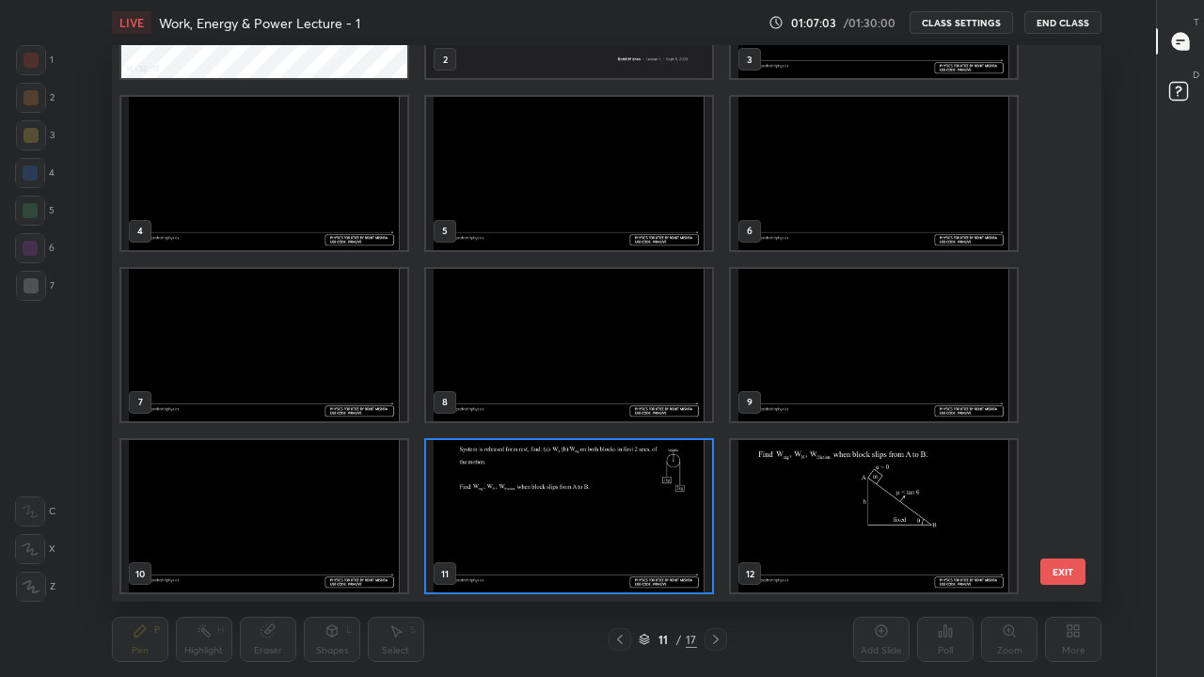
click at [612, 557] on img "grid" at bounding box center [569, 516] width 286 height 152
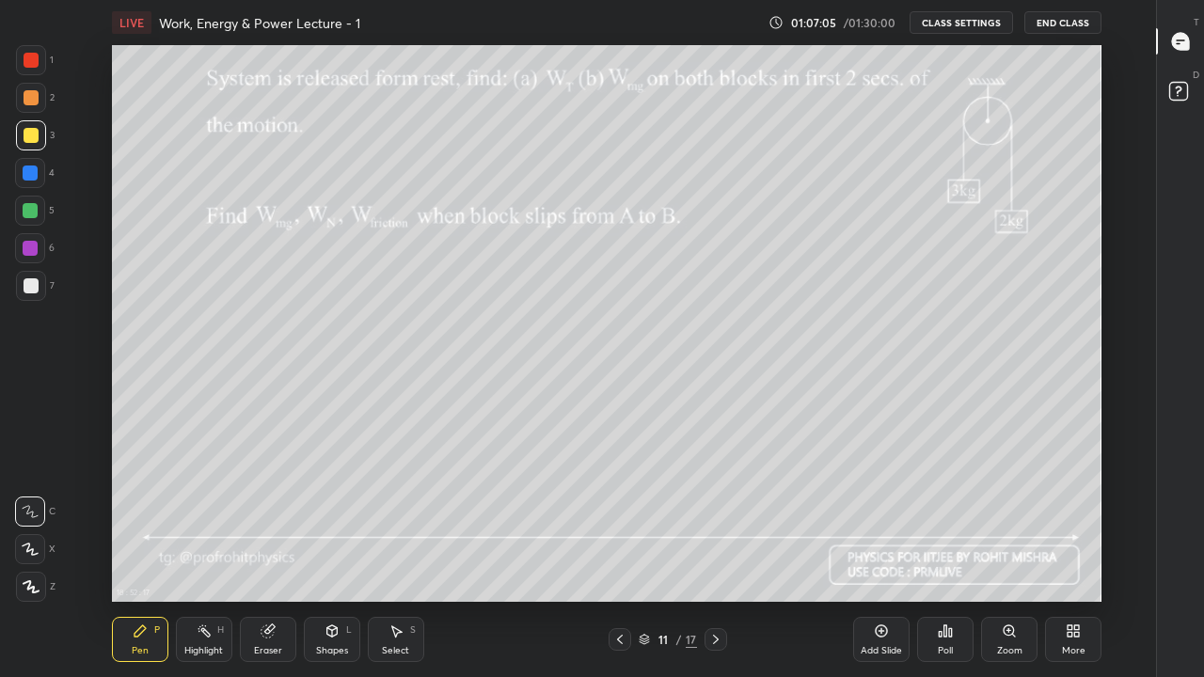
click at [715, 557] on icon at bounding box center [715, 639] width 15 height 15
click at [211, 557] on div "Highlight H" at bounding box center [204, 639] width 56 height 45
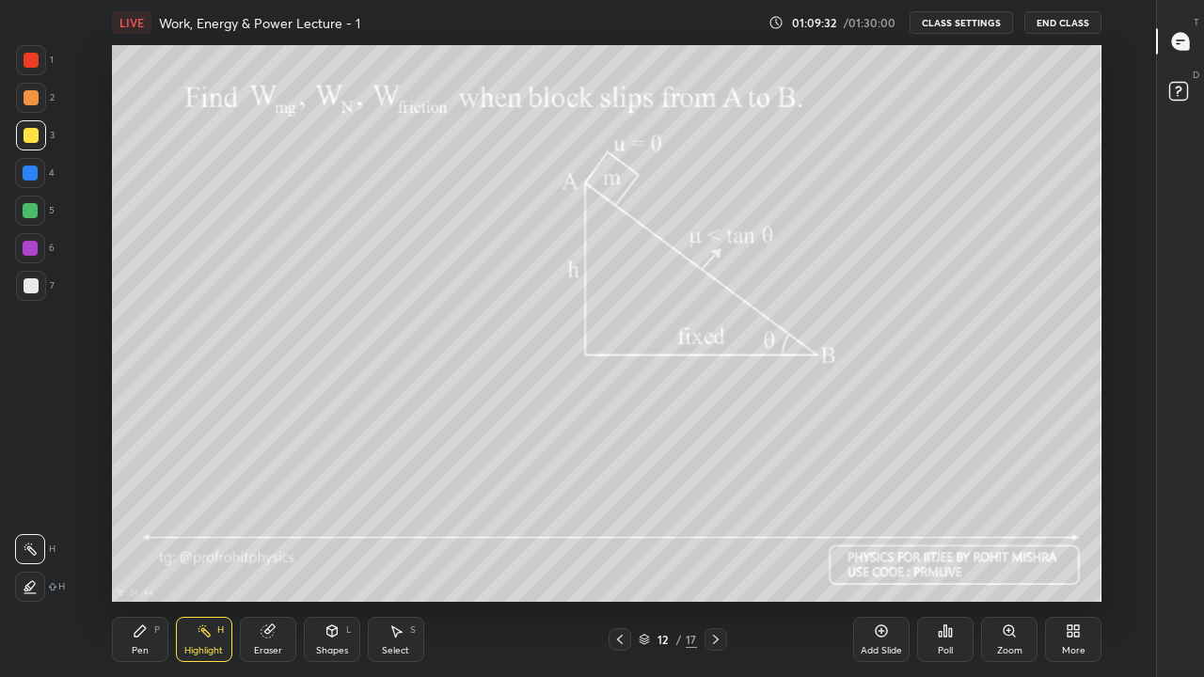
click at [139, 557] on icon at bounding box center [140, 631] width 15 height 15
click at [28, 212] on div at bounding box center [30, 210] width 15 height 15
click at [36, 133] on div at bounding box center [31, 135] width 15 height 15
click at [332, 557] on div "Shapes" at bounding box center [332, 650] width 32 height 9
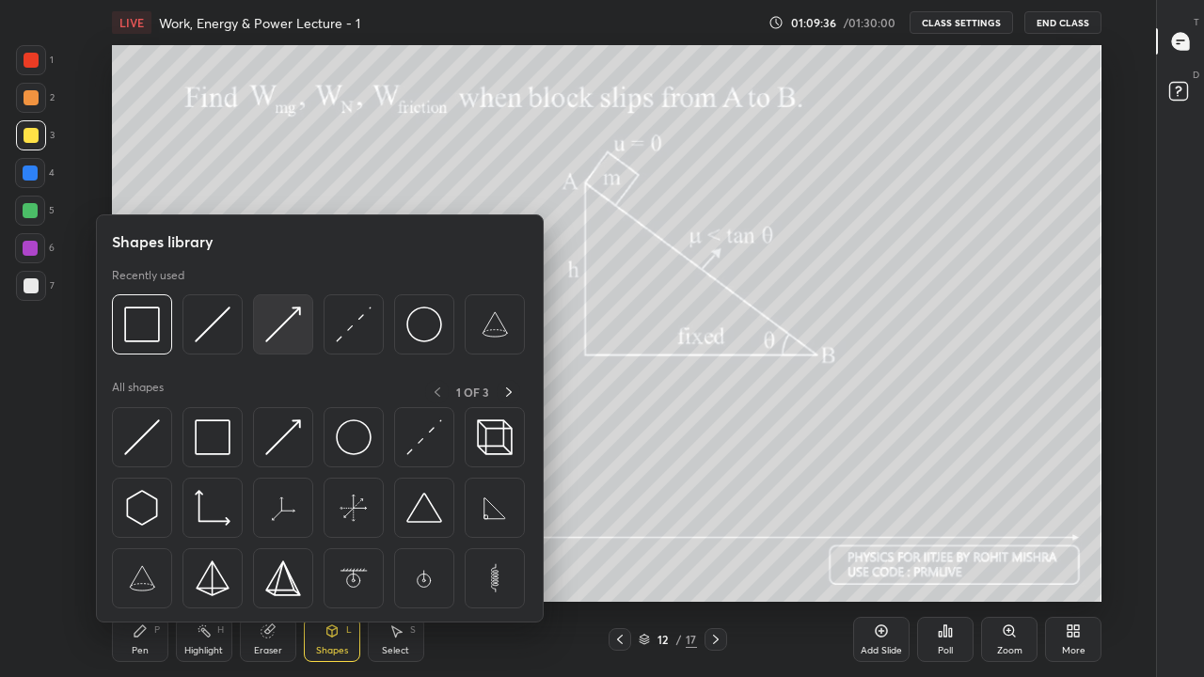
click at [279, 336] on img at bounding box center [283, 325] width 36 height 36
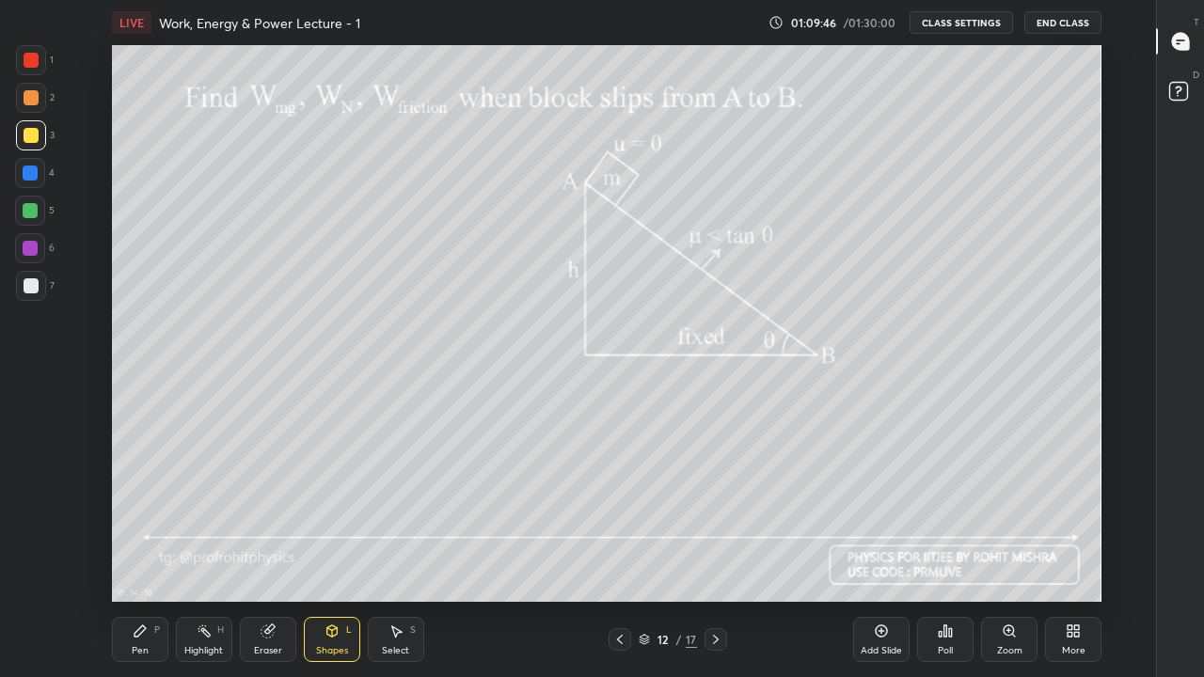
click at [144, 557] on div "Pen P" at bounding box center [140, 639] width 56 height 45
click at [344, 557] on div "Shapes L" at bounding box center [332, 639] width 56 height 45
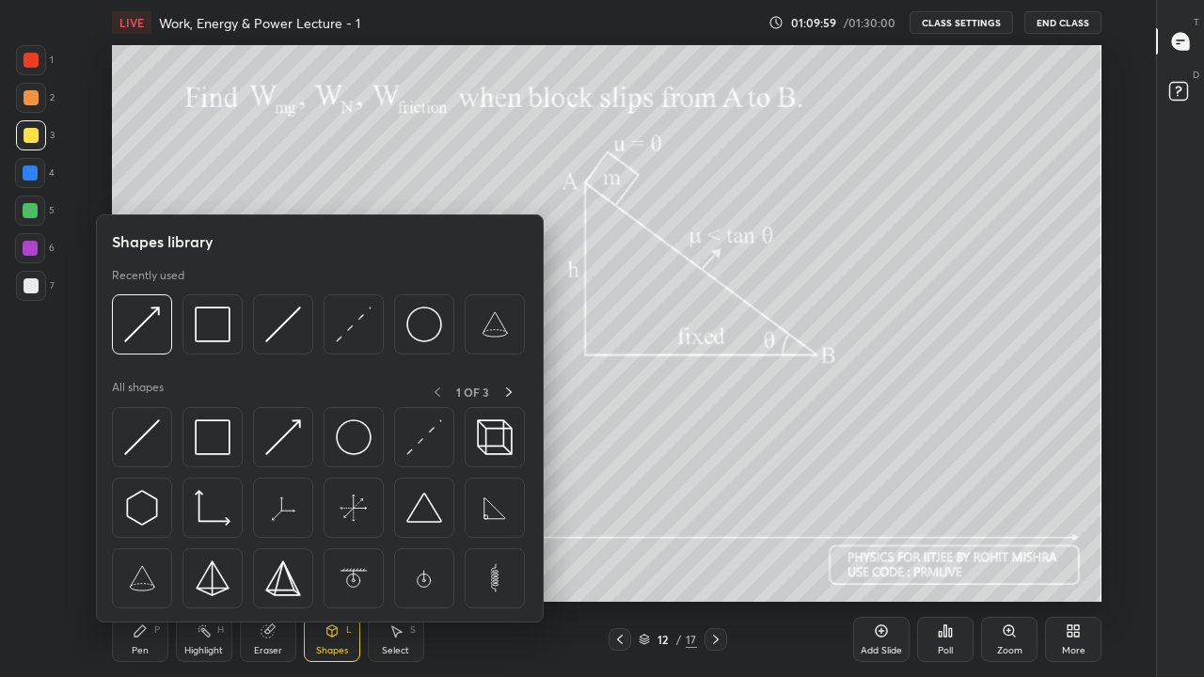
click at [368, 327] on img at bounding box center [354, 325] width 36 height 36
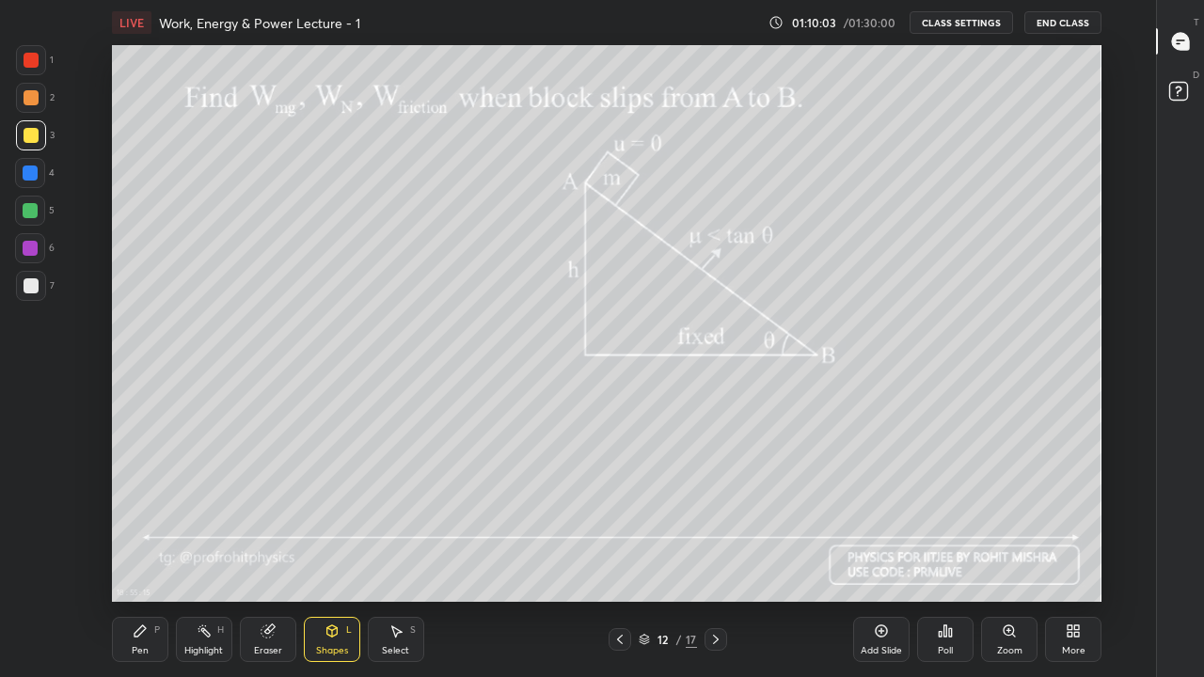
click at [146, 557] on div "Pen P" at bounding box center [140, 639] width 56 height 45
click at [331, 557] on div "Shapes" at bounding box center [332, 650] width 32 height 9
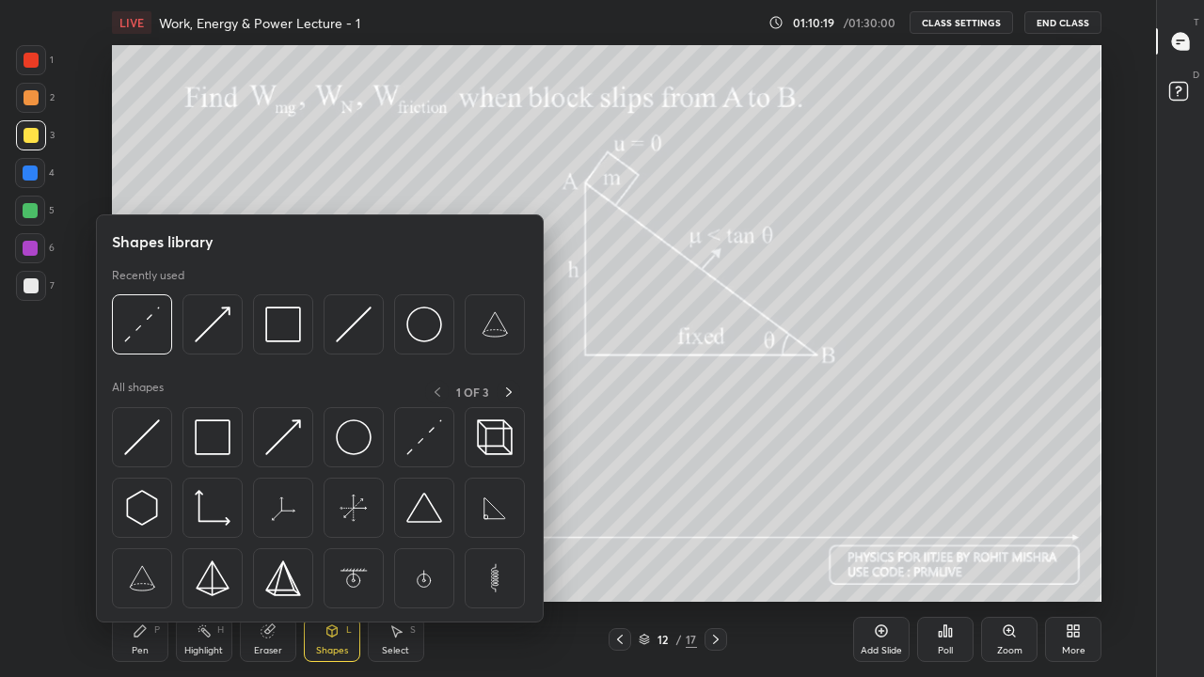
click at [33, 209] on div at bounding box center [30, 210] width 15 height 15
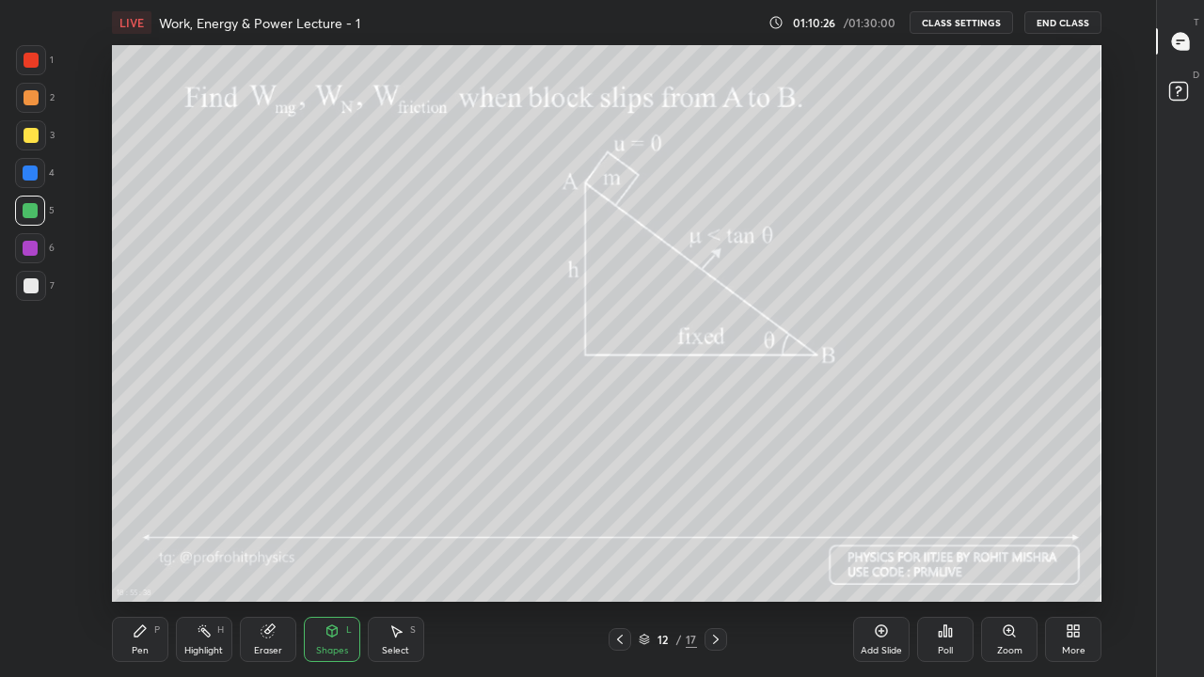
click at [337, 557] on div "Shapes L" at bounding box center [332, 639] width 56 height 45
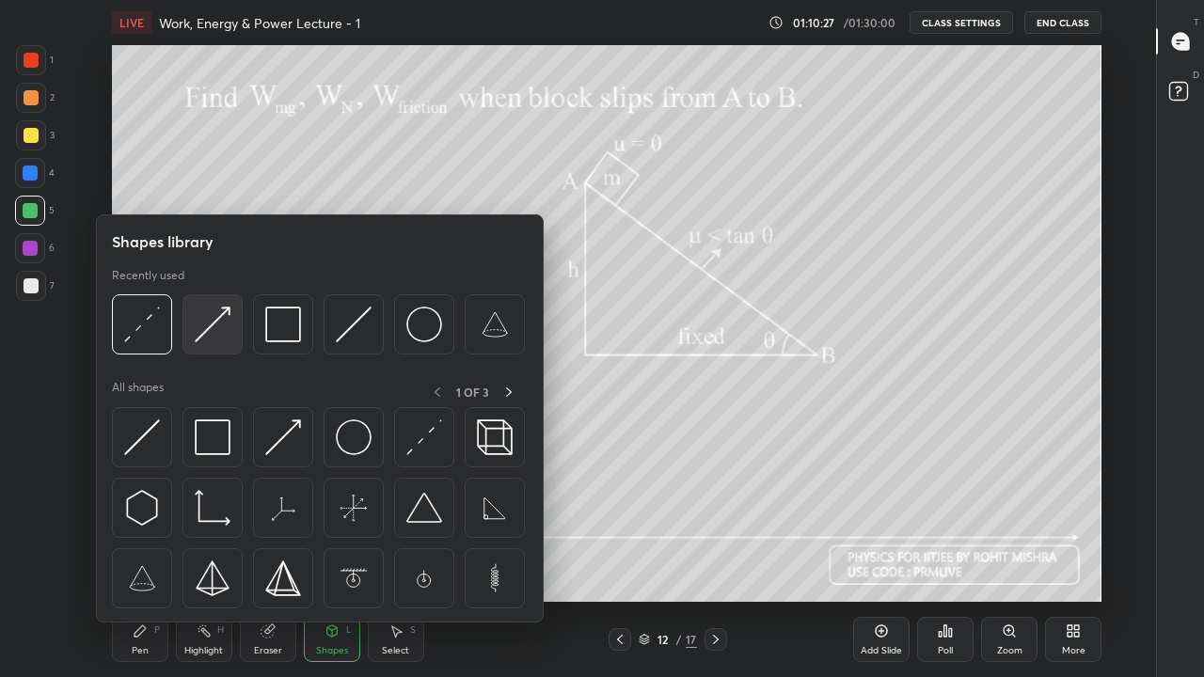
click at [220, 326] on img at bounding box center [213, 325] width 36 height 36
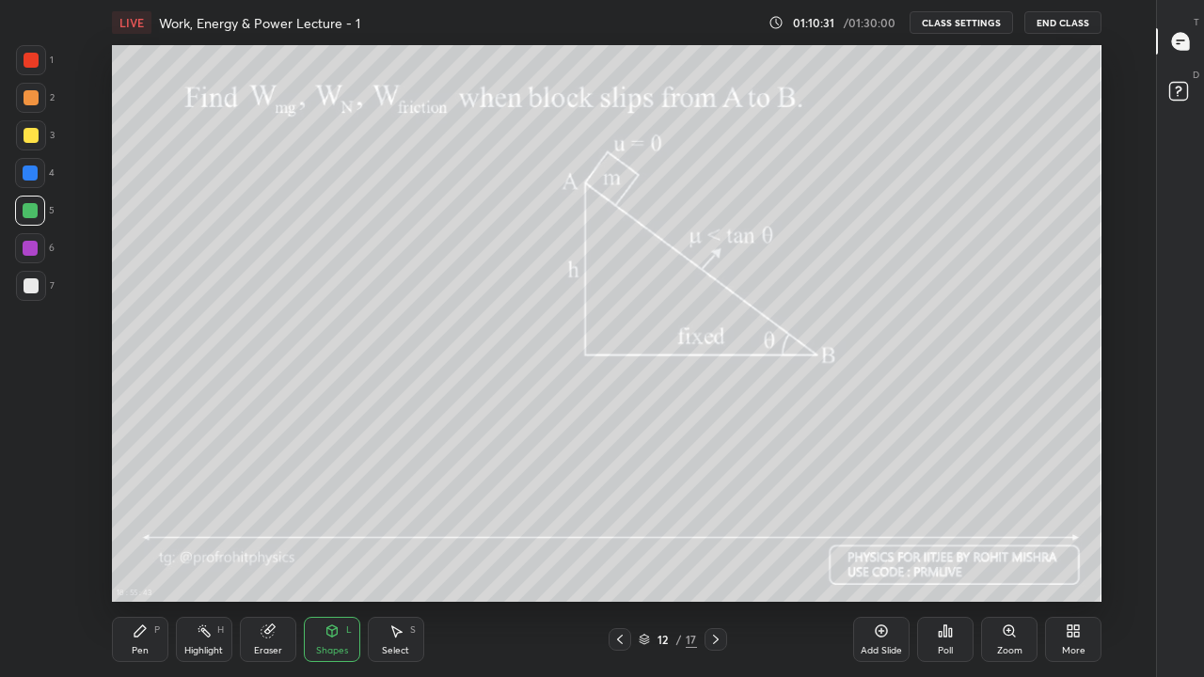
click at [145, 557] on icon at bounding box center [140, 631] width 15 height 15
click at [215, 557] on div "Highlight H" at bounding box center [204, 639] width 56 height 45
click at [142, 557] on icon at bounding box center [140, 631] width 11 height 11
click at [202, 557] on div "Highlight" at bounding box center [203, 650] width 39 height 9
click at [139, 557] on icon at bounding box center [140, 631] width 11 height 11
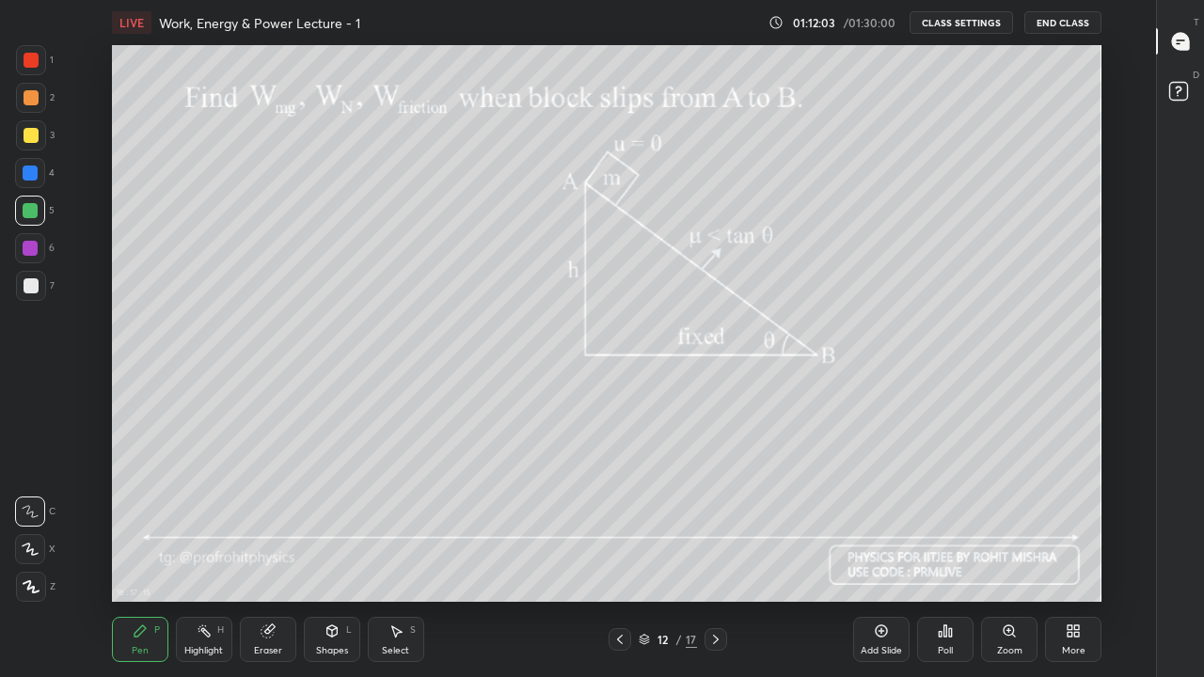
click at [263, 557] on icon at bounding box center [267, 632] width 12 height 12
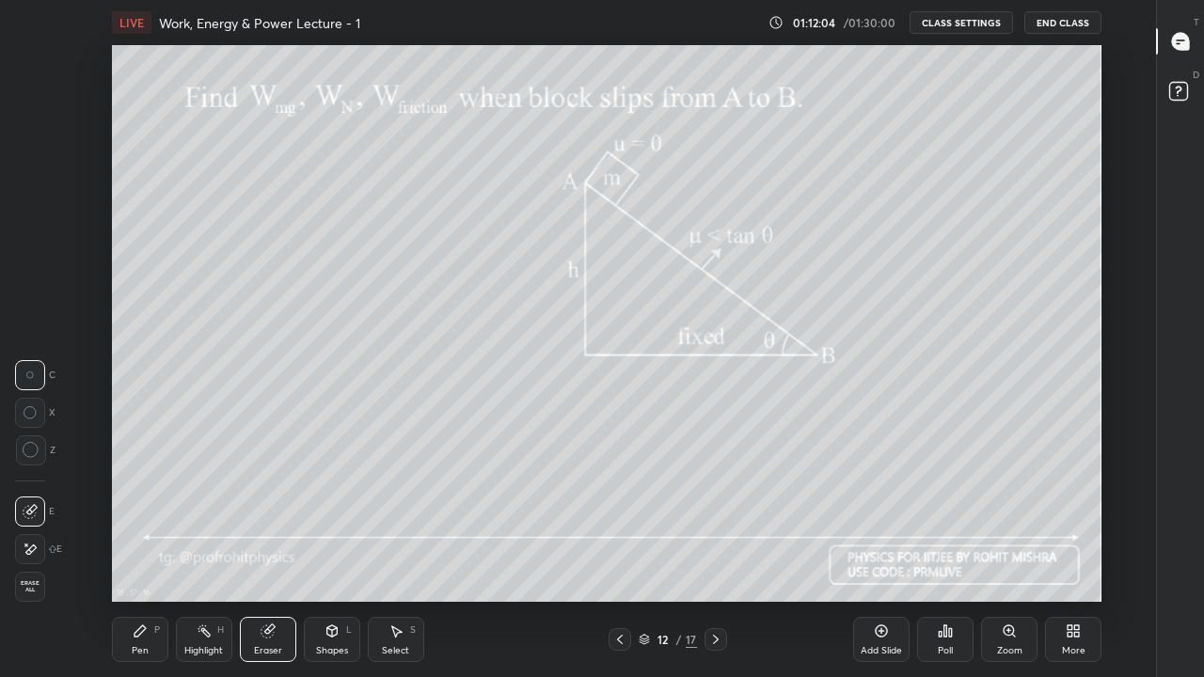
click at [214, 557] on div "Highlight H" at bounding box center [204, 639] width 56 height 45
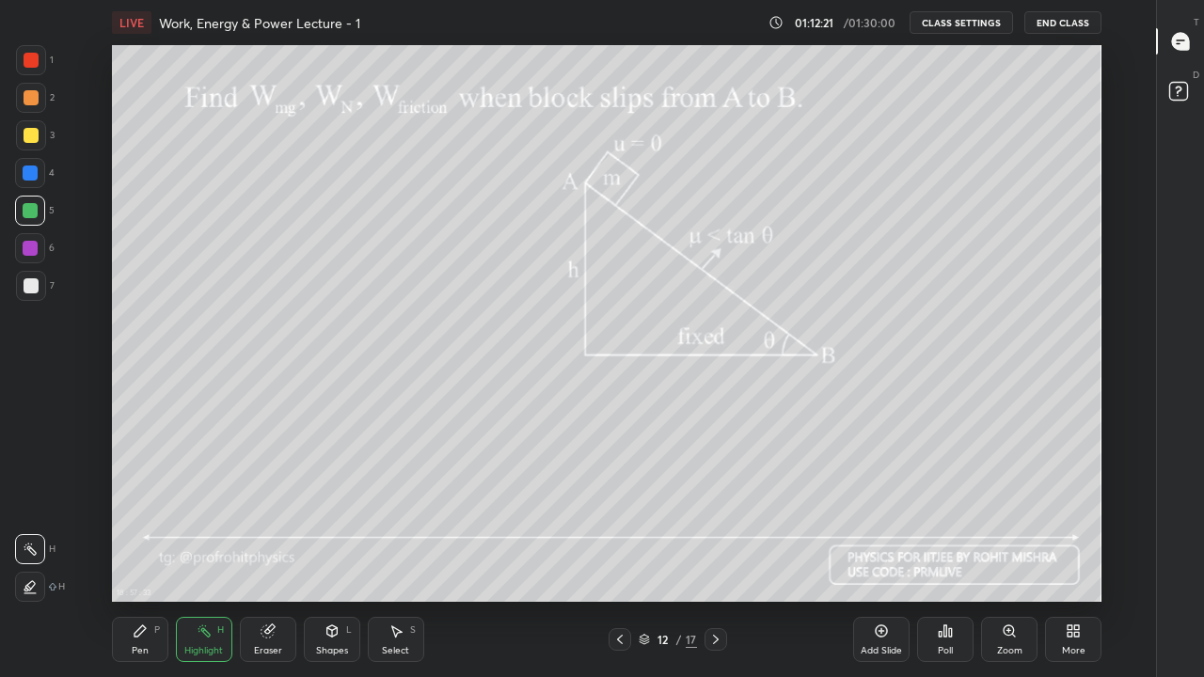
click at [146, 557] on div "Pen P" at bounding box center [140, 639] width 56 height 45
click at [36, 134] on div at bounding box center [31, 135] width 15 height 15
click at [715, 557] on icon at bounding box center [715, 639] width 15 height 15
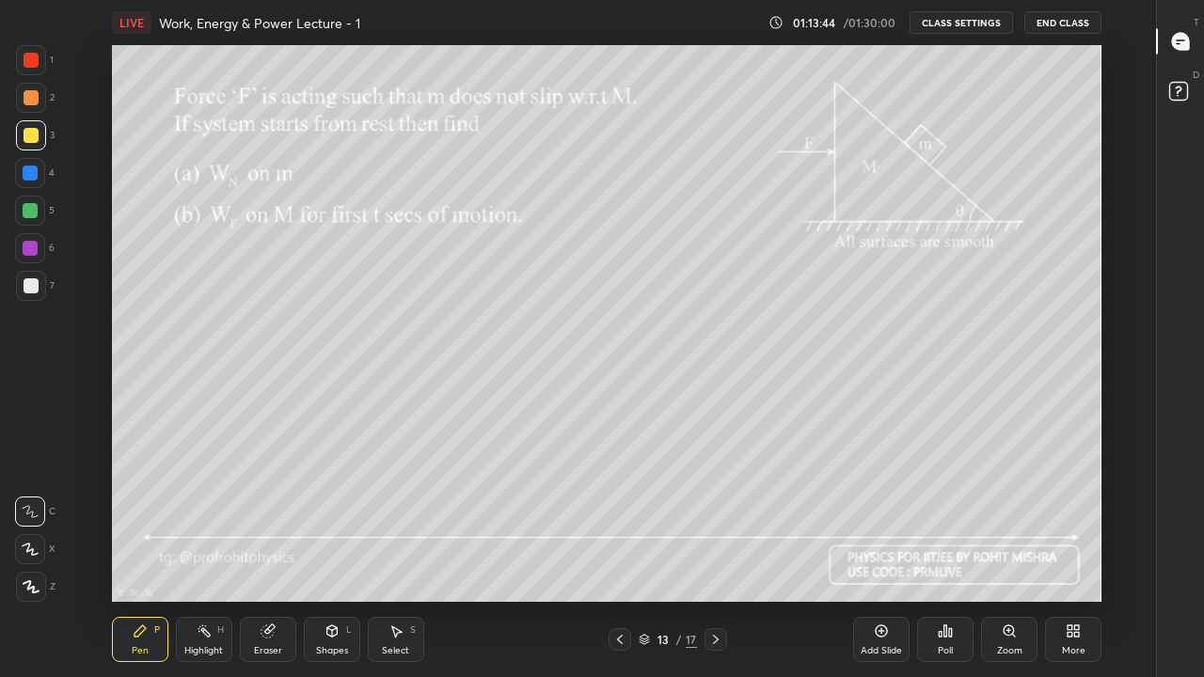
click at [36, 287] on div at bounding box center [31, 285] width 15 height 15
click at [321, 557] on div "Shapes L" at bounding box center [332, 639] width 56 height 45
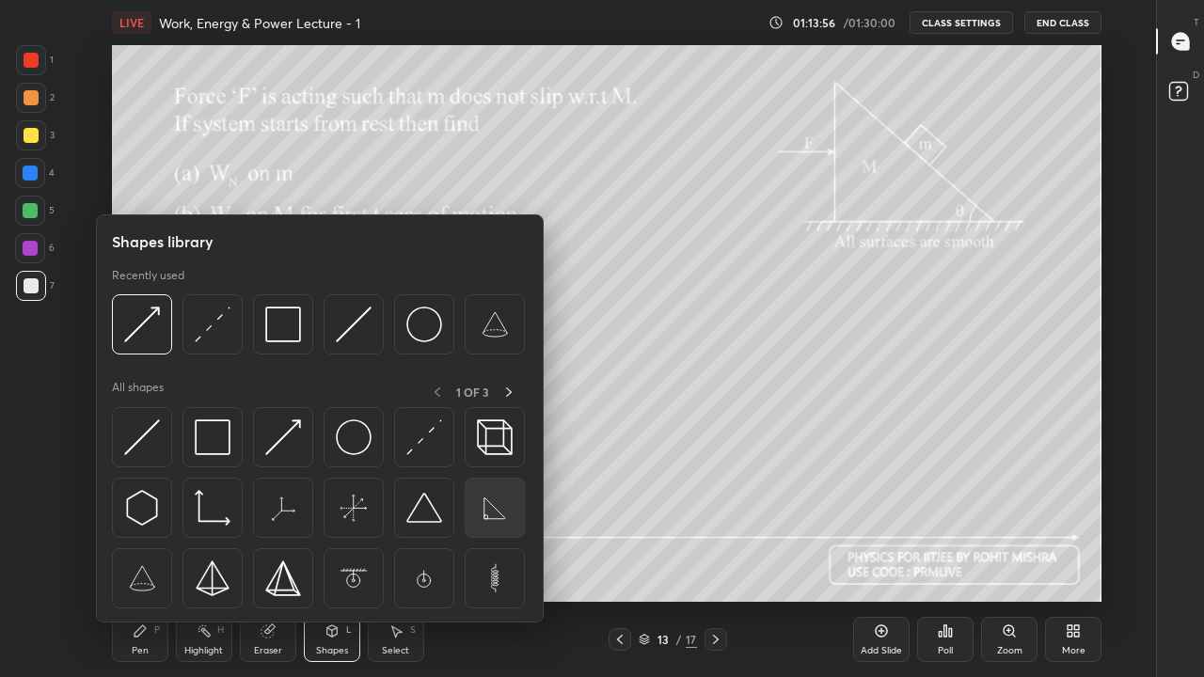
click at [490, 507] on img at bounding box center [495, 508] width 36 height 36
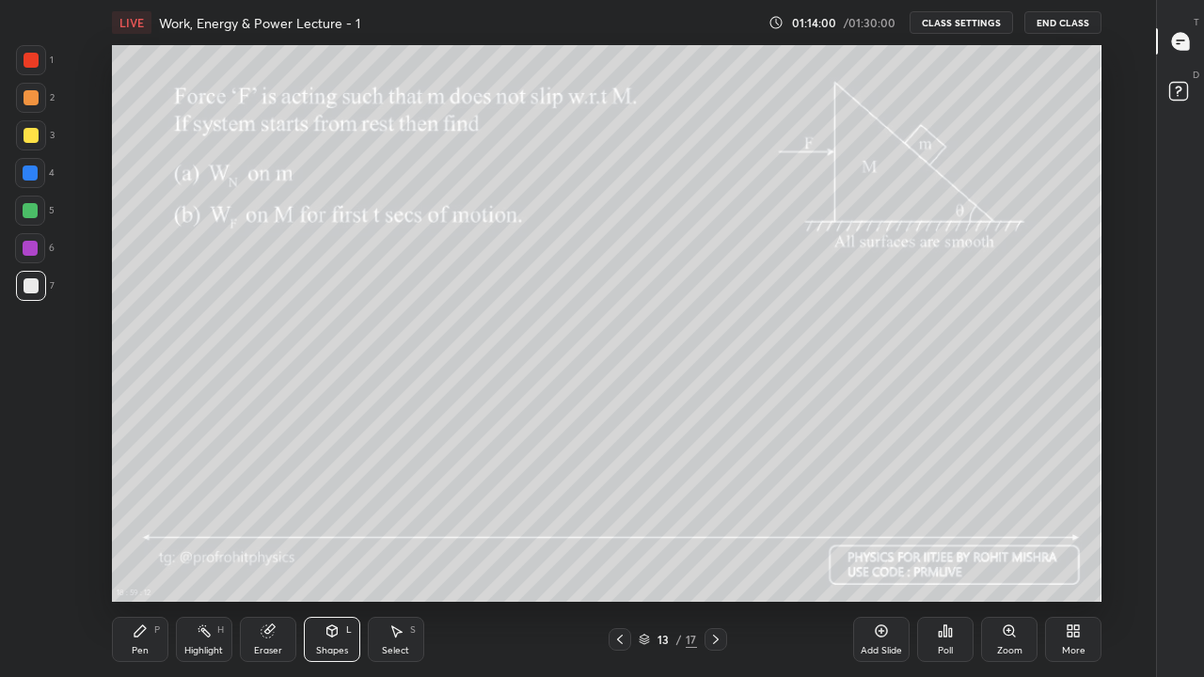
click at [152, 557] on div "Pen P" at bounding box center [140, 639] width 56 height 45
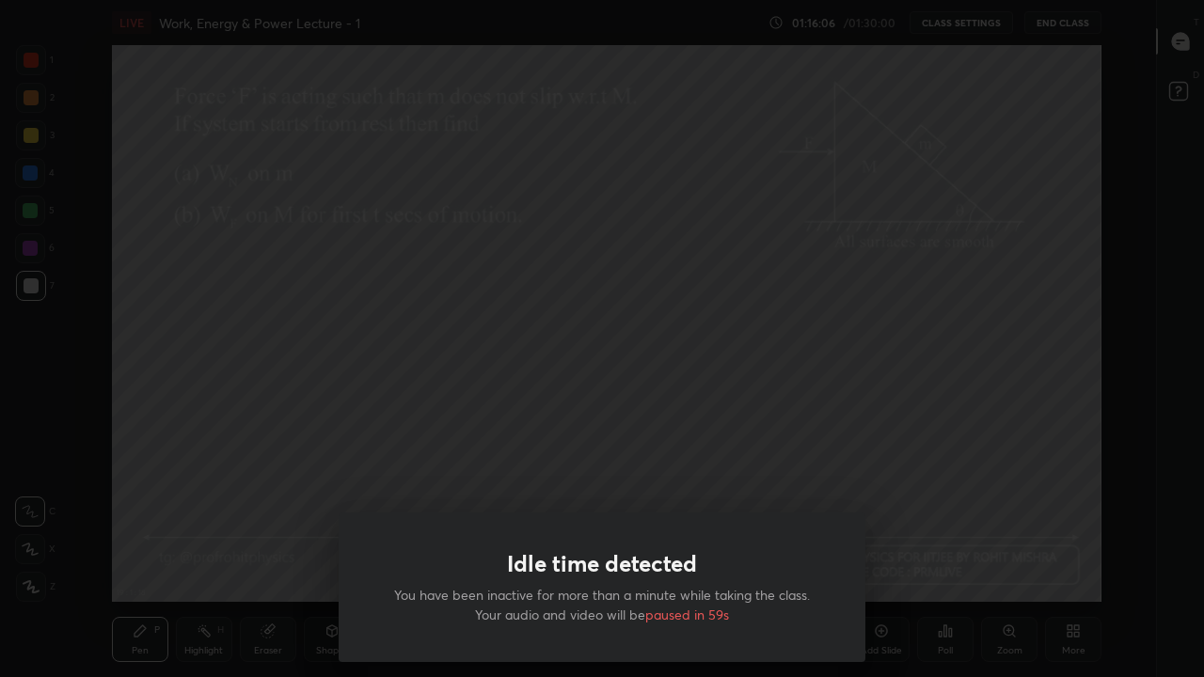
click at [421, 493] on div "Idle time detected You have been inactive for more than a minute while taking t…" at bounding box center [602, 338] width 1204 height 677
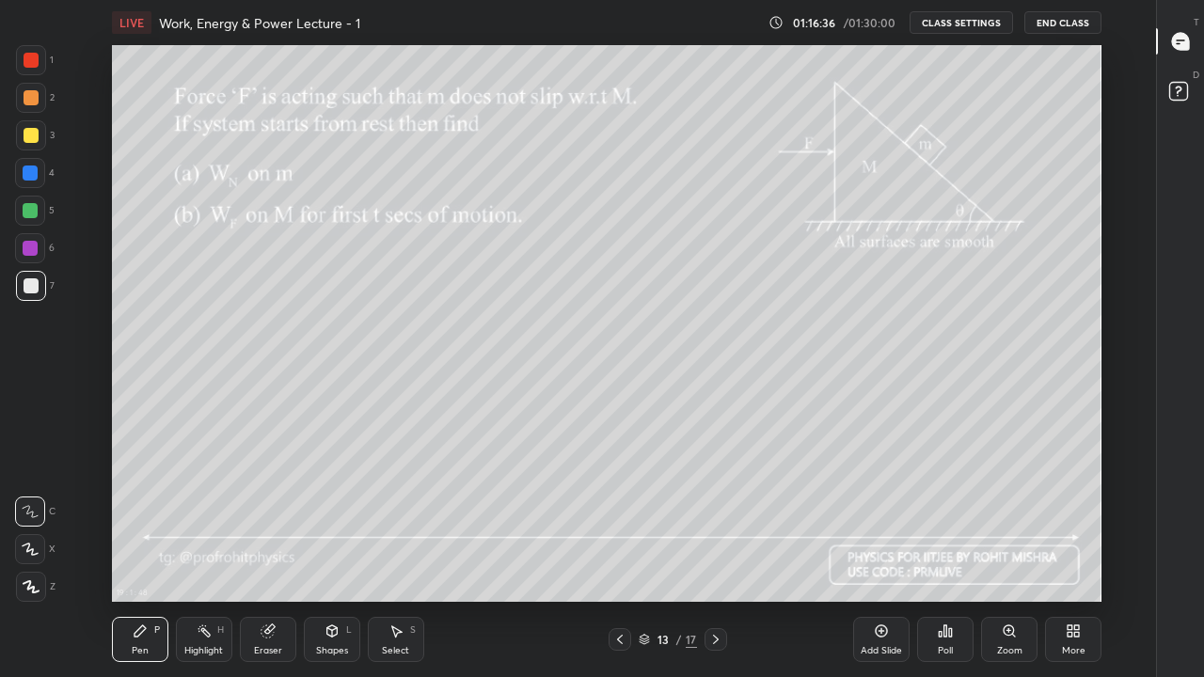
click at [33, 134] on div at bounding box center [31, 135] width 15 height 15
click at [322, 557] on div "Shapes L" at bounding box center [332, 639] width 56 height 45
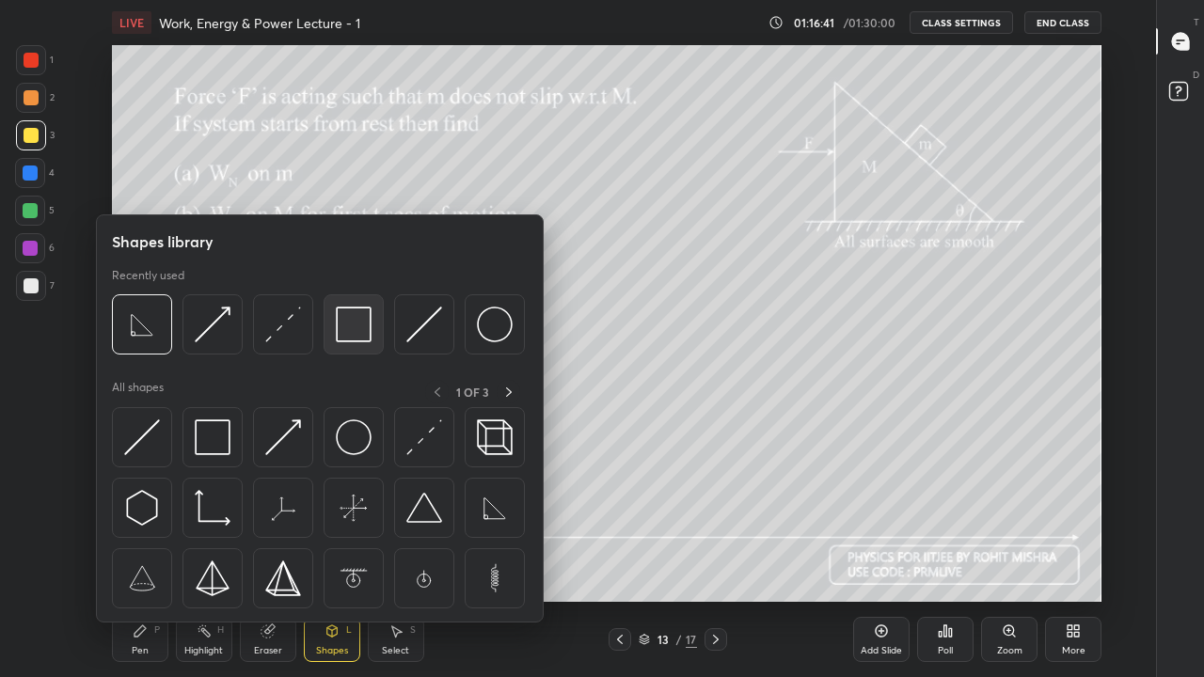
click at [355, 327] on img at bounding box center [354, 325] width 36 height 36
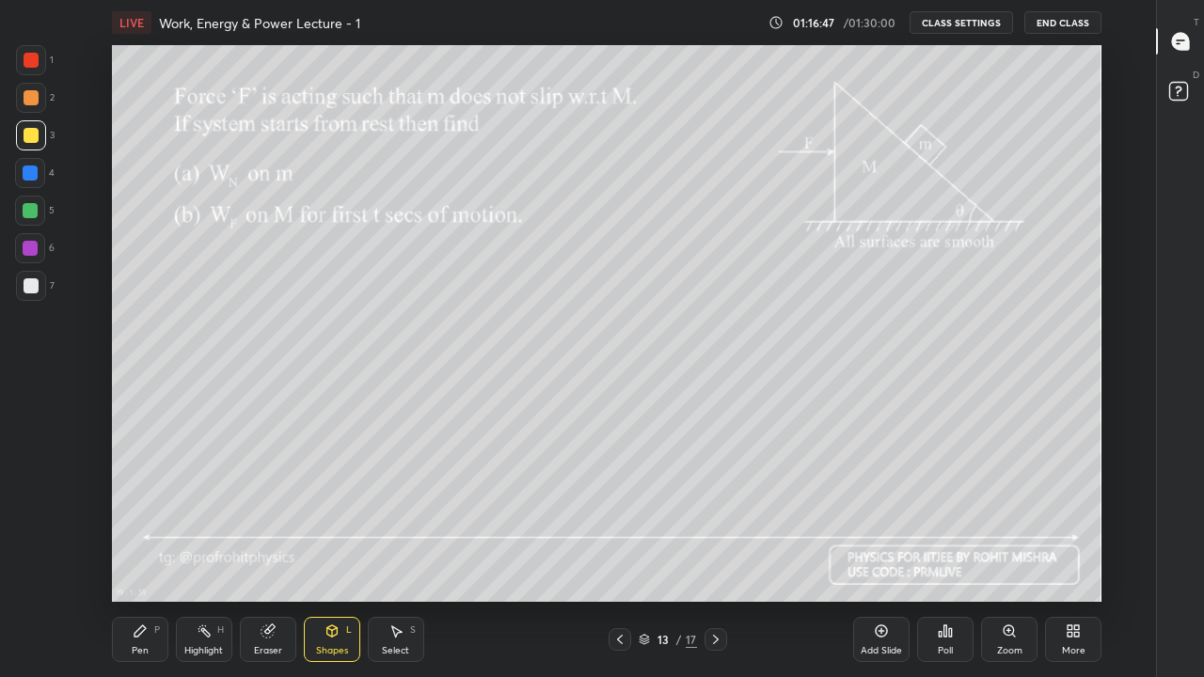
click at [155, 557] on div "Pen P" at bounding box center [140, 639] width 56 height 45
click at [275, 557] on div "Eraser" at bounding box center [268, 639] width 56 height 45
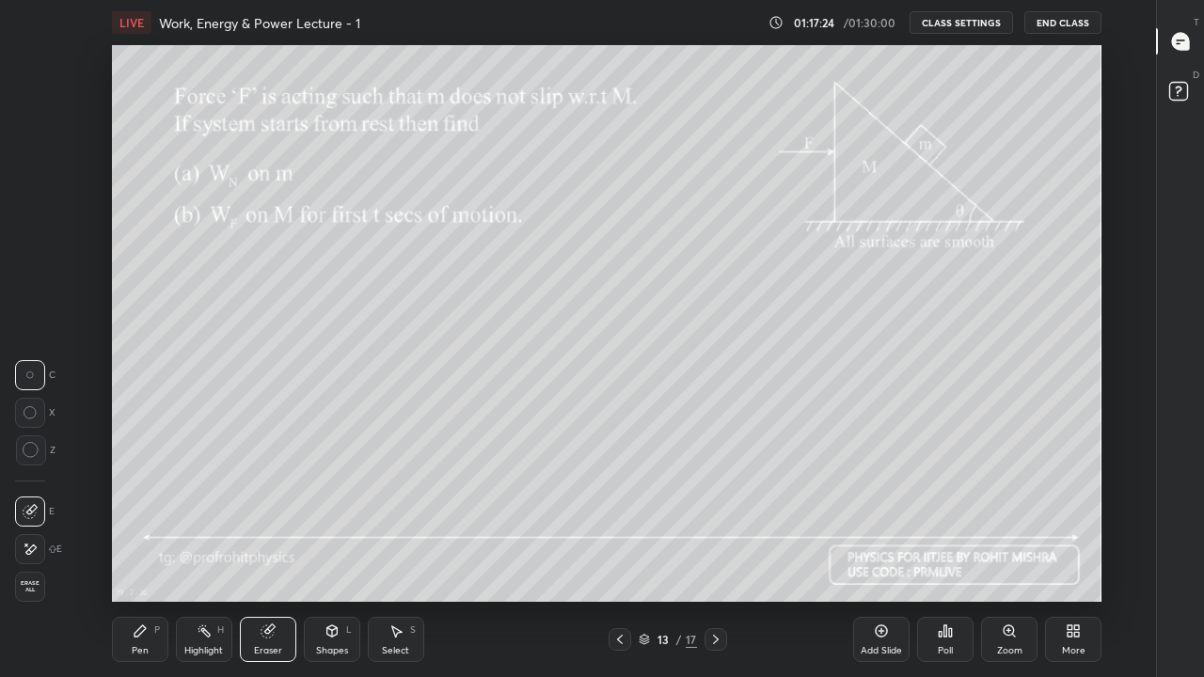
click at [140, 557] on div "Pen P" at bounding box center [140, 639] width 56 height 45
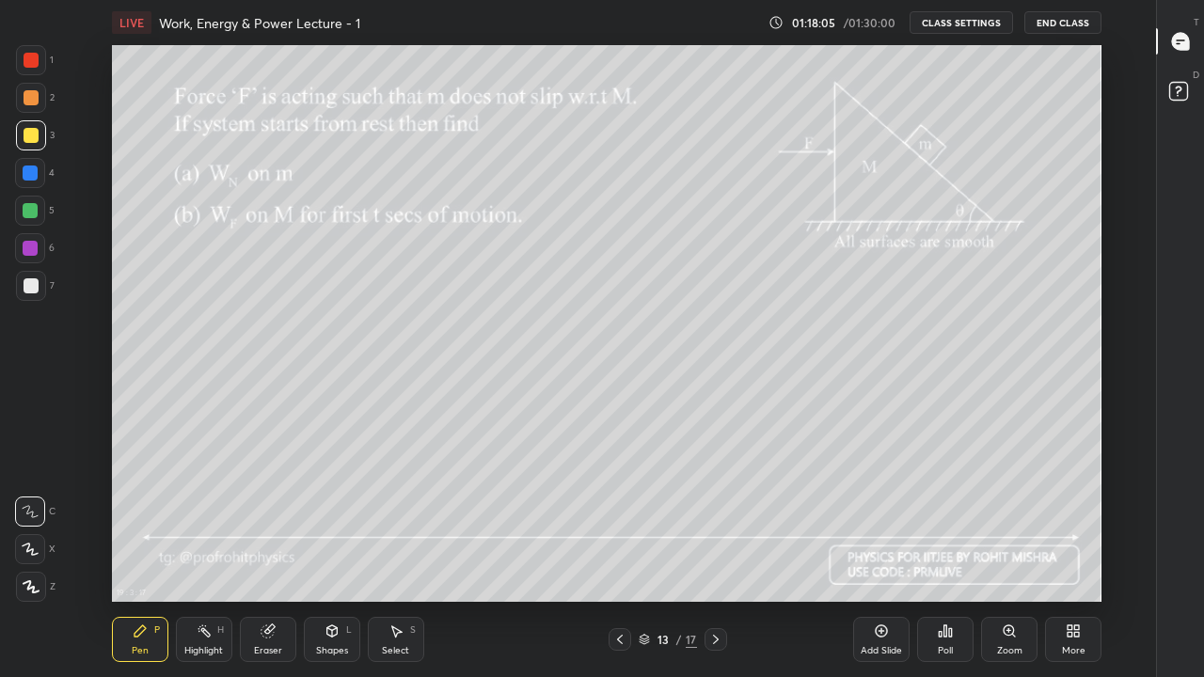
click at [335, 557] on div "Shapes L" at bounding box center [332, 639] width 56 height 45
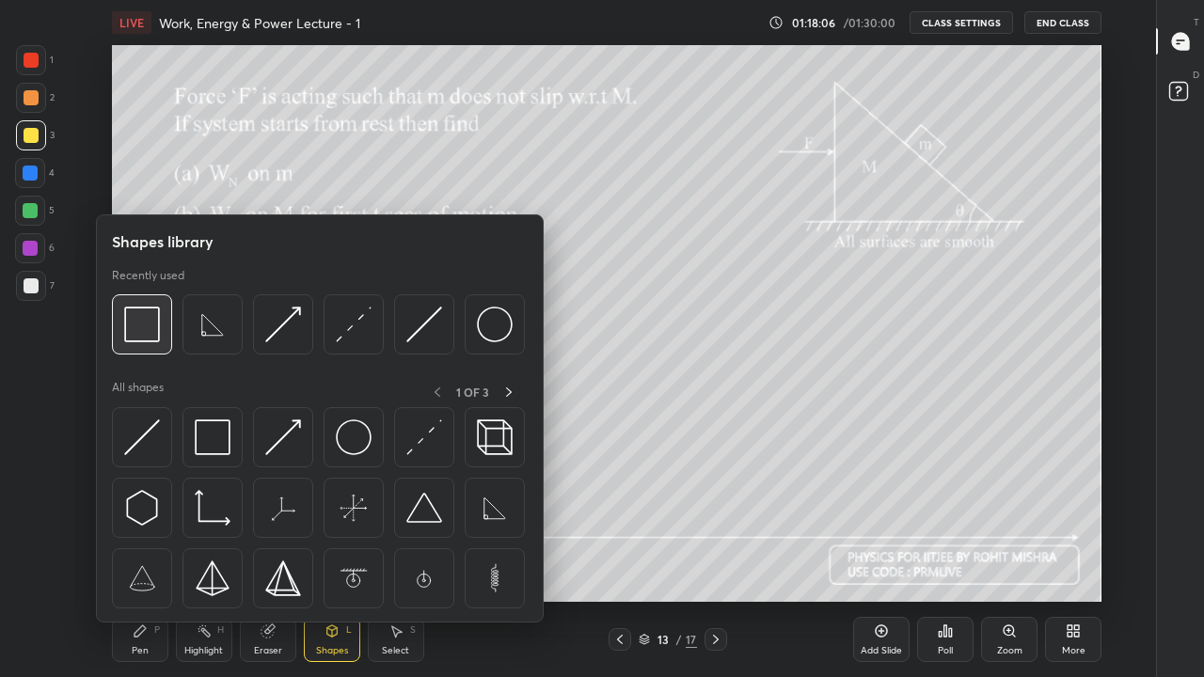
click at [151, 328] on img at bounding box center [142, 325] width 36 height 36
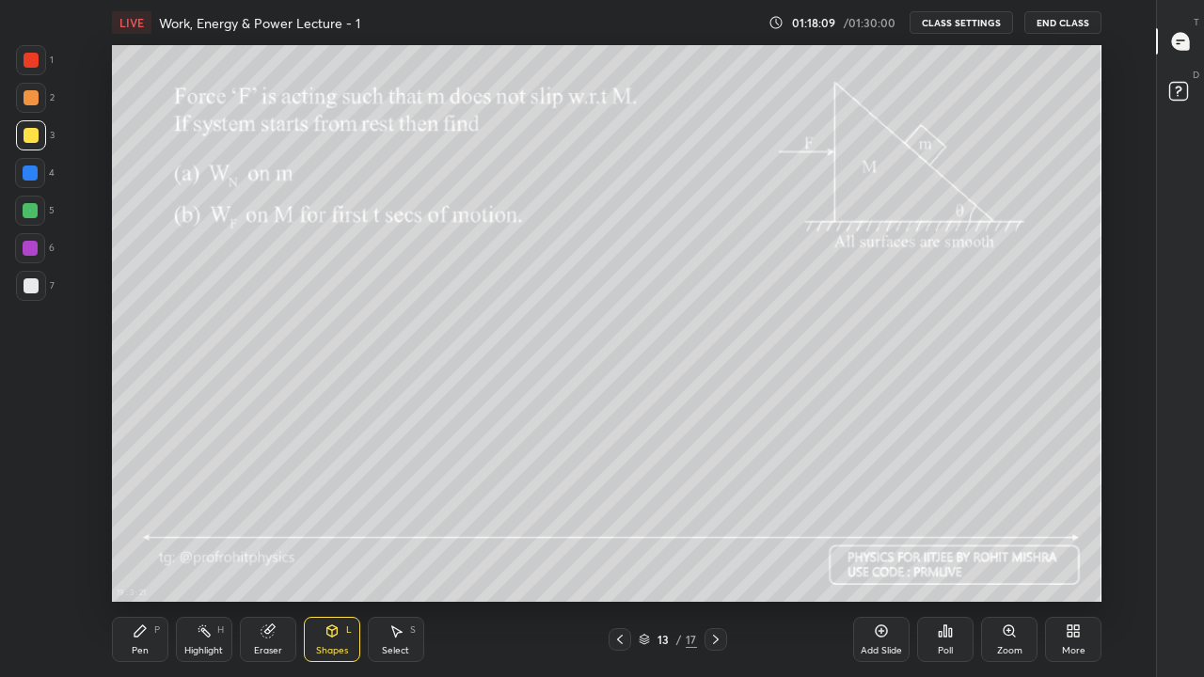
click at [155, 557] on div "Pen P" at bounding box center [140, 639] width 56 height 45
click at [332, 557] on icon at bounding box center [332, 633] width 0 height 7
click at [143, 557] on div "Pen" at bounding box center [140, 650] width 17 height 9
click at [207, 557] on div "Highlight H" at bounding box center [204, 639] width 56 height 45
click at [145, 557] on icon at bounding box center [140, 631] width 15 height 15
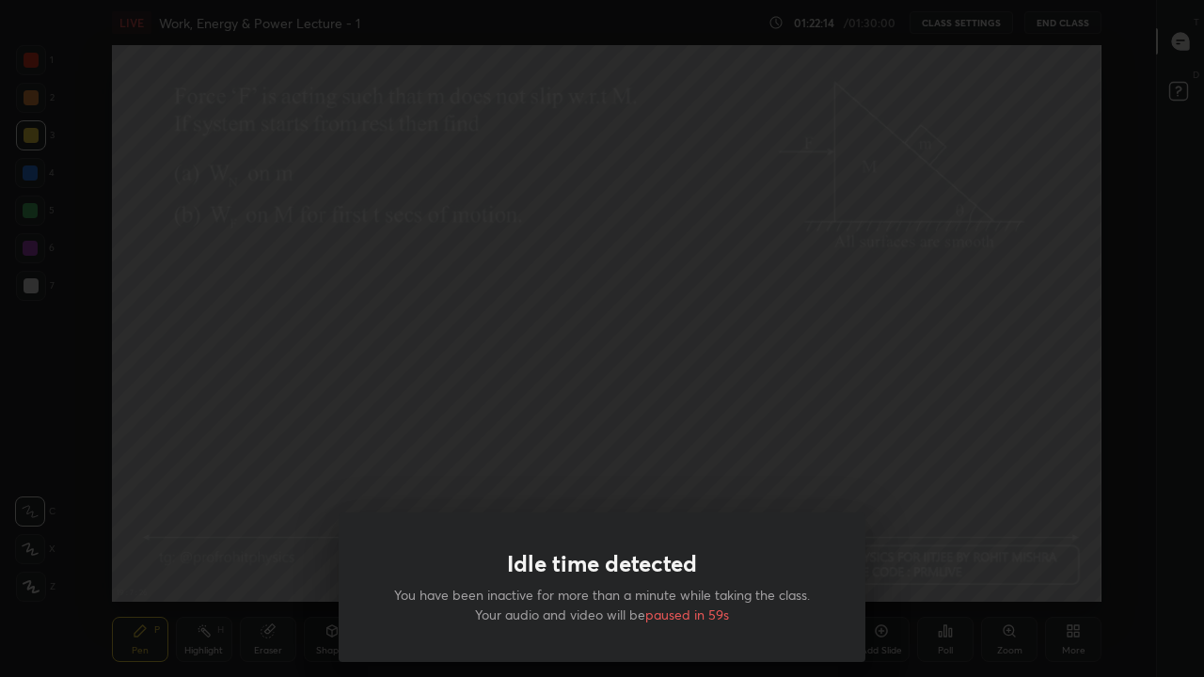
click at [278, 494] on div "Idle time detected You have been inactive for more than a minute while taking t…" at bounding box center [602, 338] width 1204 height 677
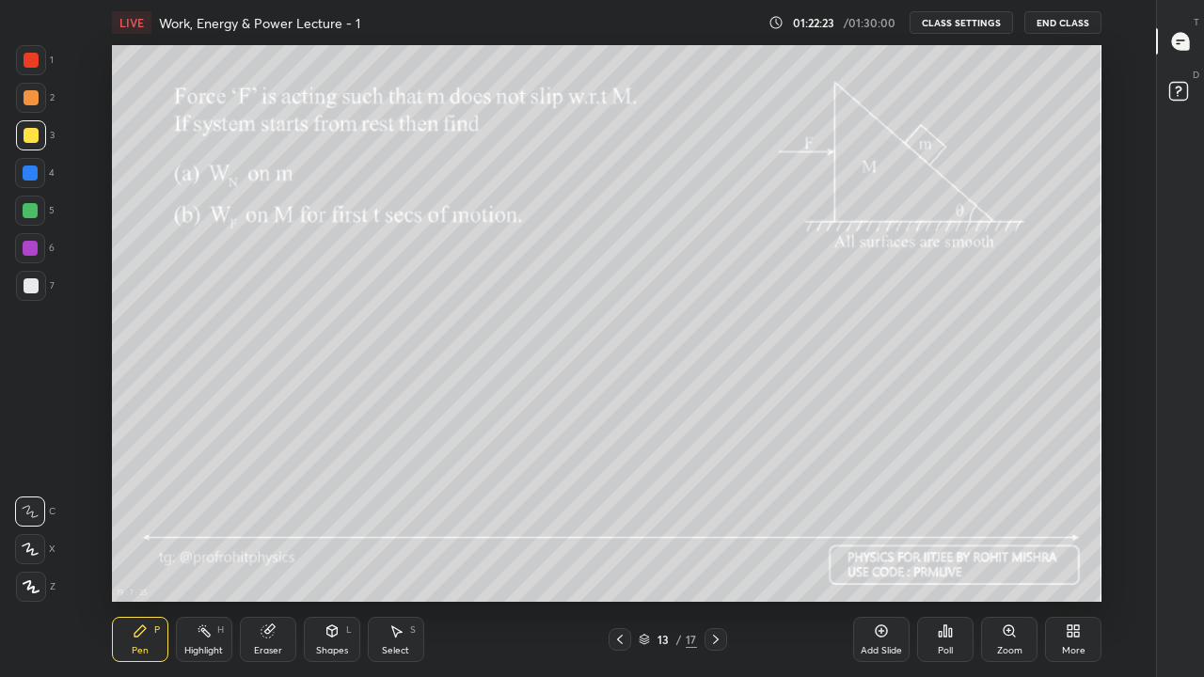
click at [212, 557] on div "Highlight H" at bounding box center [204, 639] width 56 height 45
click at [138, 557] on div "Pen" at bounding box center [140, 650] width 17 height 9
click at [35, 208] on div at bounding box center [30, 210] width 15 height 15
click at [332, 557] on icon at bounding box center [332, 633] width 0 height 7
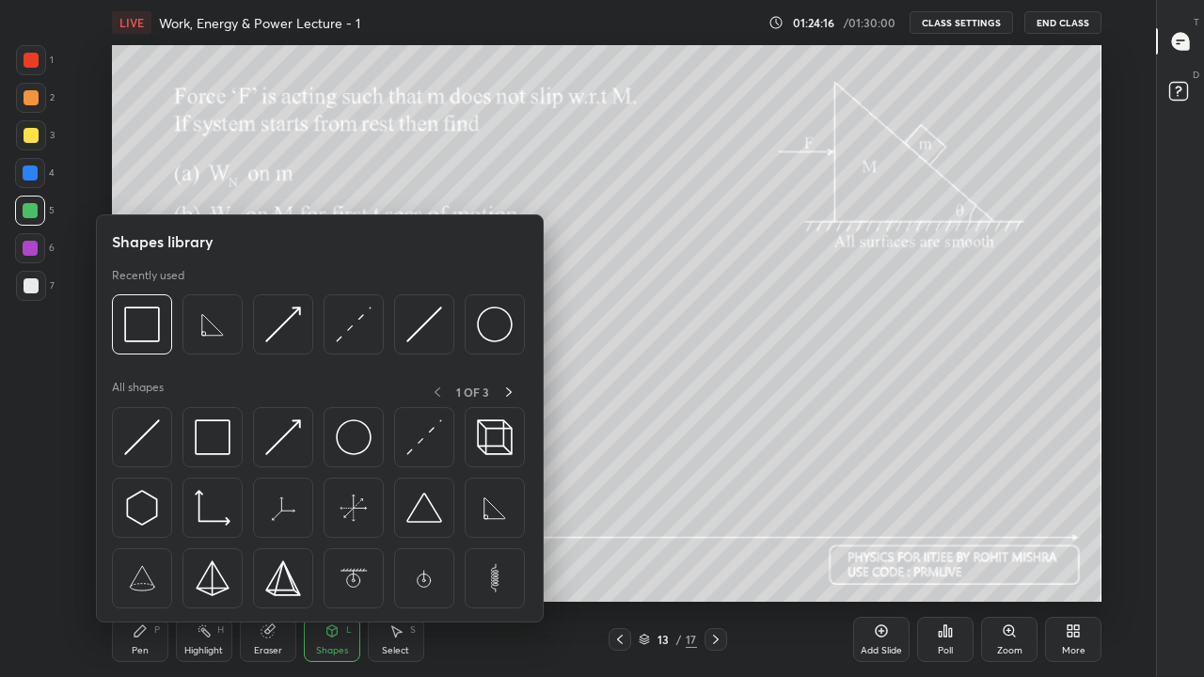
click at [138, 325] on img at bounding box center [142, 325] width 36 height 36
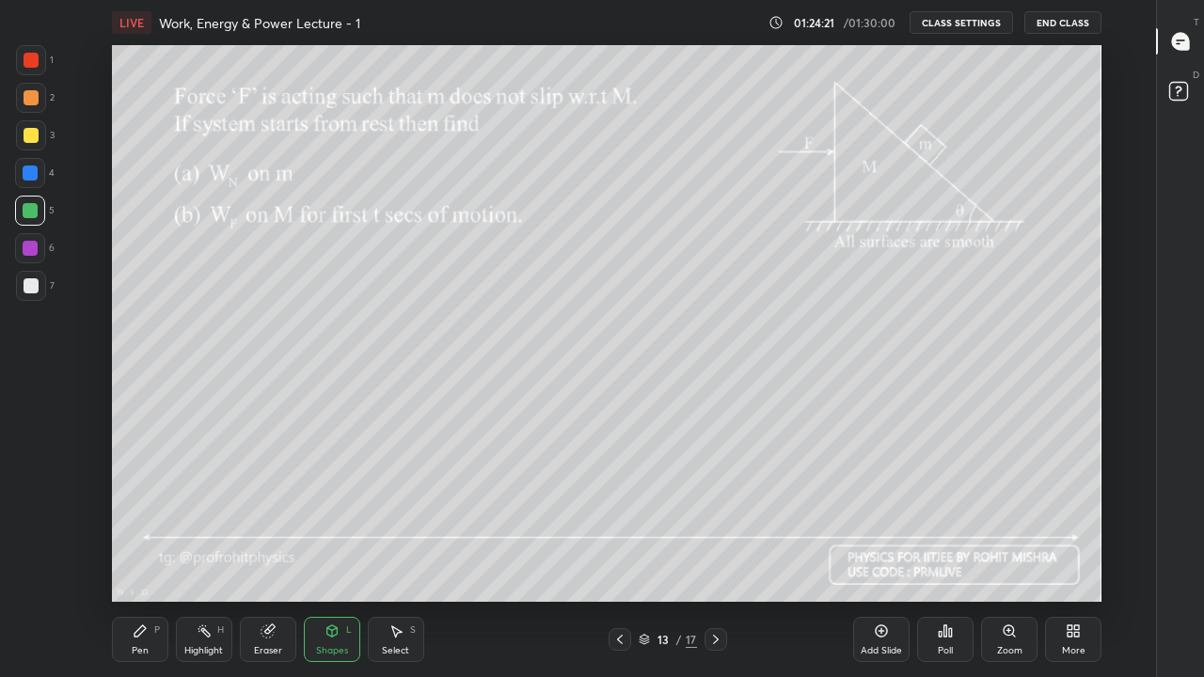
click at [145, 557] on div "Pen P" at bounding box center [140, 639] width 56 height 45
click at [646, 557] on icon at bounding box center [644, 639] width 11 height 11
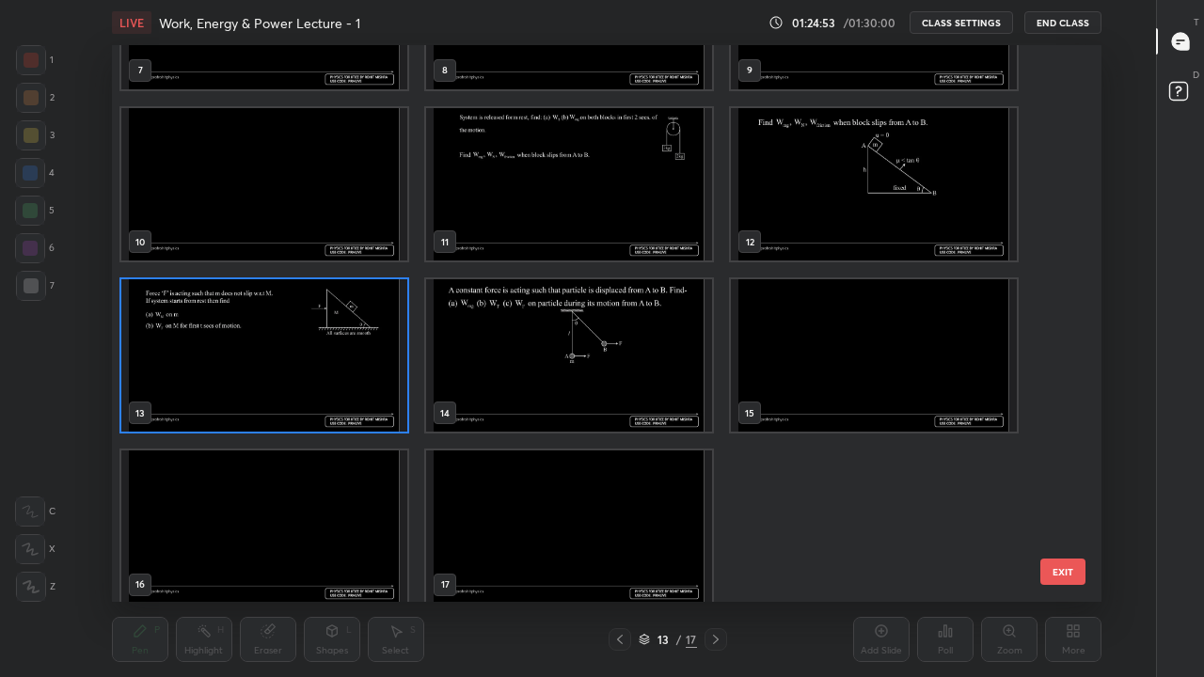
scroll to position [470, 0]
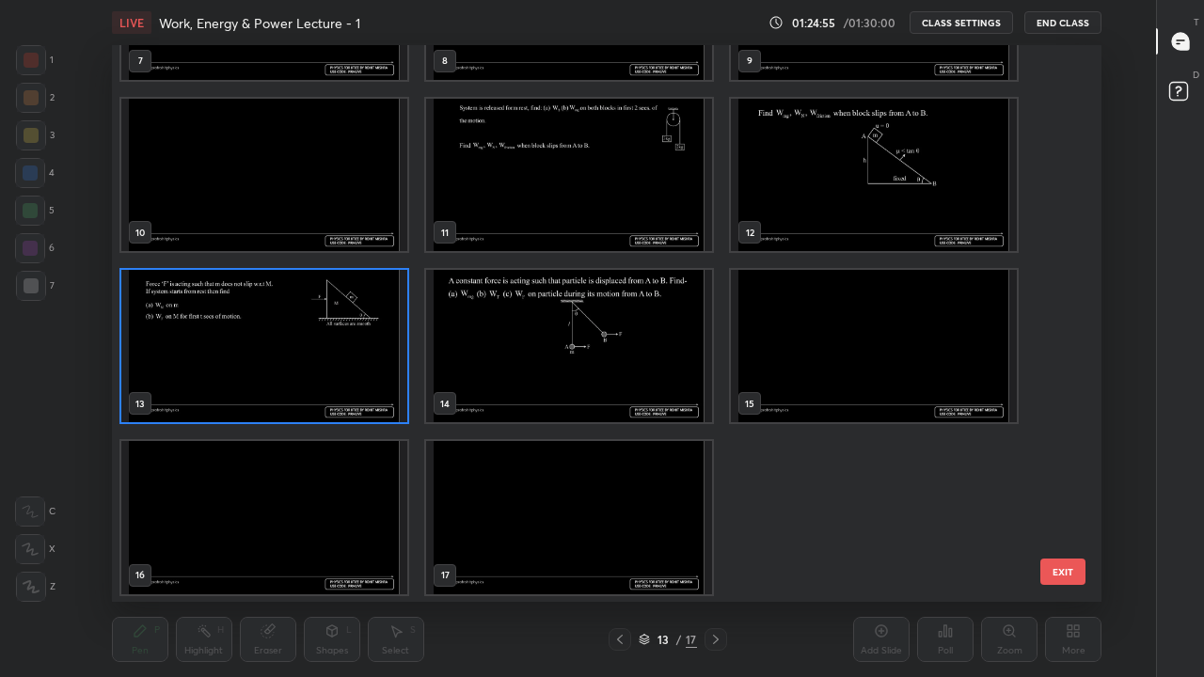
click at [562, 359] on img "grid" at bounding box center [569, 346] width 286 height 152
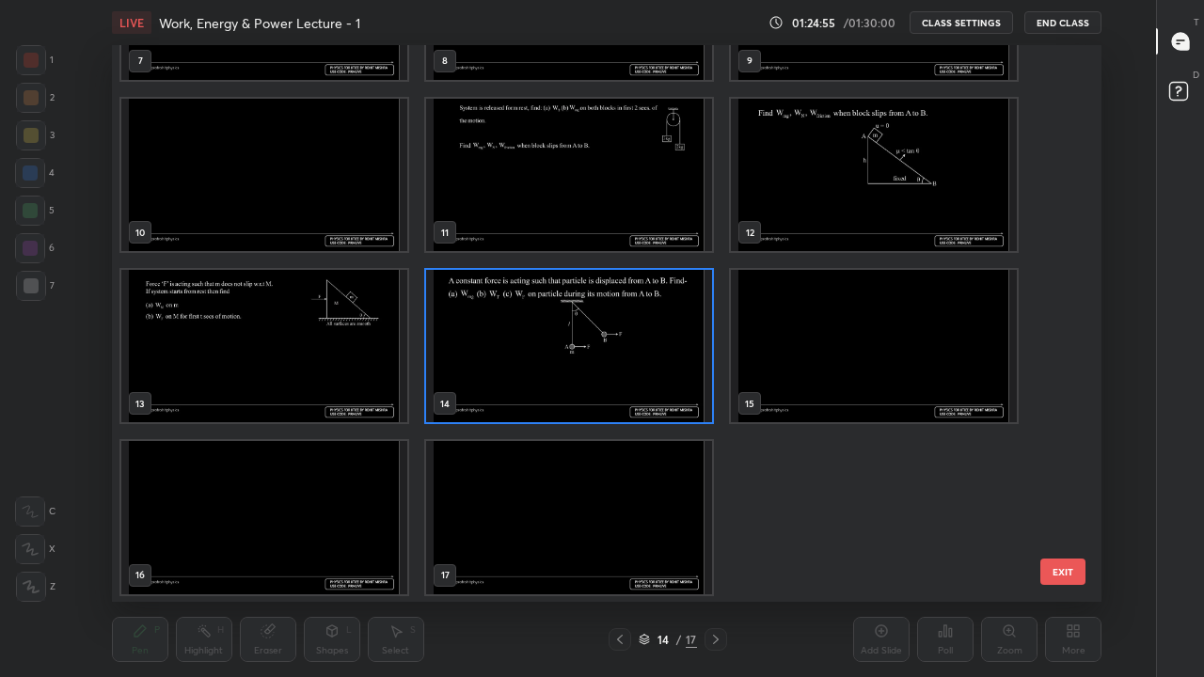
click at [568, 355] on img "grid" at bounding box center [569, 346] width 286 height 152
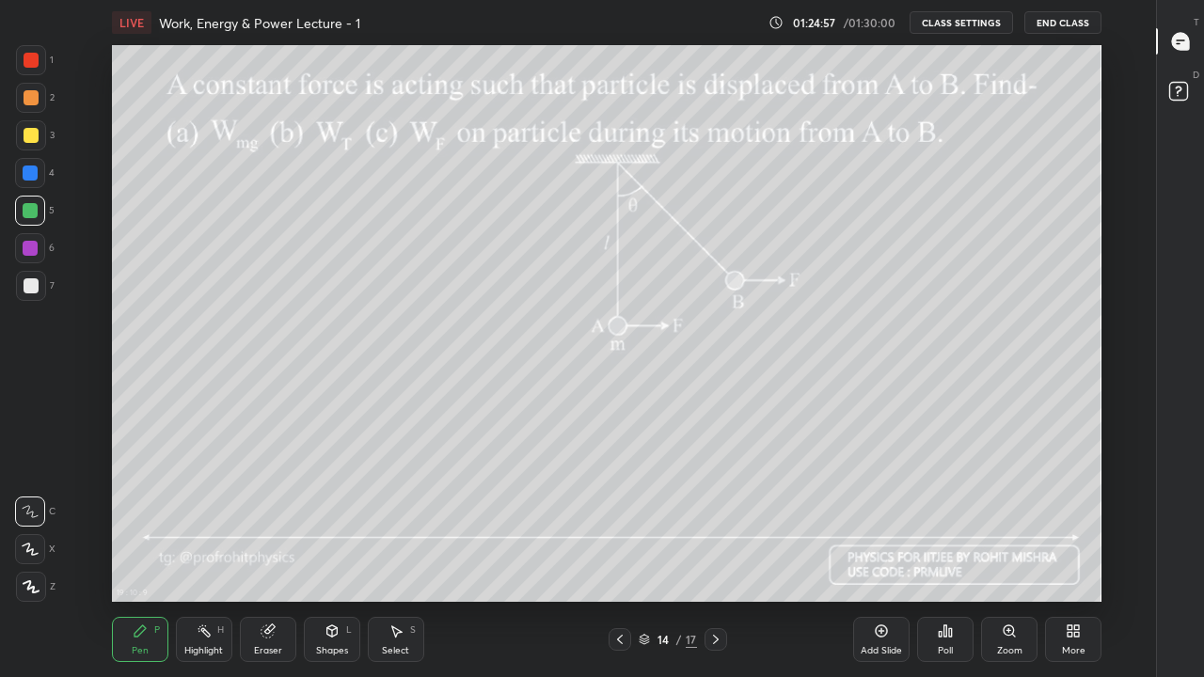
click at [34, 289] on div at bounding box center [31, 285] width 15 height 15
click at [30, 133] on div at bounding box center [31, 135] width 15 height 15
click at [36, 200] on div at bounding box center [30, 211] width 30 height 30
click at [328, 557] on div "Shapes" at bounding box center [332, 650] width 32 height 9
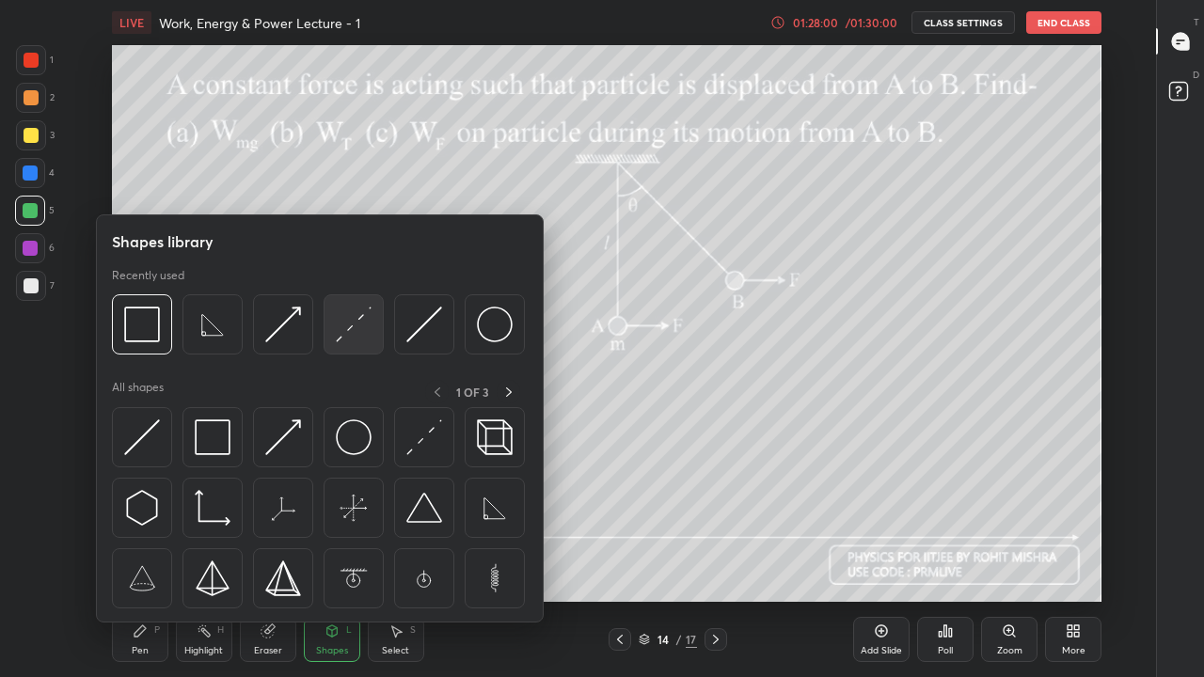
click at [360, 333] on img at bounding box center [354, 325] width 36 height 36
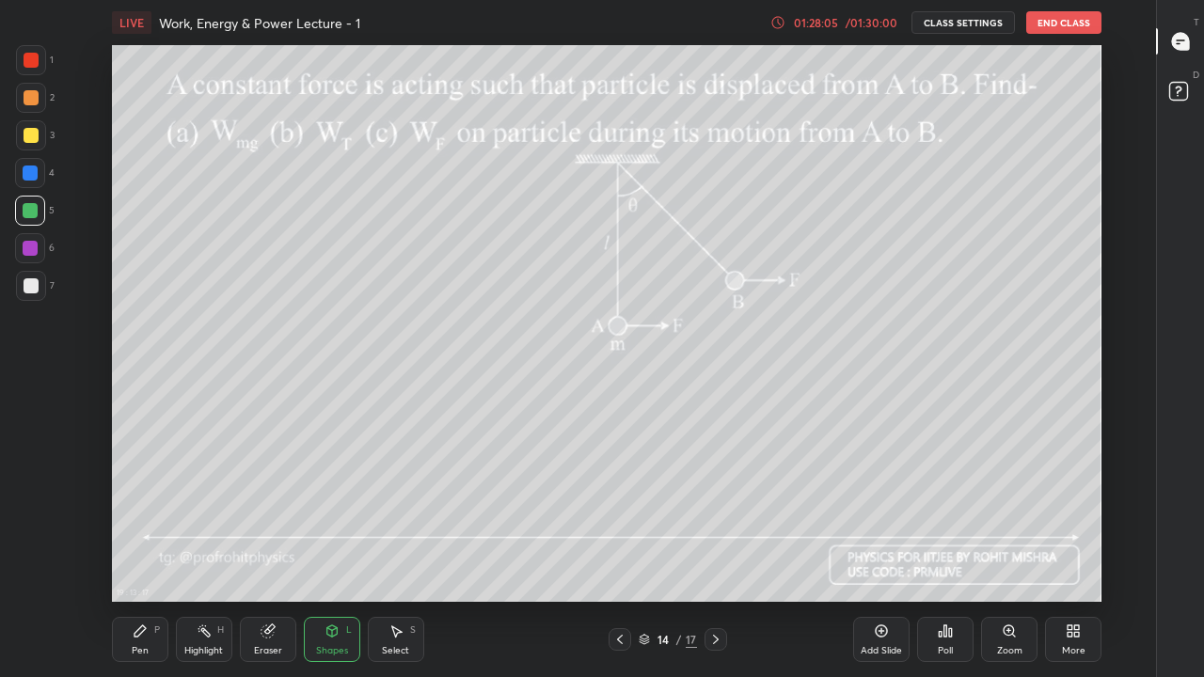
click at [150, 557] on div "Pen P" at bounding box center [140, 639] width 56 height 45
click at [29, 132] on div at bounding box center [31, 135] width 15 height 15
click at [40, 174] on div at bounding box center [30, 173] width 30 height 30
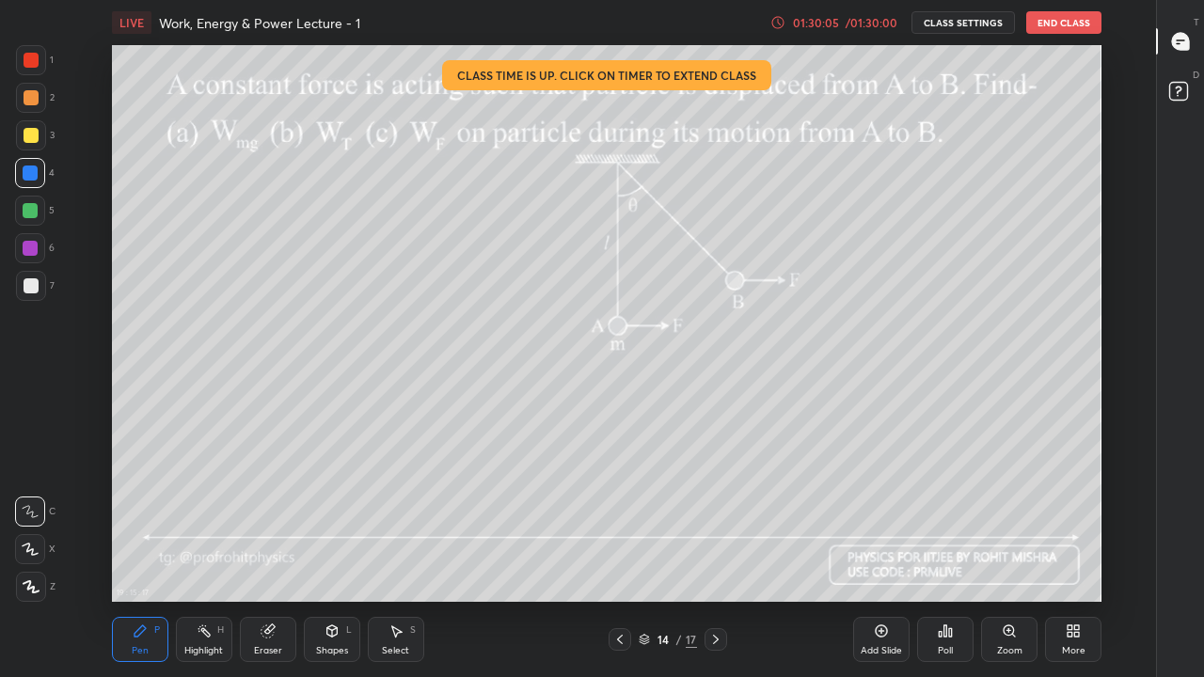
click at [828, 24] on div "01:30:05" at bounding box center [815, 22] width 53 height 11
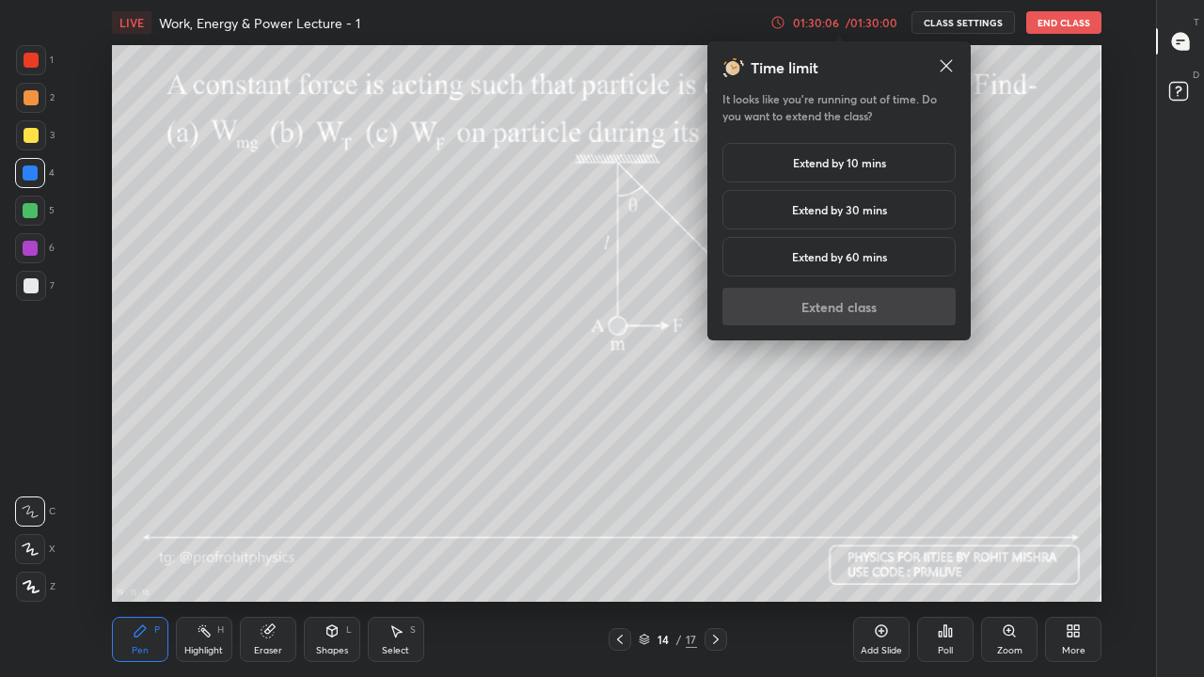
click at [848, 167] on h5 "Extend by 10 mins" at bounding box center [839, 162] width 93 height 17
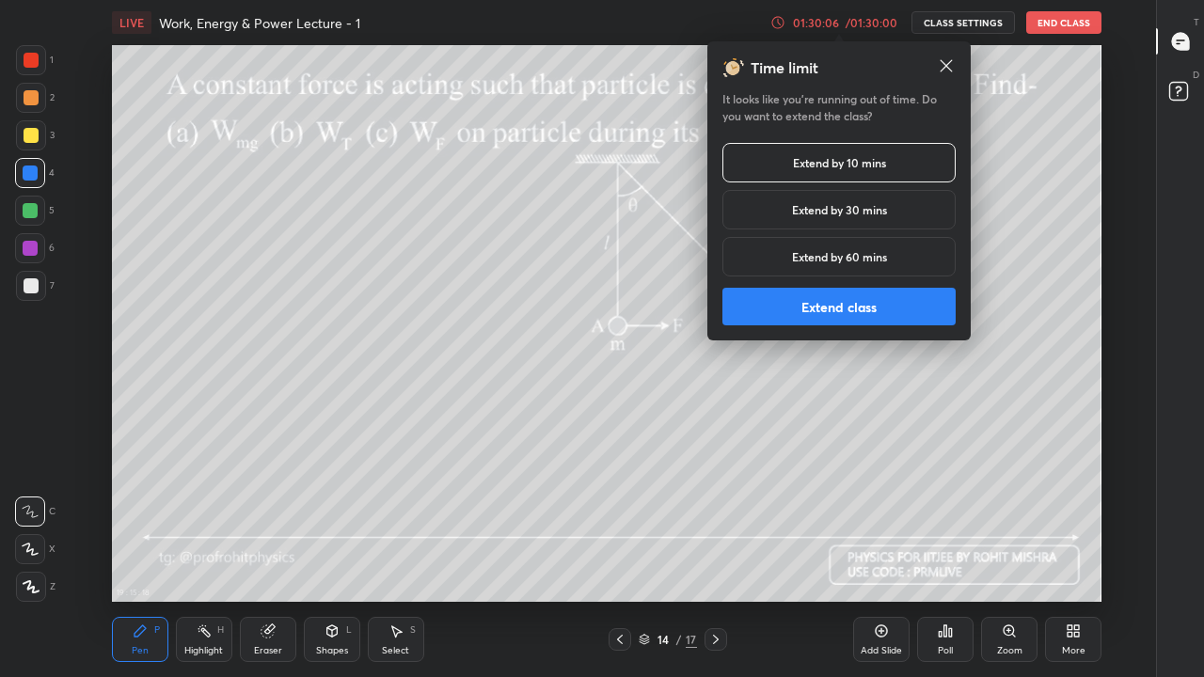
click at [847, 302] on button "Extend class" at bounding box center [838, 307] width 233 height 38
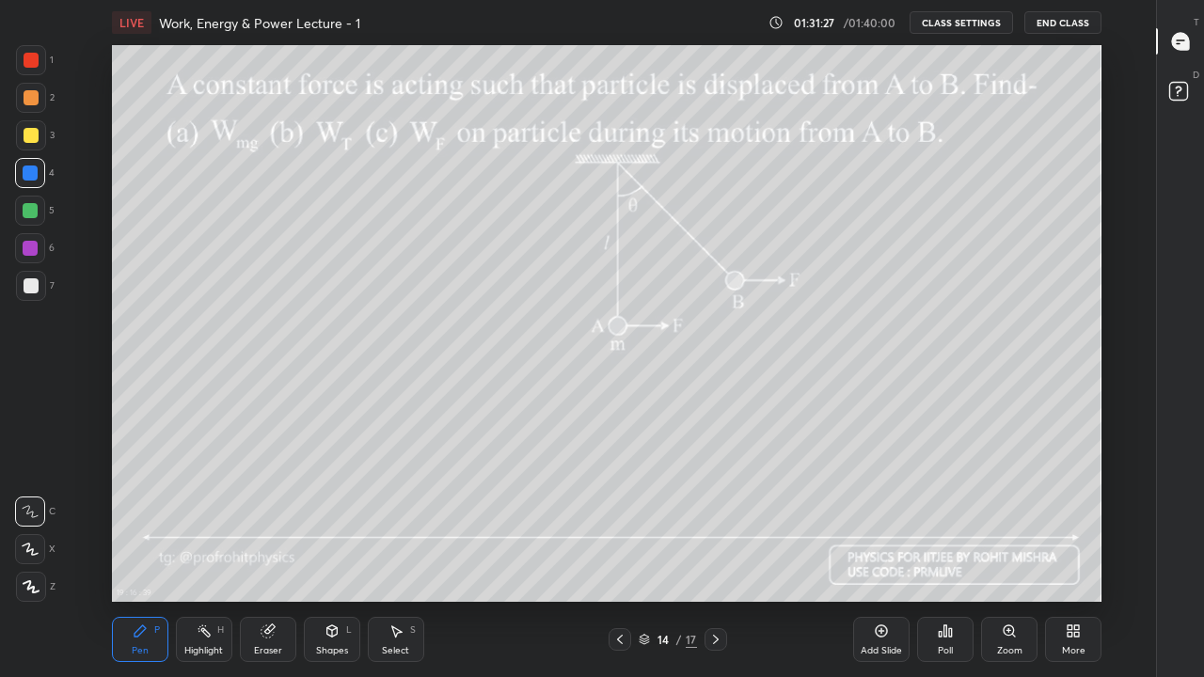
click at [1066, 21] on button "End Class" at bounding box center [1062, 22] width 77 height 23
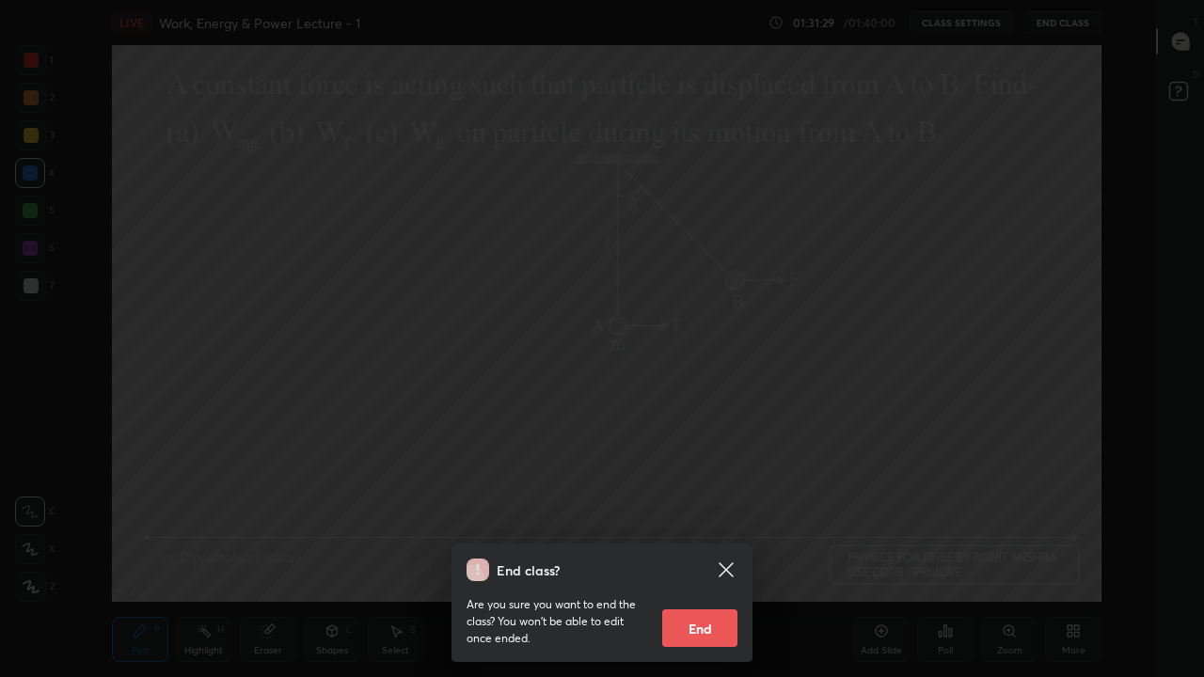
click at [693, 557] on button "End" at bounding box center [699, 629] width 75 height 38
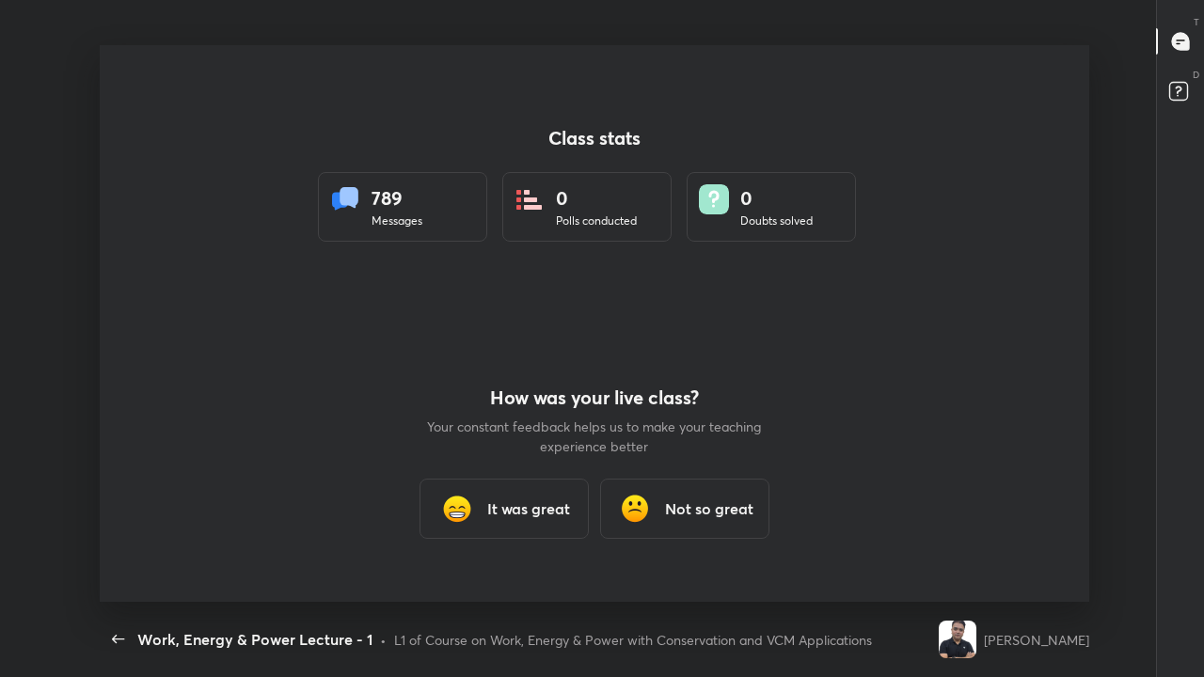
scroll to position [93512, 92880]
click at [116, 557] on icon "button" at bounding box center [118, 639] width 23 height 23
click at [107, 557] on icon "button" at bounding box center [118, 639] width 23 height 23
type textarea "x"
click at [112, 557] on icon "button" at bounding box center [118, 639] width 23 height 23
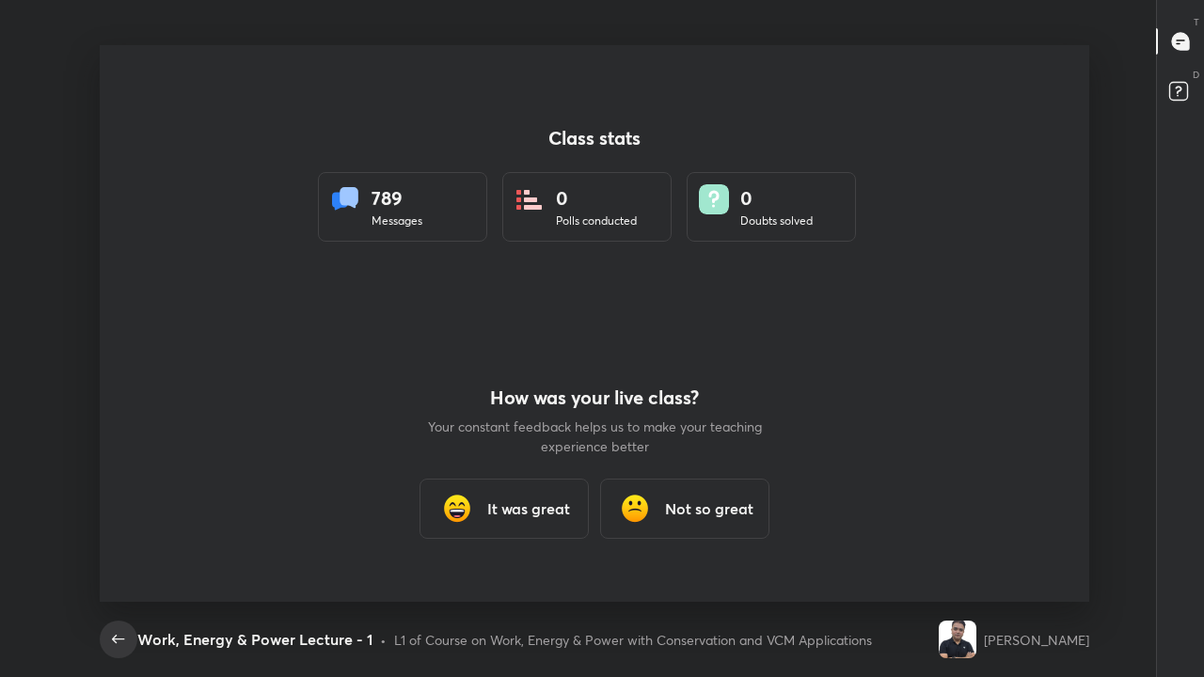
click at [113, 557] on icon "button" at bounding box center [118, 639] width 23 height 23
click at [118, 557] on button "button" at bounding box center [119, 640] width 38 height 38
